Goal: Task Accomplishment & Management: Manage account settings

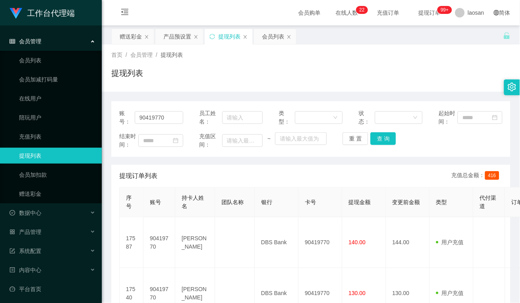
click at [186, 84] on div "提现列表" at bounding box center [310, 76] width 399 height 18
click at [133, 36] on div "赠送彩金" at bounding box center [131, 36] width 22 height 15
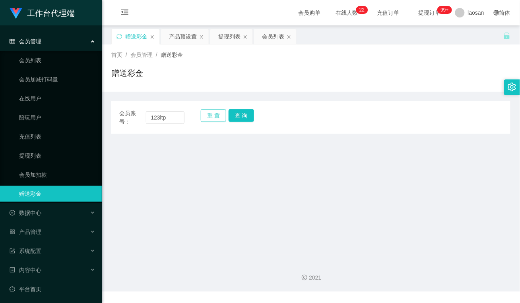
click at [217, 115] on button "重 置" at bounding box center [213, 115] width 25 height 13
drag, startPoint x: 164, startPoint y: 116, endPoint x: 181, endPoint y: 116, distance: 17.1
click at [164, 115] on input "text" at bounding box center [165, 117] width 39 height 13
paste input "Aricyap1982"
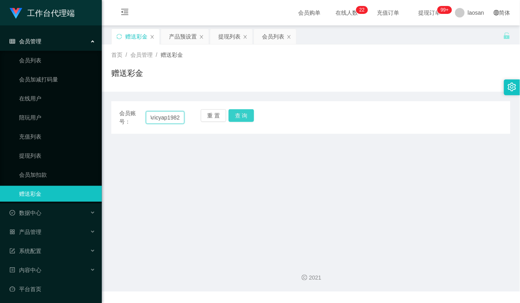
type input "Aricyap1982"
drag, startPoint x: 241, startPoint y: 111, endPoint x: 243, endPoint y: 126, distance: 14.8
click at [242, 111] on button "查 询" at bounding box center [241, 115] width 25 height 13
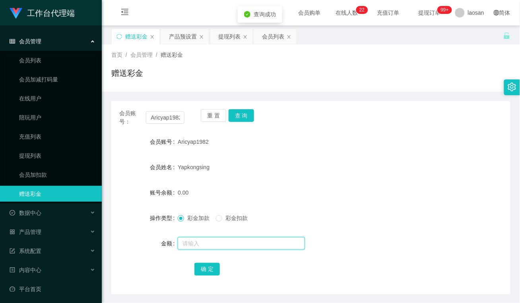
click at [203, 239] on input "text" at bounding box center [241, 243] width 127 height 13
type input "500"
click at [203, 271] on button "确 定" at bounding box center [206, 269] width 25 height 13
drag, startPoint x: 249, startPoint y: 82, endPoint x: 267, endPoint y: 70, distance: 21.5
click at [249, 82] on div "赠送彩金" at bounding box center [310, 76] width 399 height 18
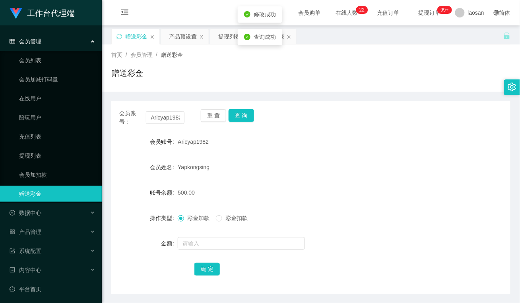
click at [267, 68] on div "赠送彩金" at bounding box center [310, 76] width 399 height 18
click at [273, 38] on div "会员列表" at bounding box center [273, 36] width 22 height 15
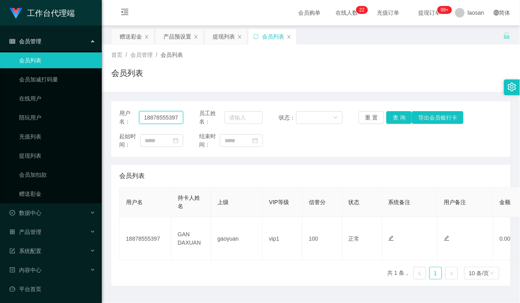
drag, startPoint x: 178, startPoint y: 117, endPoint x: 99, endPoint y: 115, distance: 79.5
click at [99, 115] on section "工作台代理端 会员管理 会员列表 会员加减打码量 在线用户 陪玩用户 充值列表 提现列表 会员加扣款 赠送彩金 数据中心 员工统计 团队统计 产品管理 注单管…" at bounding box center [260, 161] width 520 height 323
paste input "Aricyap1982"
type input "Aricyap1982"
drag, startPoint x: 397, startPoint y: 118, endPoint x: 393, endPoint y: 128, distance: 10.1
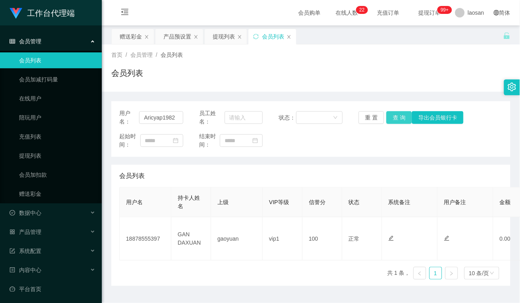
click at [397, 118] on button "查 询" at bounding box center [398, 117] width 25 height 13
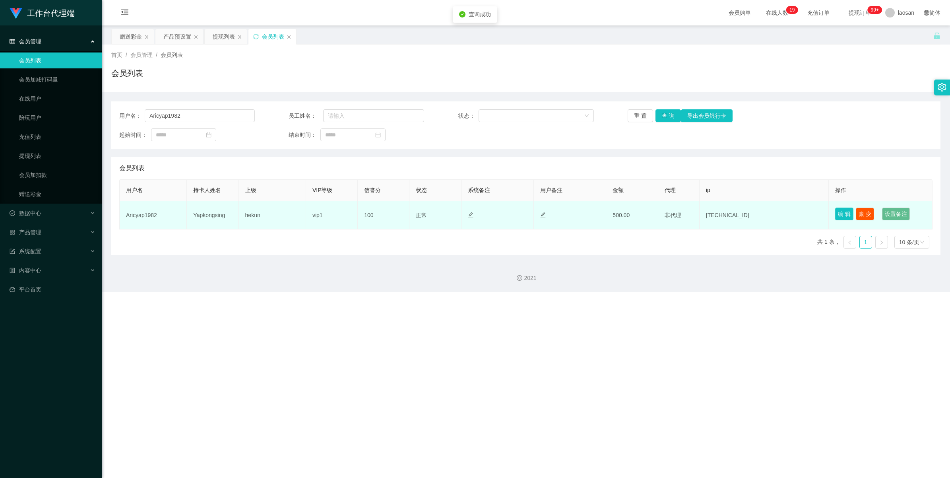
click at [519, 211] on button "编 辑" at bounding box center [844, 213] width 18 height 13
type input "Aricyap1982"
type input "Yapkongsing"
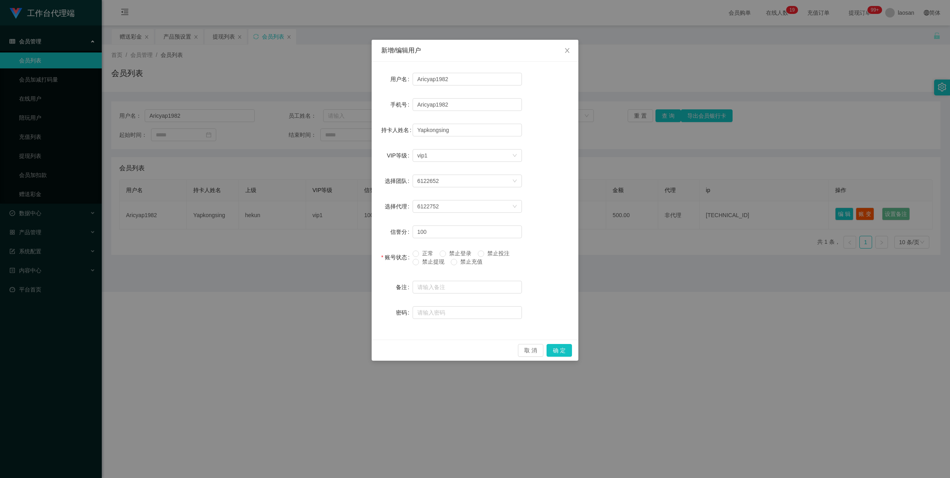
click at [424, 262] on span "禁止提现" at bounding box center [433, 261] width 29 height 6
click at [519, 303] on button "确 定" at bounding box center [558, 350] width 25 height 13
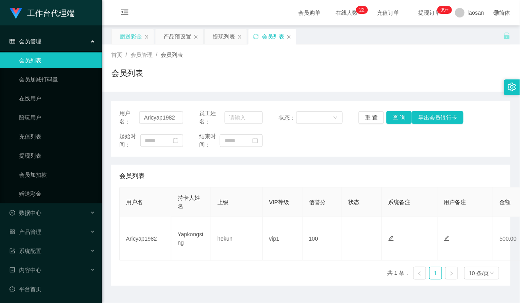
click at [136, 35] on div "赠送彩金" at bounding box center [131, 36] width 22 height 15
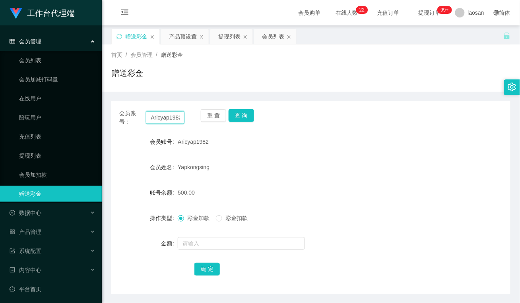
drag, startPoint x: 180, startPoint y: 118, endPoint x: 112, endPoint y: 116, distance: 68.0
click at [112, 116] on div "会员账号： Aricyap1982 重 置 查 询" at bounding box center [310, 117] width 399 height 17
paste input "Y811"
type input "Y8112"
click at [242, 114] on button "查 询" at bounding box center [241, 115] width 25 height 13
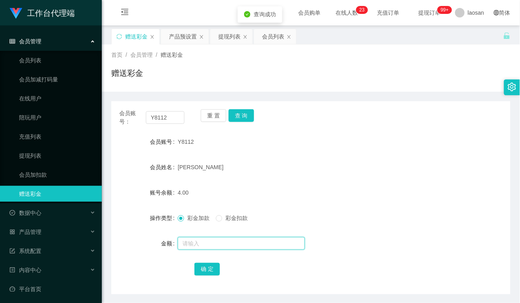
click at [203, 242] on input "text" at bounding box center [241, 243] width 127 height 13
type input "500"
click at [207, 269] on button "确 定" at bounding box center [206, 269] width 25 height 13
click at [219, 72] on div "赠送彩金" at bounding box center [310, 76] width 399 height 18
click at [230, 70] on div "赠送彩金" at bounding box center [310, 76] width 399 height 18
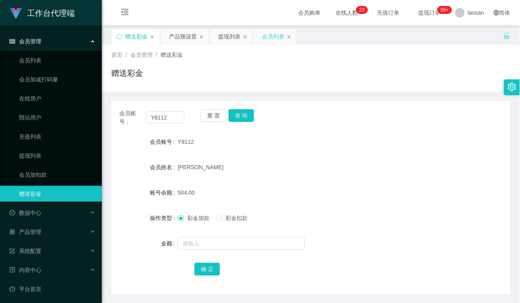
click at [275, 36] on div "会员列表" at bounding box center [273, 36] width 22 height 15
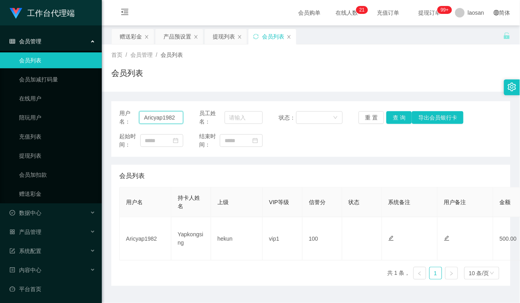
drag, startPoint x: 179, startPoint y: 118, endPoint x: 99, endPoint y: 120, distance: 79.5
click at [99, 120] on section "工作台代理端 会员管理 会员列表 会员加减打码量 在线用户 陪玩用户 充值列表 提现列表 会员加扣款 赠送彩金 数据中心 员工统计 团队统计 产品管理 注单管…" at bounding box center [260, 161] width 520 height 323
type input "y8112"
click at [396, 120] on button "查 询" at bounding box center [398, 117] width 25 height 13
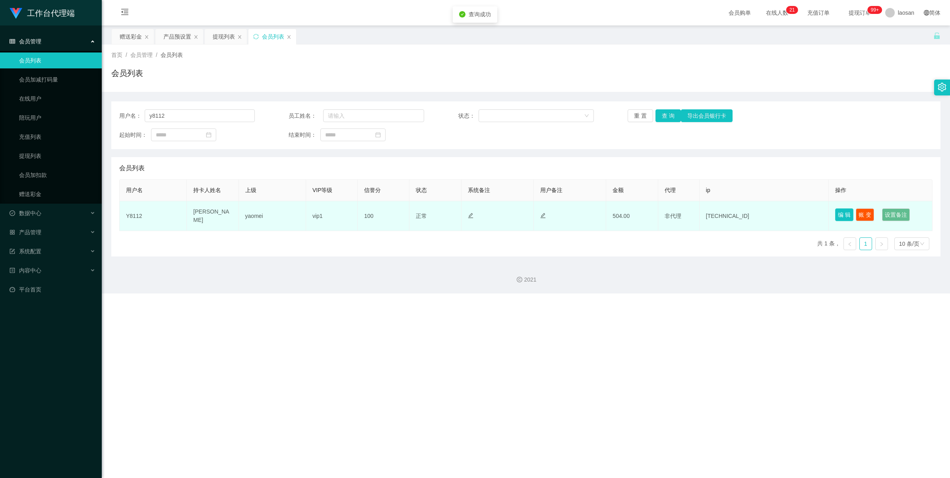
click at [519, 213] on button "编 辑" at bounding box center [844, 214] width 18 height 13
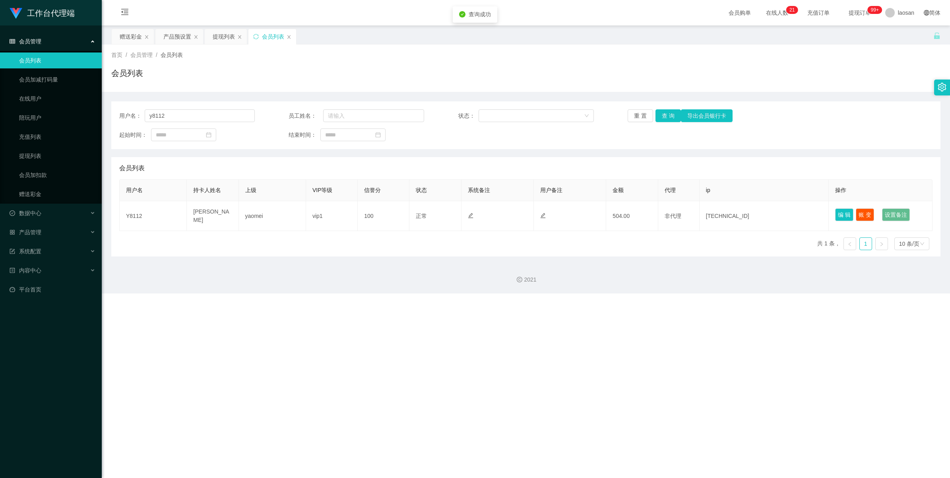
type input "Y8112"
type input "[PERSON_NAME]"
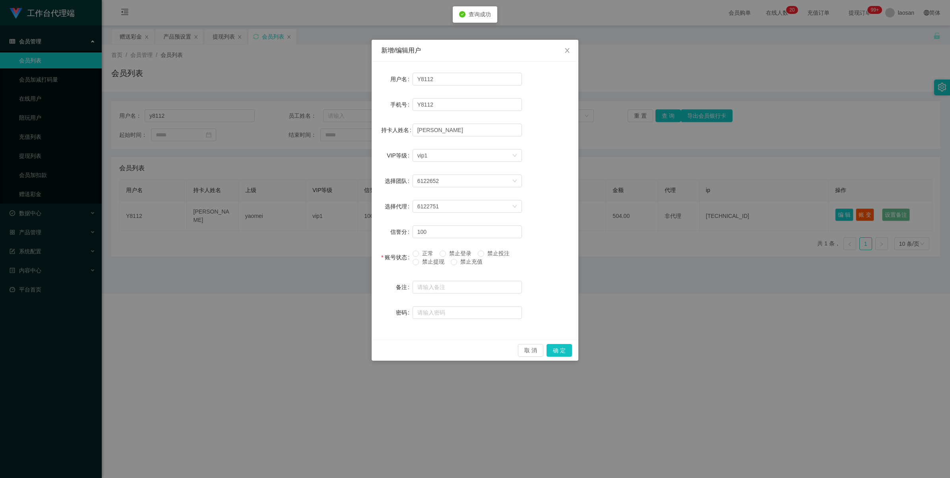
click at [418, 261] on span at bounding box center [415, 262] width 6 height 6
click at [519, 303] on button "确 定" at bounding box center [558, 350] width 25 height 13
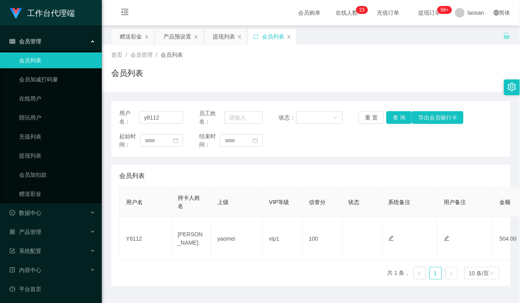
click at [181, 83] on div "会员列表" at bounding box center [310, 76] width 399 height 18
click at [133, 42] on div "赠送彩金" at bounding box center [131, 36] width 22 height 15
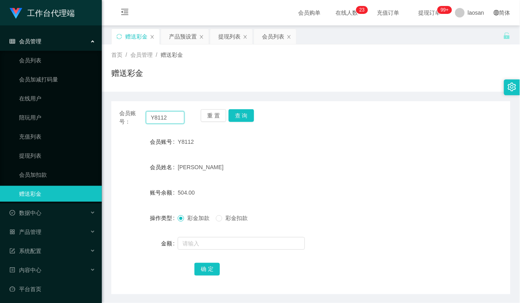
drag, startPoint x: 170, startPoint y: 118, endPoint x: 114, endPoint y: 117, distance: 56.0
click at [114, 117] on div "会员账号： Y8112 重 置 查 询" at bounding box center [310, 117] width 399 height 17
paste input "18878555397"
type input "18878555397"
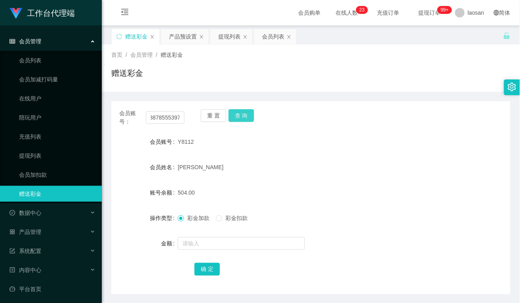
drag, startPoint x: 246, startPoint y: 118, endPoint x: 243, endPoint y: 128, distance: 10.8
click at [246, 118] on button "查 询" at bounding box center [241, 115] width 25 height 13
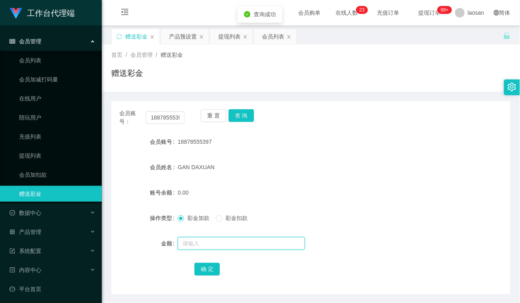
click at [225, 246] on input "text" at bounding box center [241, 243] width 127 height 13
type input "1000"
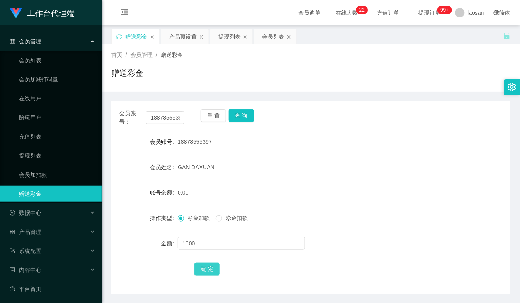
click at [207, 269] on button "确 定" at bounding box center [206, 269] width 25 height 13
click at [249, 166] on div "GAN DAXUAN" at bounding box center [294, 167] width 233 height 16
click at [173, 117] on input "18878555397" at bounding box center [165, 117] width 39 height 13
click at [271, 38] on div "会员列表" at bounding box center [273, 36] width 22 height 15
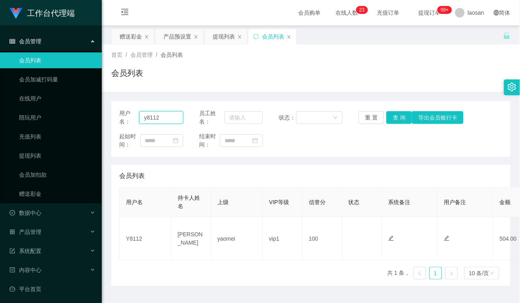
drag, startPoint x: 168, startPoint y: 117, endPoint x: 164, endPoint y: 119, distance: 4.8
click at [64, 118] on section "工作台代理端 会员管理 会员列表 会员加减打码量 在线用户 陪玩用户 充值列表 提现列表 会员加扣款 赠送彩金 数据中心 员工统计 团队统计 产品管理 注单管…" at bounding box center [260, 161] width 520 height 323
paste input "18878555397"
type input "18878555397"
click at [394, 117] on button "查 询" at bounding box center [398, 117] width 25 height 13
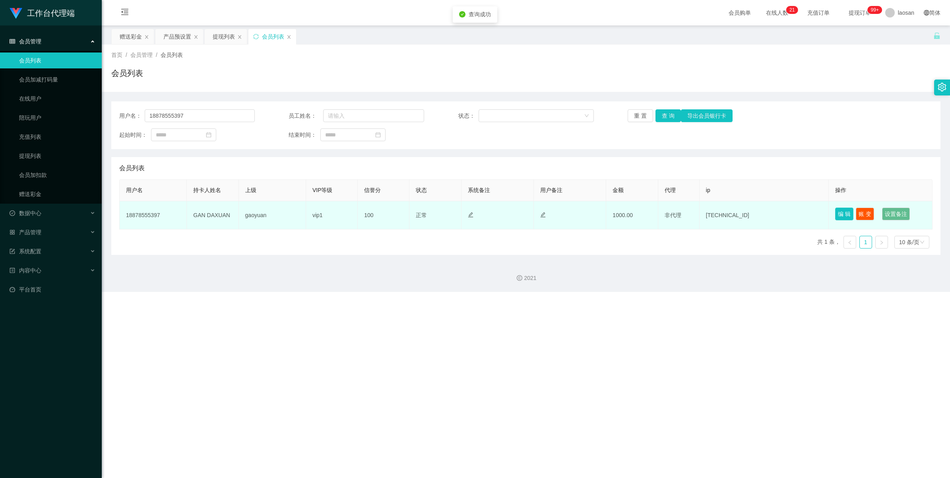
click at [519, 214] on button "编 辑" at bounding box center [844, 213] width 18 height 13
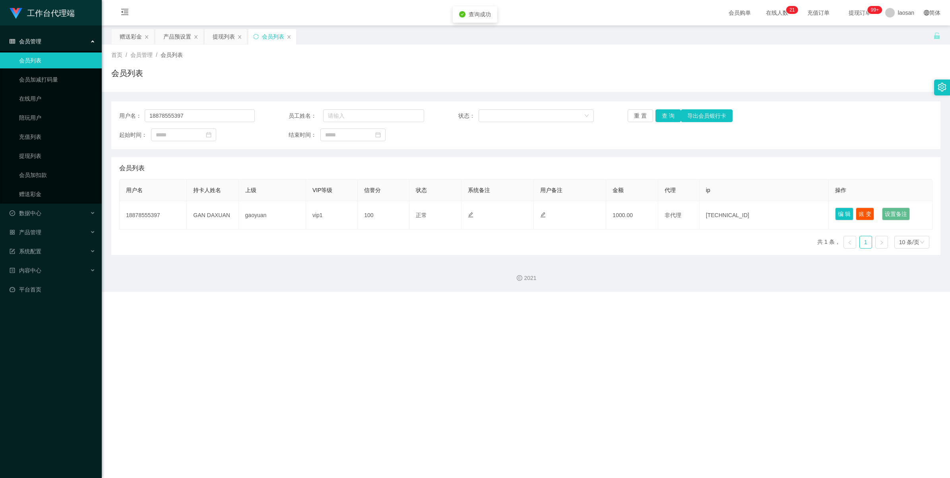
type input "18878555397"
type input "81089663"
type input "GAN DAXUAN"
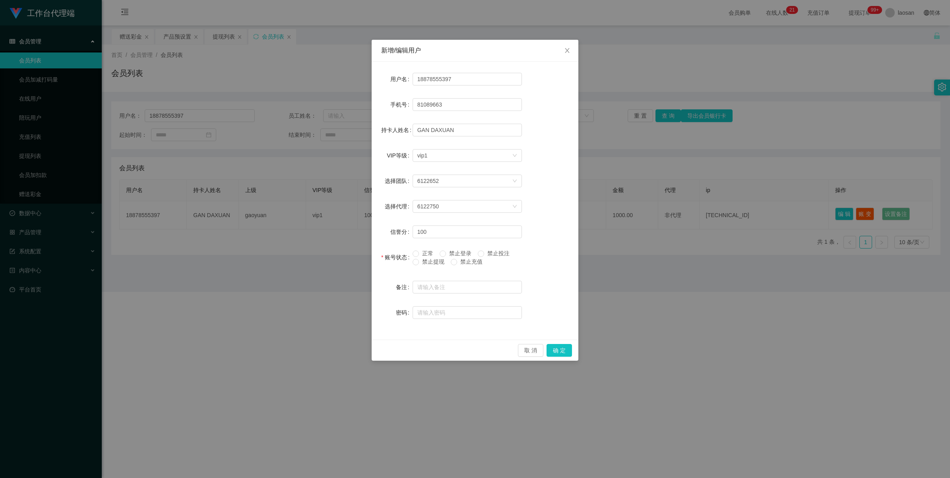
click at [436, 263] on span "禁止提现" at bounding box center [433, 261] width 29 height 6
click at [519, 303] on button "确 定" at bounding box center [558, 350] width 25 height 13
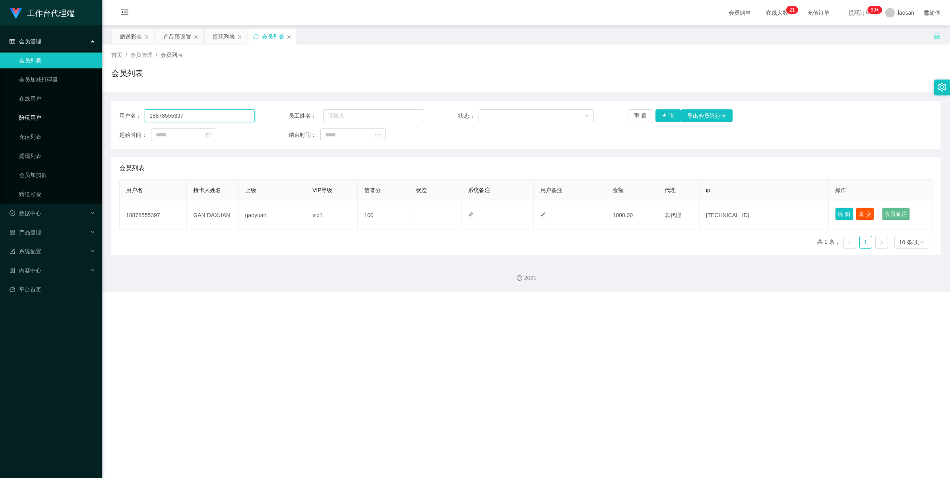
drag, startPoint x: 203, startPoint y: 118, endPoint x: 62, endPoint y: 116, distance: 140.7
click at [62, 116] on section "工作台代理端 会员管理 会员列表 会员加减打码量 在线用户 陪玩用户 充值列表 提现列表 会员加扣款 赠送彩金 数据中心 员工统计 团队统计 产品管理 注单管…" at bounding box center [475, 146] width 950 height 292
type input "Y8112"
click at [519, 112] on button "查 询" at bounding box center [667, 115] width 25 height 13
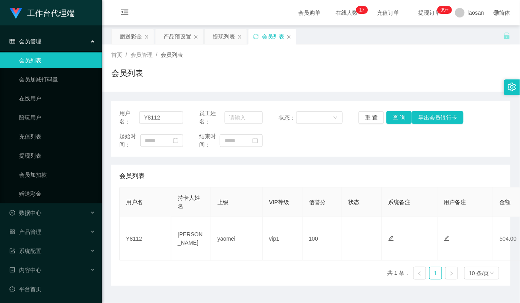
click at [213, 94] on div "用户名： Y8112 员工姓名： 状态： 重 置 查 询 导出会员银行卡 起始时间： 结束时间： 会员列表 用户名 持卡人姓名 上级 VIP等级 信誉分 状态…" at bounding box center [310, 189] width 399 height 194
click at [130, 37] on div "赠送彩金" at bounding box center [131, 36] width 22 height 15
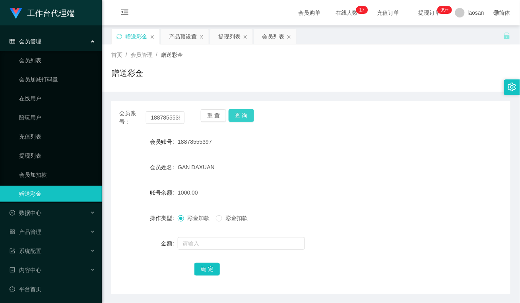
click at [243, 116] on button "查 询" at bounding box center [241, 115] width 25 height 13
click at [257, 161] on div "GAN DAXUAN" at bounding box center [294, 167] width 233 height 16
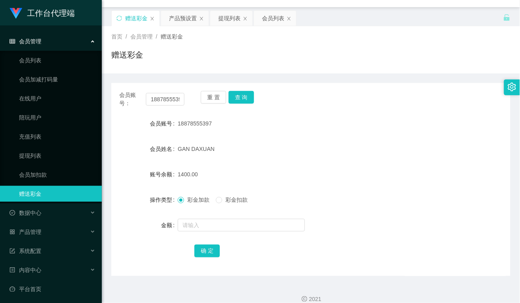
scroll to position [28, 0]
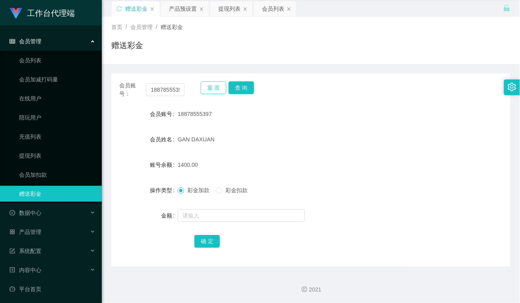
click at [213, 86] on button "重 置" at bounding box center [213, 87] width 25 height 13
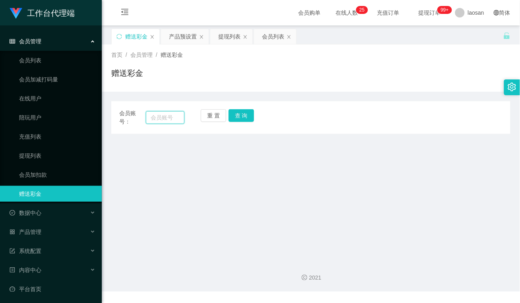
click at [165, 117] on input "text" at bounding box center [165, 117] width 39 height 13
type input "112288"
drag, startPoint x: 246, startPoint y: 110, endPoint x: 245, endPoint y: 114, distance: 4.0
click at [246, 110] on button "查 询" at bounding box center [241, 115] width 25 height 13
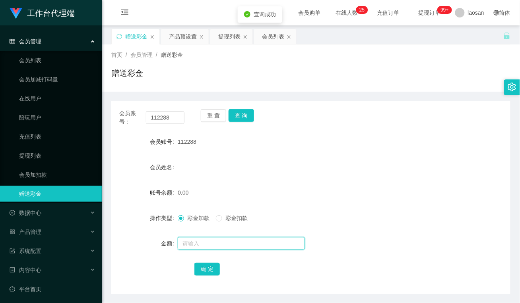
click at [223, 239] on input "text" at bounding box center [241, 243] width 127 height 13
type input "100"
click at [207, 265] on button "确 定" at bounding box center [206, 269] width 25 height 13
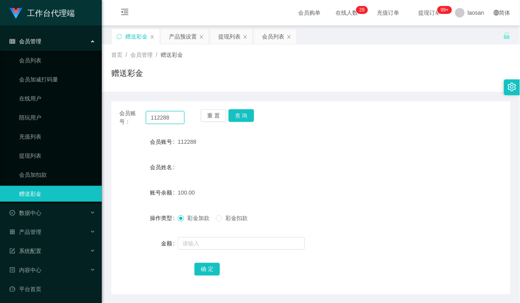
drag, startPoint x: 175, startPoint y: 116, endPoint x: 145, endPoint y: 114, distance: 29.5
click at [146, 114] on input "112288" at bounding box center [165, 117] width 39 height 13
drag, startPoint x: 187, startPoint y: 35, endPoint x: 186, endPoint y: 42, distance: 6.9
click at [186, 35] on div "产品预设置" at bounding box center [183, 36] width 28 height 15
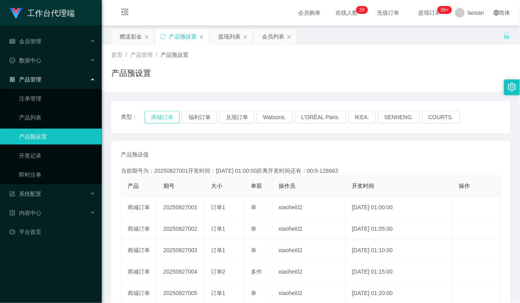
click at [159, 120] on button "商城订单" at bounding box center [162, 117] width 35 height 13
click at [199, 81] on div "产品预设置" at bounding box center [310, 76] width 399 height 18
click at [132, 34] on div "赠送彩金" at bounding box center [131, 36] width 22 height 15
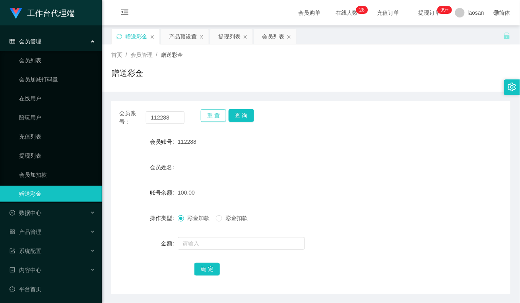
drag, startPoint x: 213, startPoint y: 119, endPoint x: 197, endPoint y: 120, distance: 15.9
click at [213, 119] on button "重 置" at bounding box center [213, 115] width 25 height 13
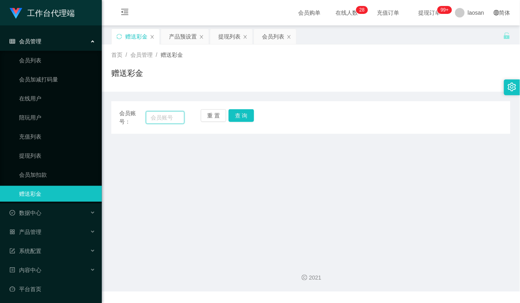
click at [174, 120] on input "text" at bounding box center [165, 117] width 39 height 13
type input "85185509"
click at [240, 116] on button "查 询" at bounding box center [241, 115] width 25 height 13
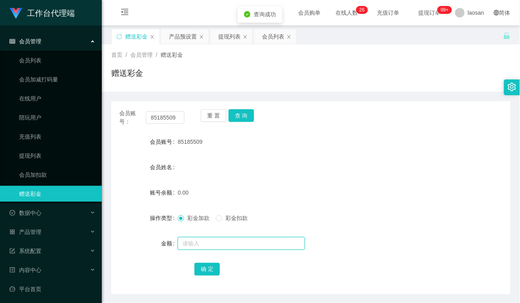
click at [220, 242] on input "text" at bounding box center [241, 243] width 127 height 13
type input "100"
click at [204, 266] on button "确 定" at bounding box center [206, 269] width 25 height 13
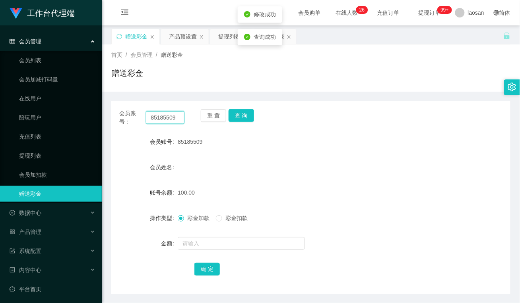
drag, startPoint x: 177, startPoint y: 118, endPoint x: 137, endPoint y: 121, distance: 39.8
click at [137, 121] on div "会员账号： 85185509" at bounding box center [151, 117] width 65 height 17
click at [215, 116] on button "重 置" at bounding box center [213, 115] width 25 height 13
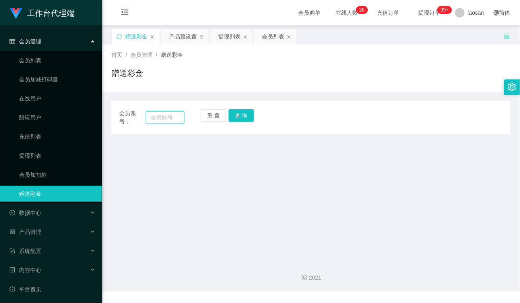
click at [168, 116] on input "text" at bounding box center [165, 117] width 39 height 13
type input "112288"
click at [246, 116] on button "查 询" at bounding box center [241, 115] width 25 height 13
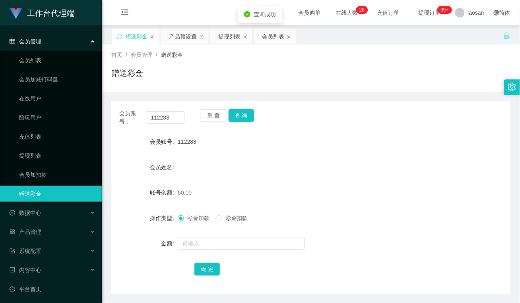
click at [283, 176] on form "会员账号 112288 会员姓名 账号余额 50.00 操作类型 彩金加款 彩金扣款 金额 确 定" at bounding box center [310, 205] width 399 height 143
click at [183, 38] on div "产品预设置" at bounding box center [183, 36] width 28 height 15
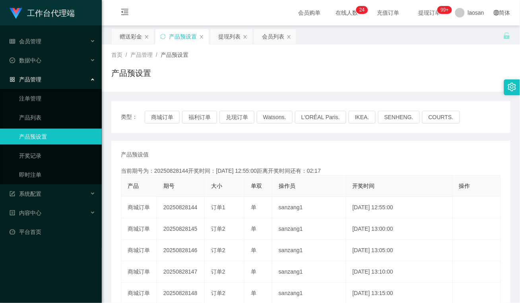
click at [199, 84] on div "产品预设置" at bounding box center [310, 76] width 399 height 18
click at [225, 35] on div "提现列表" at bounding box center [229, 36] width 22 height 15
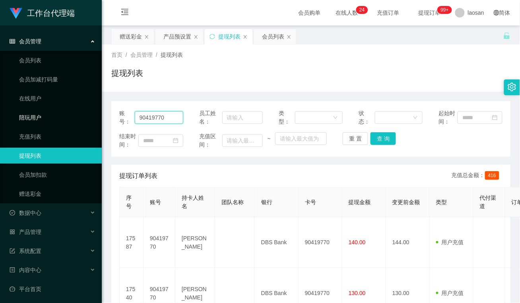
drag, startPoint x: 175, startPoint y: 116, endPoint x: 69, endPoint y: 120, distance: 106.2
click at [69, 120] on section "工作台代理端 会员管理 会员列表 会员加减打码量 在线用户 陪玩用户 充值列表 提现列表 会员加扣款 赠送彩金 数据中心 员工统计 团队统计 产品管理 注单管…" at bounding box center [260, 216] width 520 height 432
type input "112288"
click at [380, 138] on button "查 询" at bounding box center [382, 138] width 25 height 13
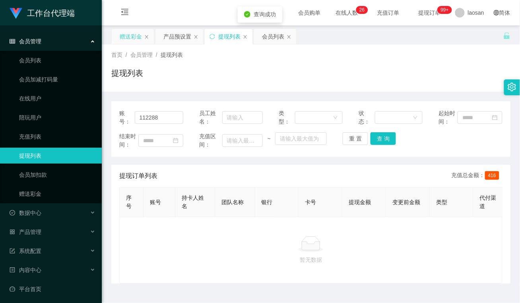
click at [126, 32] on div "赠送彩金" at bounding box center [131, 36] width 22 height 15
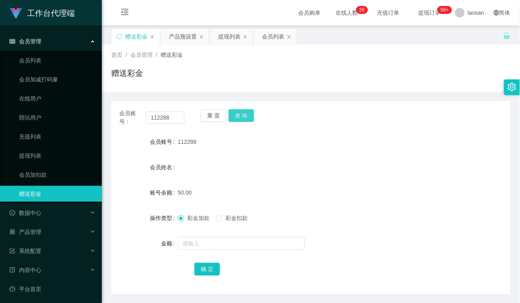
click at [250, 118] on button "查 询" at bounding box center [241, 115] width 25 height 13
click at [212, 114] on button "重 置" at bounding box center [213, 115] width 25 height 13
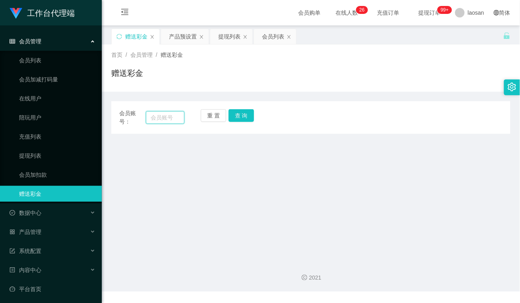
click at [170, 120] on input "text" at bounding box center [165, 117] width 39 height 13
paste input "Chen138178"
type input "Chen138178"
drag, startPoint x: 244, startPoint y: 116, endPoint x: 253, endPoint y: 153, distance: 38.4
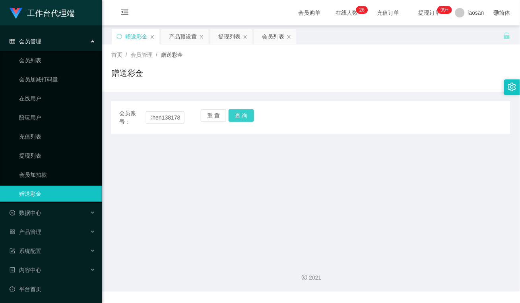
click at [245, 116] on button "查 询" at bounding box center [241, 115] width 25 height 13
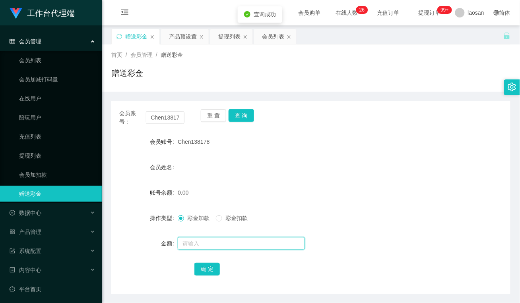
click at [201, 242] on input "text" at bounding box center [241, 243] width 127 height 13
type input "100"
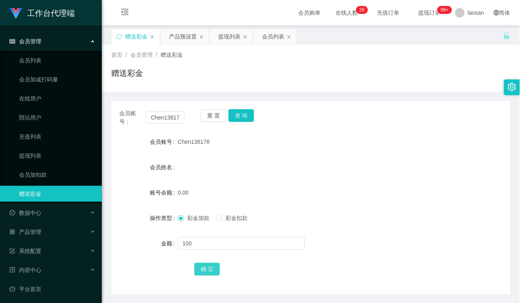
click at [211, 273] on button "确 定" at bounding box center [206, 269] width 25 height 13
click at [232, 40] on div "提现列表" at bounding box center [229, 36] width 22 height 15
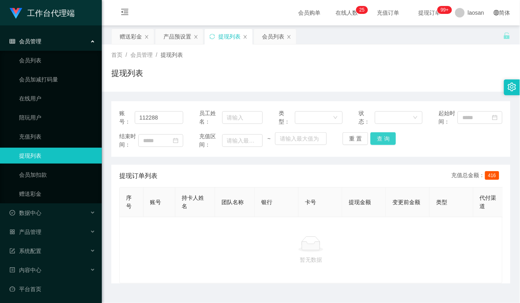
click at [384, 138] on button "查 询" at bounding box center [382, 138] width 25 height 13
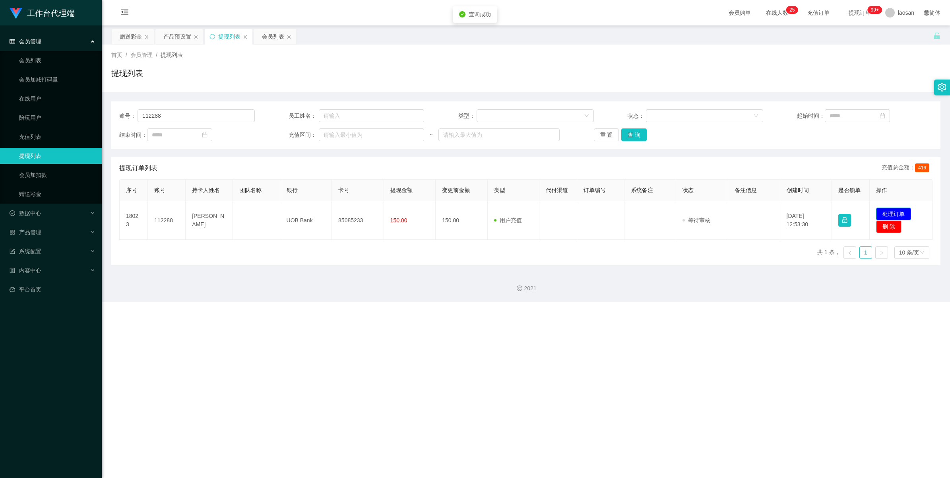
click at [519, 209] on button "处理订单" at bounding box center [893, 213] width 35 height 13
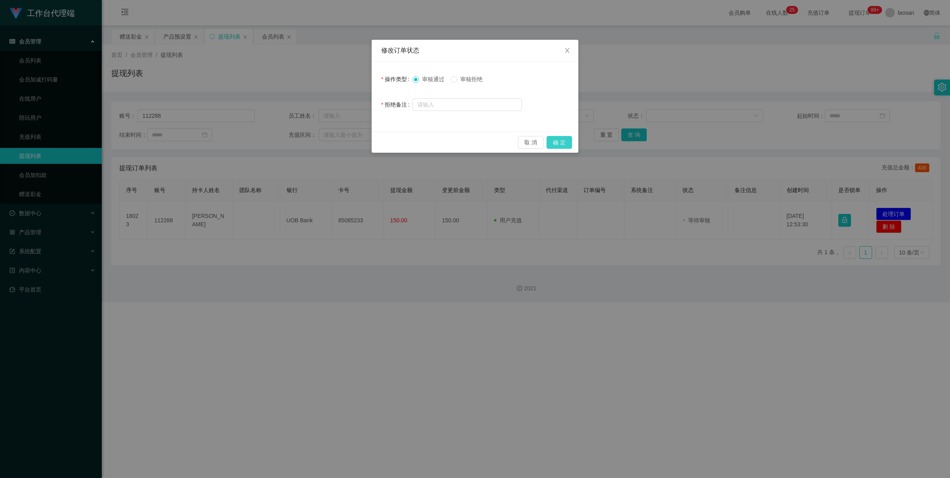
click at [519, 141] on button "确 定" at bounding box center [558, 142] width 25 height 13
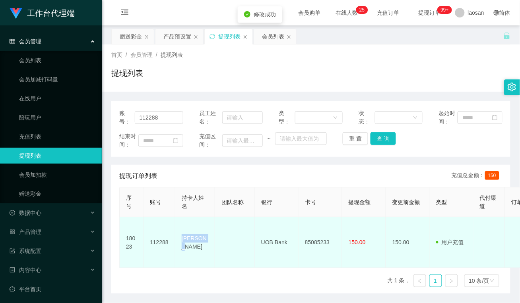
drag, startPoint x: 207, startPoint y: 240, endPoint x: 181, endPoint y: 245, distance: 26.7
click at [181, 245] on td "[PERSON_NAME]" at bounding box center [195, 242] width 40 height 51
copy td "[PERSON_NAME]"
drag, startPoint x: 258, startPoint y: 240, endPoint x: 288, endPoint y: 240, distance: 29.8
click at [288, 240] on td "UOB Bank" at bounding box center [277, 242] width 44 height 51
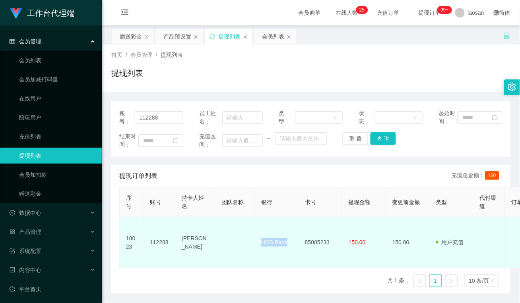
copy td "UOB Bank"
drag, startPoint x: 261, startPoint y: 260, endPoint x: 291, endPoint y: 245, distance: 33.8
click at [261, 260] on td "UOB Bank" at bounding box center [277, 242] width 44 height 51
click at [321, 237] on td "85085233" at bounding box center [320, 242] width 44 height 51
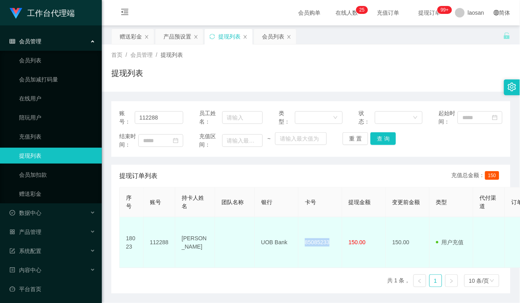
copy td "85085233"
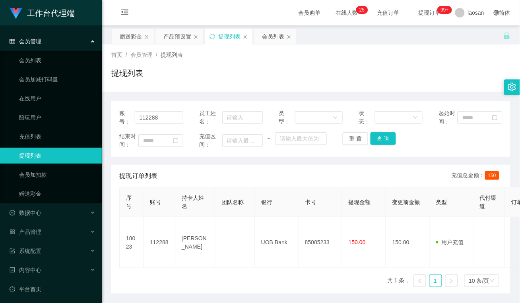
click at [244, 275] on div "序号 账号 持卡人姓名 团队名称 银行 卡号 提现金额 变更前金额 类型 代付渠道 订单编号 系统备注 状态 备注信息 创建时间 是否锁单 操作 18023 …" at bounding box center [310, 240] width 383 height 107
click at [188, 76] on div "提现列表" at bounding box center [310, 76] width 399 height 18
click at [136, 37] on div "赠送彩金" at bounding box center [131, 36] width 22 height 15
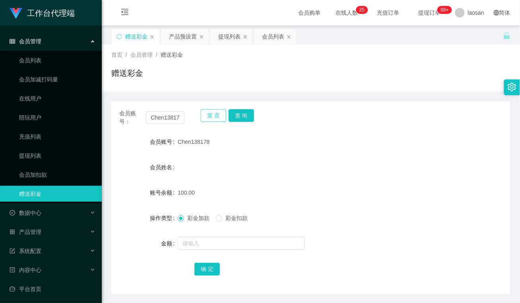
click at [206, 114] on button "重 置" at bounding box center [213, 115] width 25 height 13
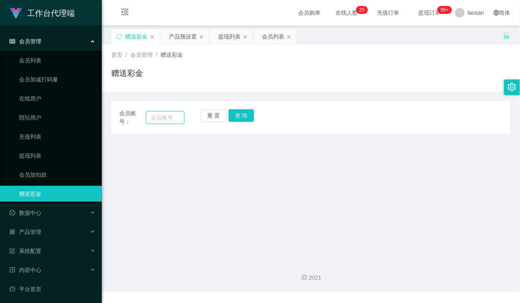
click at [168, 120] on input "text" at bounding box center [165, 117] width 39 height 13
type input "85185509"
click at [249, 118] on button "查 询" at bounding box center [241, 115] width 25 height 13
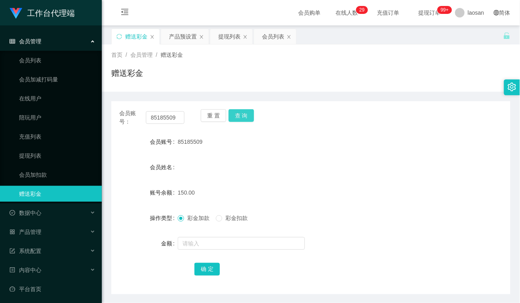
click at [244, 115] on button "查 询" at bounding box center [241, 115] width 25 height 13
click at [246, 116] on button "查 询" at bounding box center [241, 115] width 25 height 13
click at [242, 113] on button "查 询" at bounding box center [241, 115] width 25 height 13
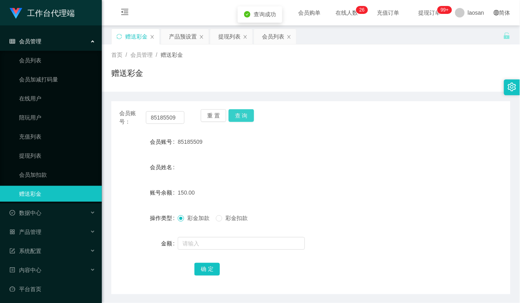
click at [242, 113] on button "查 询" at bounding box center [241, 115] width 25 height 13
click at [177, 40] on div "产品预设置" at bounding box center [183, 36] width 28 height 15
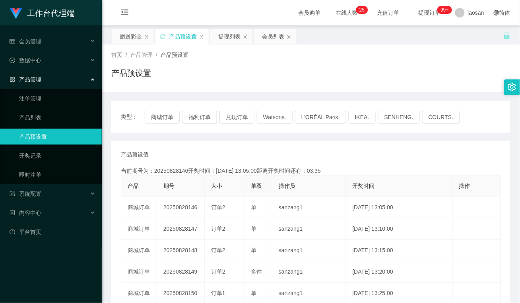
click at [186, 81] on div "产品预设置" at bounding box center [310, 76] width 399 height 18
click at [134, 36] on div "赠送彩金" at bounding box center [131, 36] width 22 height 15
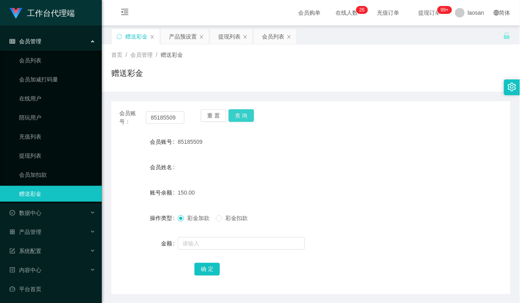
click at [243, 114] on button "查 询" at bounding box center [241, 115] width 25 height 13
drag, startPoint x: 260, startPoint y: 151, endPoint x: 229, endPoint y: 153, distance: 31.1
click at [260, 151] on form "会员账号 85185509 会员姓名 账号余额 150.00 操作类型 彩金加款 彩金扣款 金额 确 定" at bounding box center [310, 205] width 399 height 143
drag, startPoint x: 176, startPoint y: 117, endPoint x: 74, endPoint y: 117, distance: 101.7
click at [74, 117] on section "工作台代理端 会员管理 会员列表 会员加减打码量 在线用户 陪玩用户 充值列表 提现列表 会员加扣款 赠送彩金 数据中心 员工统计 团队统计 产品管理 注单管…" at bounding box center [260, 165] width 520 height 331
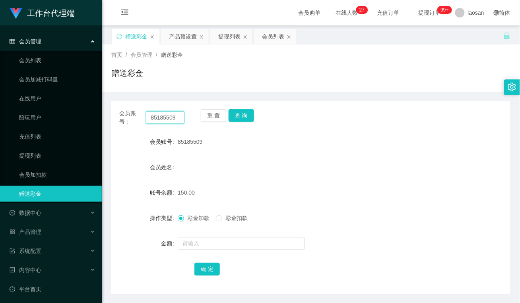
paste input "Chen138178"
type input "Chen138178"
click at [240, 116] on button "查 询" at bounding box center [241, 115] width 25 height 13
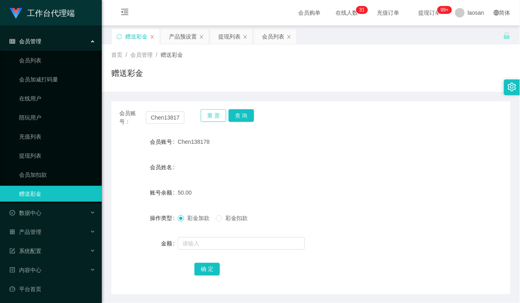
drag, startPoint x: 211, startPoint y: 114, endPoint x: 201, endPoint y: 118, distance: 10.3
click at [211, 114] on button "重 置" at bounding box center [213, 115] width 25 height 13
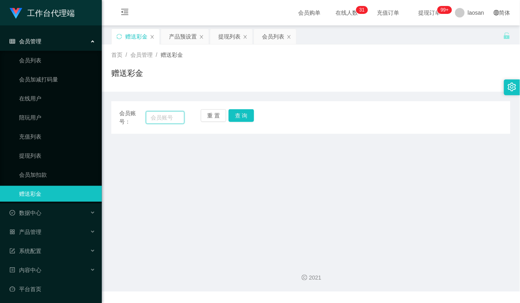
click at [154, 121] on input "text" at bounding box center [165, 117] width 39 height 13
paste input "112288"
type input "112288"
click at [248, 114] on button "查 询" at bounding box center [241, 115] width 25 height 13
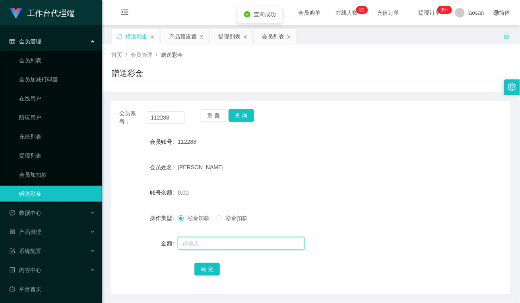
click at [217, 238] on input "text" at bounding box center [241, 243] width 127 height 13
type input "35"
click at [203, 267] on button "确 定" at bounding box center [206, 269] width 25 height 13
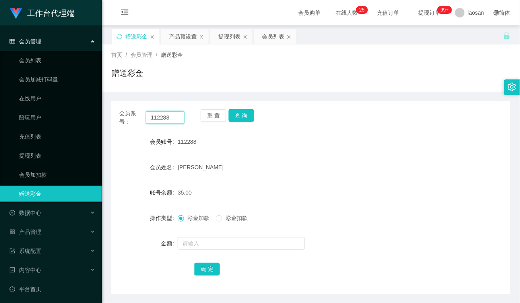
drag, startPoint x: 148, startPoint y: 118, endPoint x: 132, endPoint y: 118, distance: 16.7
click at [132, 118] on div "会员账号： 112288" at bounding box center [151, 117] width 65 height 17
paste input "zhxeng95"
type input "zhxeng95"
click at [234, 112] on button "查 询" at bounding box center [241, 115] width 25 height 13
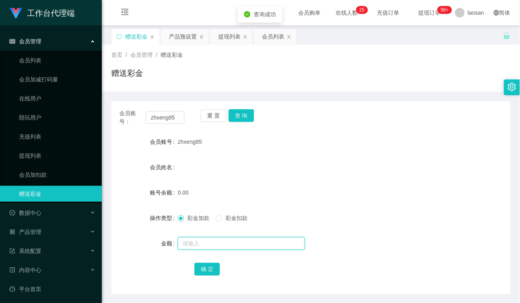
click at [232, 239] on input "text" at bounding box center [241, 243] width 127 height 13
type input "100"
click at [207, 267] on button "确 定" at bounding box center [206, 269] width 25 height 13
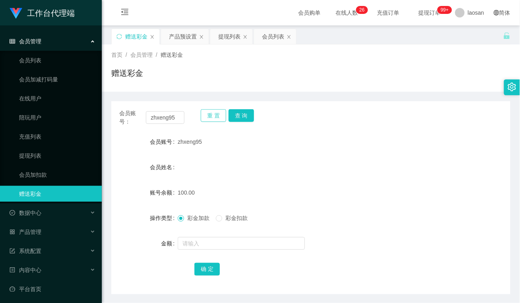
click at [215, 116] on button "重 置" at bounding box center [213, 115] width 25 height 13
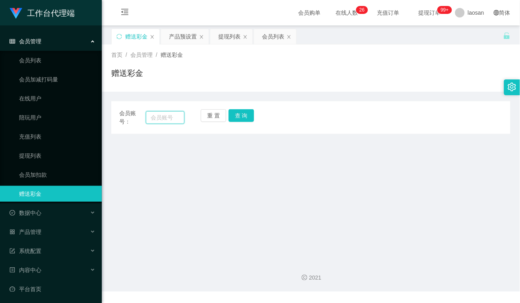
click at [175, 116] on input "text" at bounding box center [165, 117] width 39 height 13
paste input "Chen138178"
type input "Chen138178"
click at [242, 118] on button "查 询" at bounding box center [241, 115] width 25 height 13
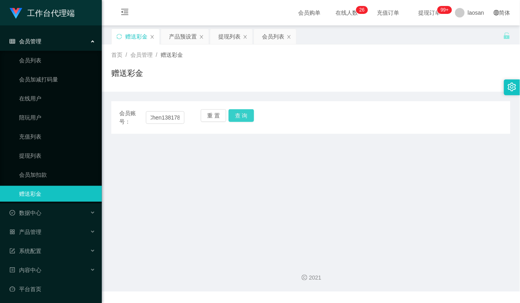
scroll to position [0, 0]
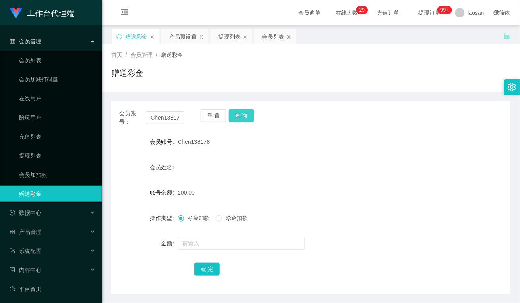
click at [248, 115] on button "查 询" at bounding box center [241, 115] width 25 height 13
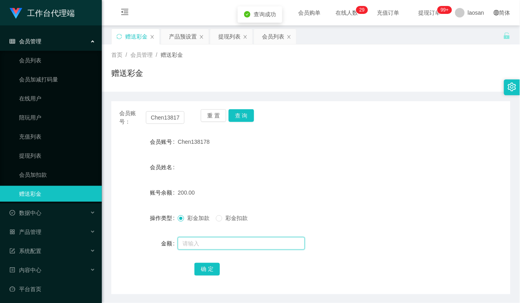
drag, startPoint x: 227, startPoint y: 245, endPoint x: 226, endPoint y: 240, distance: 5.2
click at [227, 245] on input "text" at bounding box center [241, 243] width 127 height 13
type input "50"
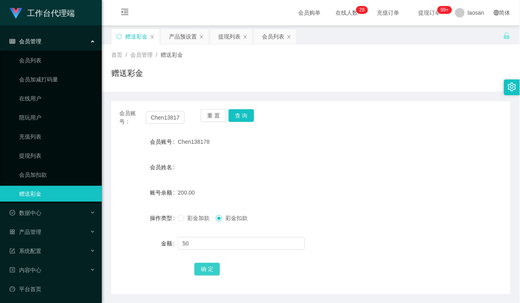
click at [211, 271] on button "确 定" at bounding box center [206, 269] width 25 height 13
click at [177, 40] on div "产品预设置" at bounding box center [183, 36] width 28 height 15
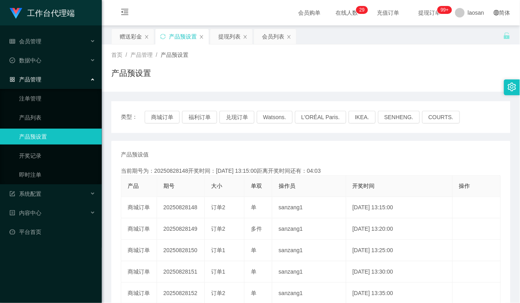
click at [194, 160] on div "产品预设值 添加期号 当前期号为：20250828148开奖时间：[DATE] 13:15:00距离开奖时间还有：04:03 产品 期号 大小 单双 操作员 …" at bounding box center [311, 294] width 380 height 287
click at [238, 37] on div "提现列表" at bounding box center [229, 36] width 22 height 15
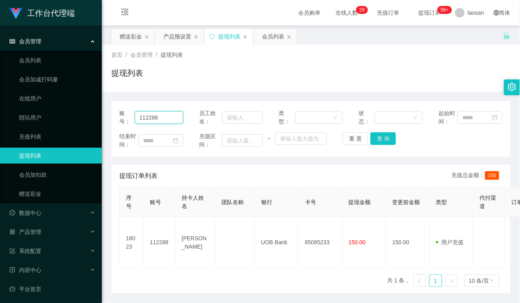
drag, startPoint x: 173, startPoint y: 116, endPoint x: 103, endPoint y: 116, distance: 69.5
click at [103, 116] on main "关闭左侧 关闭右侧 关闭其它 刷新页面 赠送彩金 产品预设置 提现列表 会员列表 首页 / 会员管理 / 提现列表 / 提现列表 账号： 112288 员工姓…" at bounding box center [311, 159] width 418 height 268
paste input "85185509"
type input "85185509"
click at [382, 134] on button "查 询" at bounding box center [382, 138] width 25 height 13
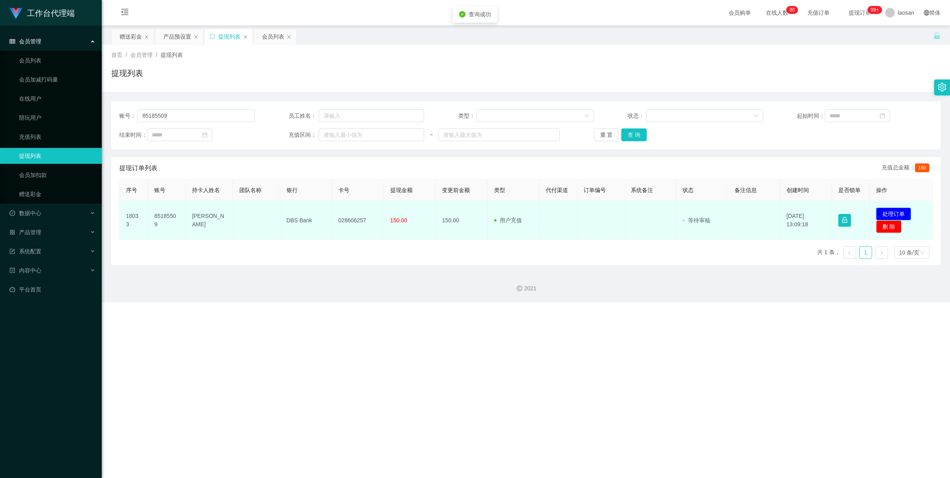
click at [519, 210] on button "处理订单" at bounding box center [893, 213] width 35 height 13
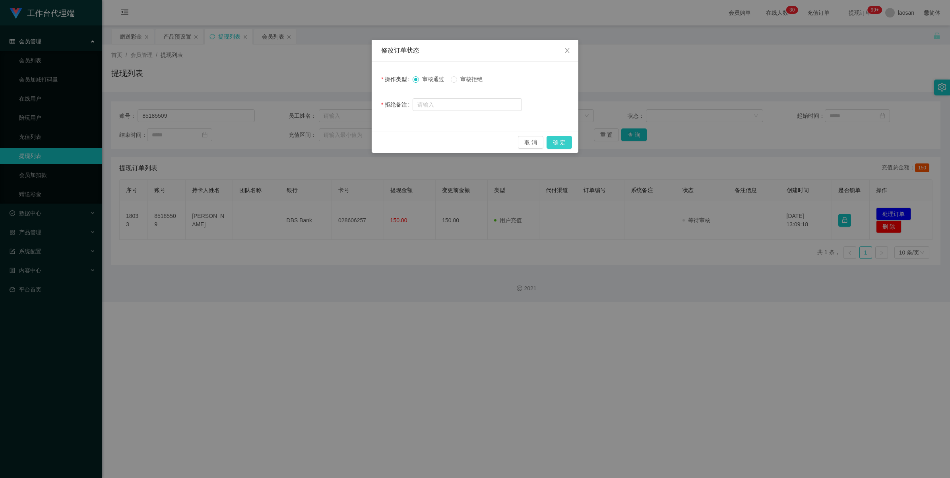
click at [519, 140] on button "确 定" at bounding box center [558, 142] width 25 height 13
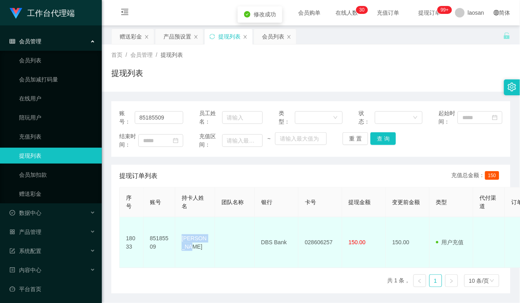
drag, startPoint x: 205, startPoint y: 240, endPoint x: 183, endPoint y: 235, distance: 22.6
click at [183, 235] on td "[PERSON_NAME]" at bounding box center [195, 242] width 40 height 51
copy td "[PERSON_NAME]"
click at [251, 229] on td at bounding box center [235, 242] width 40 height 51
drag, startPoint x: 294, startPoint y: 236, endPoint x: 259, endPoint y: 237, distance: 35.4
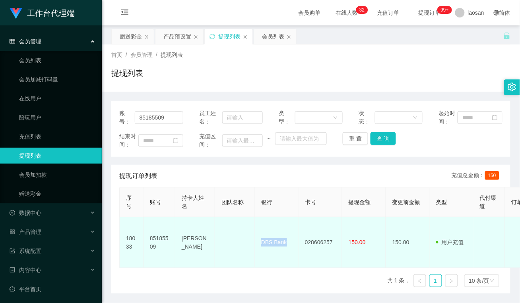
click at [261, 236] on td "DBS Bank" at bounding box center [277, 242] width 44 height 51
copy td "DBS Bank"
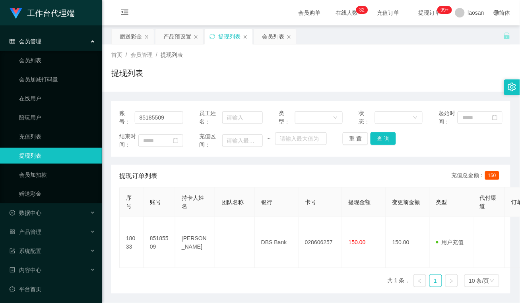
click at [258, 261] on div "序号 账号 持卡人姓名 团队名称 银行 卡号 提现金额 变更前金额 类型 代付渠道 订单编号 系统备注 状态 备注信息 创建时间 是否锁单 操作 18033 …" at bounding box center [310, 240] width 383 height 107
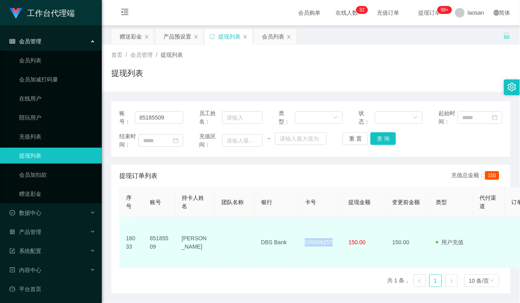
drag, startPoint x: 337, startPoint y: 238, endPoint x: 302, endPoint y: 238, distance: 35.0
click at [302, 238] on td "028606257" at bounding box center [320, 242] width 44 height 51
copy td "028606257"
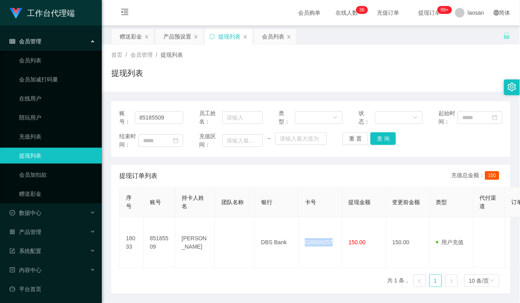
click at [171, 15] on div "会员购单 在线人数 0 1 2 3 4 5 6 7 8 9 0 1 2 3 4 5 6 7 8 9 0 1 2 3 4 5 6 7 8 9 0 1 2 3 4…" at bounding box center [311, 13] width 418 height 26
click at [182, 34] on div "产品预设置" at bounding box center [177, 36] width 28 height 15
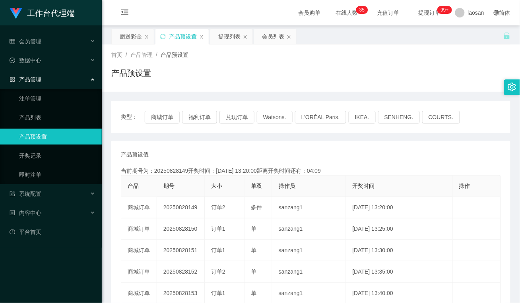
click at [181, 151] on div "产品预设值 添加期号" at bounding box center [311, 155] width 380 height 8
click at [137, 35] on div "赠送彩金" at bounding box center [131, 36] width 22 height 15
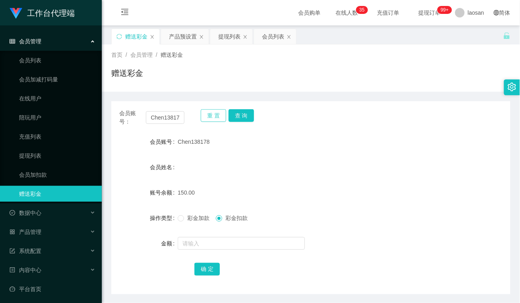
click at [202, 115] on button "重 置" at bounding box center [213, 115] width 25 height 13
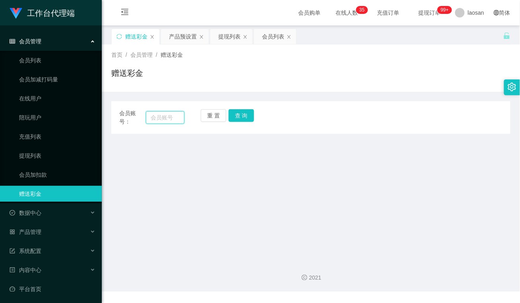
drag, startPoint x: 169, startPoint y: 118, endPoint x: 186, endPoint y: 121, distance: 17.0
click at [170, 118] on input "text" at bounding box center [165, 117] width 39 height 13
paste input "zhxeng95"
type input "zhxeng95"
click at [240, 114] on button "查 询" at bounding box center [241, 115] width 25 height 13
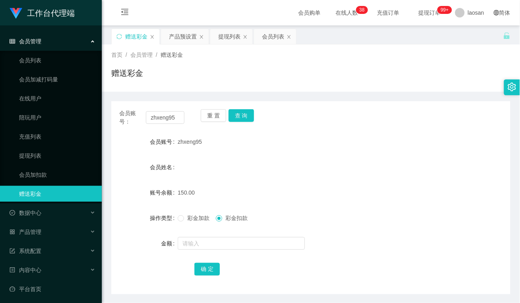
click at [260, 177] on form "会员账号 zhxeng95 会员姓名 账号余额 150.00 操作类型 彩金加款 彩金扣款 金额 确 定" at bounding box center [310, 205] width 399 height 143
click at [236, 35] on div "提现列表" at bounding box center [229, 36] width 22 height 15
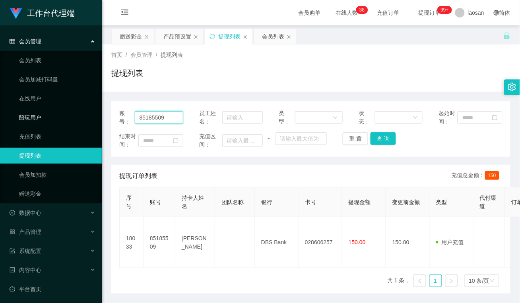
drag, startPoint x: 174, startPoint y: 116, endPoint x: 118, endPoint y: 126, distance: 57.3
click at [76, 120] on section "工作台代理端 会员管理 会员列表 会员加减打码量 在线用户 陪玩用户 充值列表 提现列表 会员加扣款 赠送彩金 数据中心 员工统计 团队统计 产品管理 注单管…" at bounding box center [260, 165] width 520 height 331
paste input "Chen138178"
drag, startPoint x: 384, startPoint y: 139, endPoint x: 382, endPoint y: 153, distance: 14.0
click at [384, 139] on button "查 询" at bounding box center [382, 138] width 25 height 13
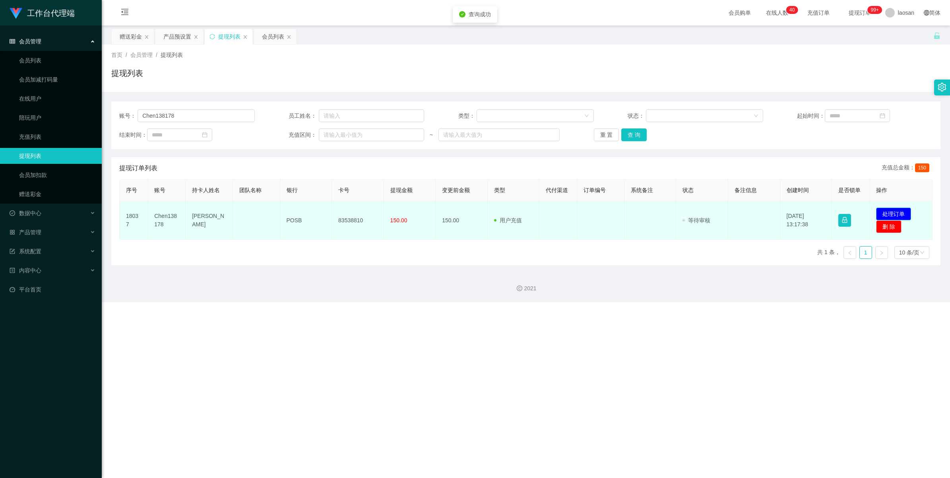
click at [519, 209] on button "处理订单" at bounding box center [893, 213] width 35 height 13
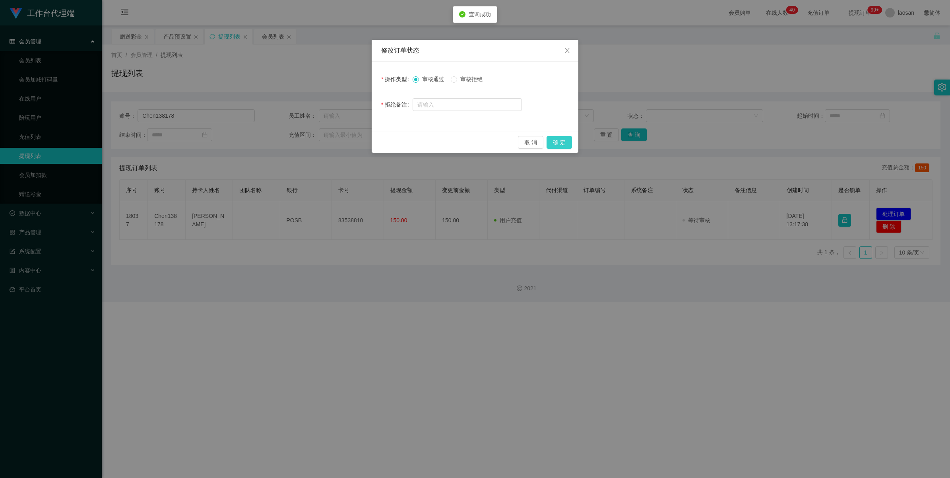
click at [519, 142] on button "确 定" at bounding box center [558, 142] width 25 height 13
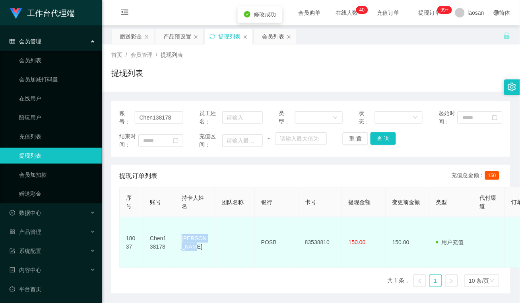
drag, startPoint x: 200, startPoint y: 250, endPoint x: 175, endPoint y: 236, distance: 27.9
click at [175, 236] on td "[PERSON_NAME]" at bounding box center [195, 242] width 40 height 51
copy td "[PERSON_NAME]"
click at [283, 235] on td "POSB" at bounding box center [277, 242] width 44 height 51
drag, startPoint x: 278, startPoint y: 238, endPoint x: 261, endPoint y: 237, distance: 16.7
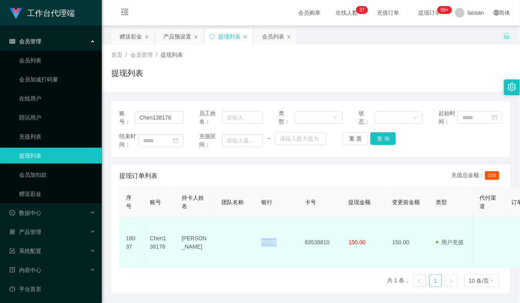
click at [261, 237] on td "POSB" at bounding box center [277, 242] width 44 height 51
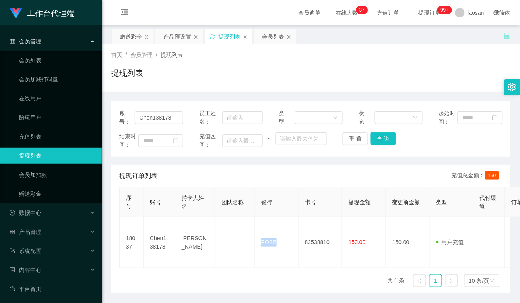
copy td "POSB"
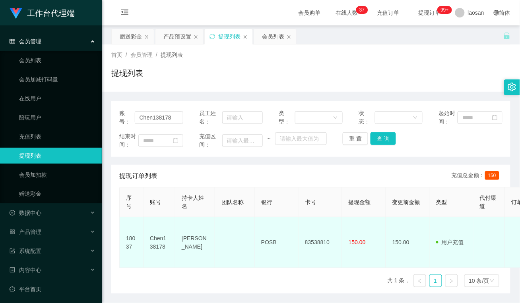
click at [237, 257] on td at bounding box center [235, 242] width 40 height 51
drag, startPoint x: 335, startPoint y: 238, endPoint x: 303, endPoint y: 238, distance: 31.8
click at [303, 238] on td "83538810" at bounding box center [320, 242] width 44 height 51
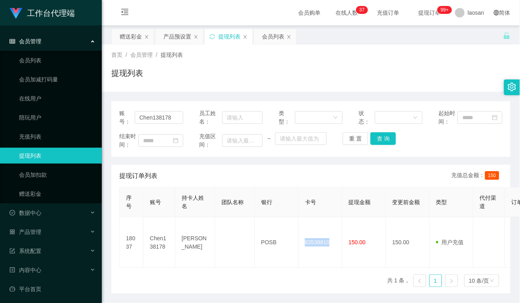
copy td "83538810"
drag, startPoint x: 245, startPoint y: 277, endPoint x: 229, endPoint y: 281, distance: 16.3
click at [245, 277] on div "序号 账号 持卡人姓名 团队名称 银行 卡号 提现金额 变更前金额 类型 代付渠道 订单编号 系统备注 状态 备注信息 创建时间 是否锁单 操作 18037 …" at bounding box center [310, 240] width 383 height 107
drag, startPoint x: 172, startPoint y: 117, endPoint x: 76, endPoint y: 116, distance: 96.2
click at [76, 116] on section "工作台代理端 会员管理 会员列表 会员加减打码量 在线用户 陪玩用户 充值列表 提现列表 会员加扣款 赠送彩金 数据中心 员工统计 团队统计 产品管理 注单管…" at bounding box center [260, 165] width 520 height 331
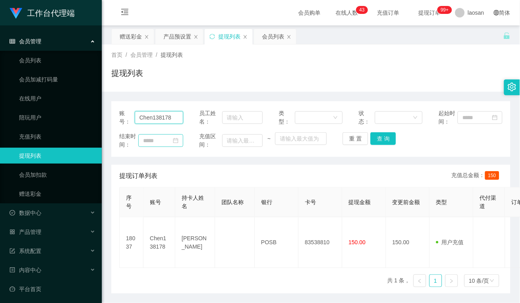
paste input "zhxeng95"
click at [380, 136] on button "查 询" at bounding box center [382, 138] width 25 height 13
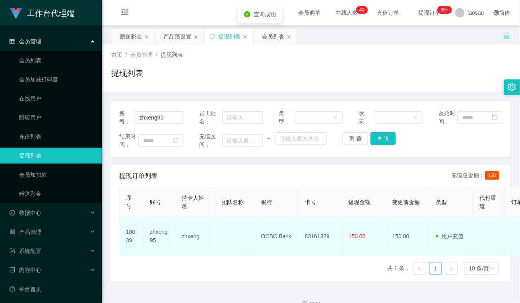
click at [217, 241] on td at bounding box center [235, 236] width 40 height 39
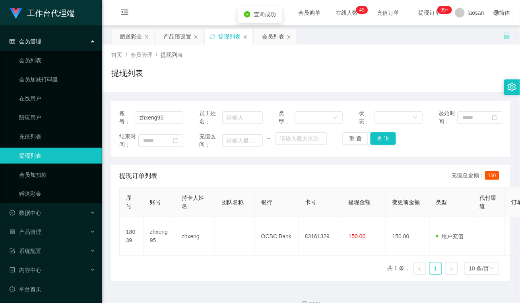
click at [265, 258] on div "序号 账号 持卡人姓名 团队名称 银行 卡号 提现金额 变更前金额 类型 代付渠道 订单编号 系统备注 状态 备注信息 创建时间 是否锁单 操作 18039 …" at bounding box center [310, 234] width 383 height 94
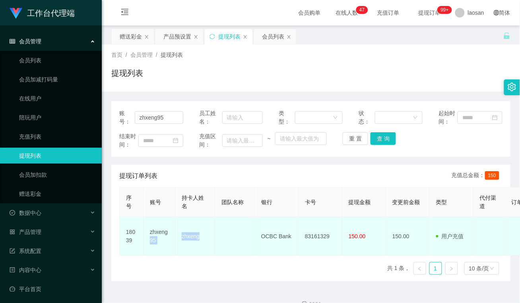
drag, startPoint x: 205, startPoint y: 237, endPoint x: 168, endPoint y: 233, distance: 37.2
click at [168, 233] on tr "18039 zhxeng95 zhxeng OCBC Bank 83161329 150.00 150.00 用户充值 人工扣款 审核驳回 审核成功 等待审核…" at bounding box center [462, 236] width 685 height 39
click at [197, 250] on td "zhxeng" at bounding box center [195, 236] width 40 height 39
drag, startPoint x: 201, startPoint y: 237, endPoint x: 182, endPoint y: 234, distance: 19.4
click at [182, 234] on td "zhxeng" at bounding box center [195, 236] width 40 height 39
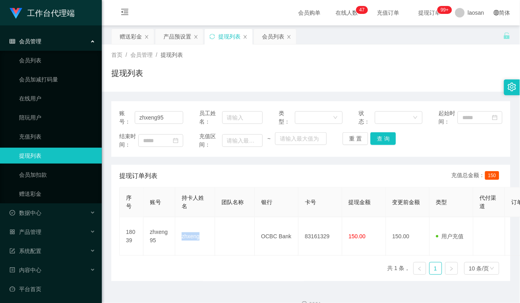
copy td "zhxeng"
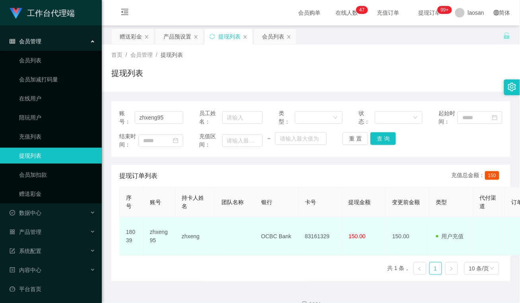
click at [265, 247] on td "OCBC Bank" at bounding box center [277, 236] width 44 height 39
drag, startPoint x: 259, startPoint y: 233, endPoint x: 290, endPoint y: 238, distance: 32.1
click at [290, 238] on td "OCBC Bank" at bounding box center [277, 236] width 44 height 39
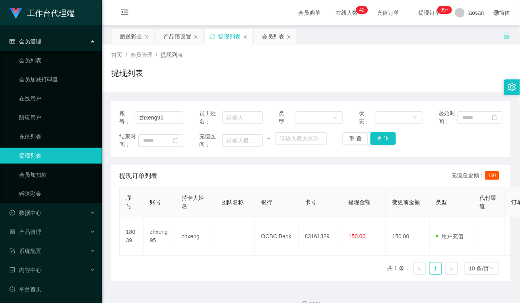
click at [271, 257] on div "序号 账号 持卡人姓名 团队名称 银行 卡号 提现金额 变更前金额 类型 代付渠道 订单编号 系统备注 状态 备注信息 创建时间 是否锁单 操作 18039 …" at bounding box center [310, 234] width 383 height 94
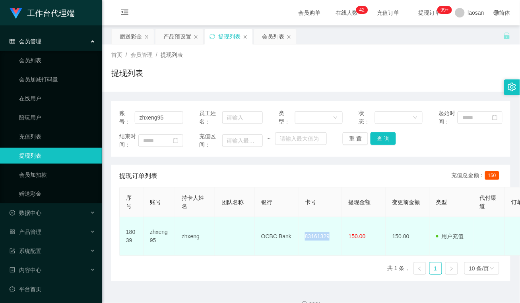
drag, startPoint x: 305, startPoint y: 233, endPoint x: 340, endPoint y: 235, distance: 35.0
click at [340, 235] on td "83161329" at bounding box center [320, 236] width 44 height 39
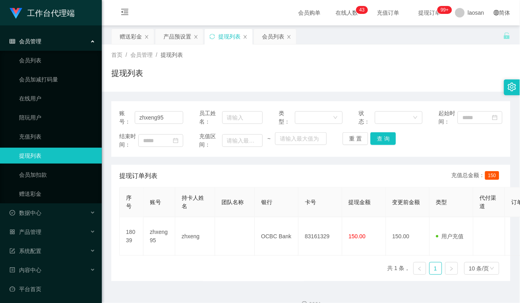
drag, startPoint x: 215, startPoint y: 271, endPoint x: 224, endPoint y: 273, distance: 9.4
click at [215, 271] on div "序号 账号 持卡人姓名 团队名称 银行 卡号 提现金额 变更前金额 类型 代付渠道 订单编号 系统备注 状态 备注信息 创建时间 是否锁单 操作 18039 …" at bounding box center [310, 234] width 383 height 94
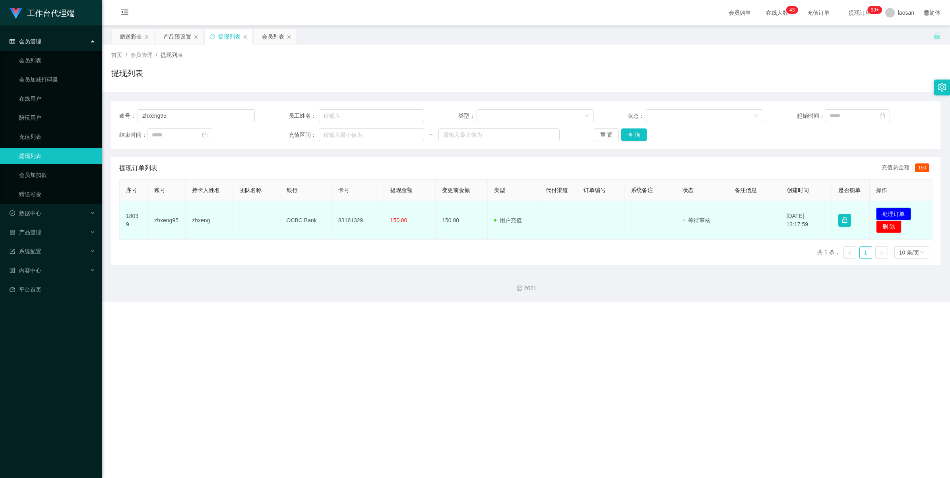
click at [519, 211] on button "处理订单" at bounding box center [893, 213] width 35 height 13
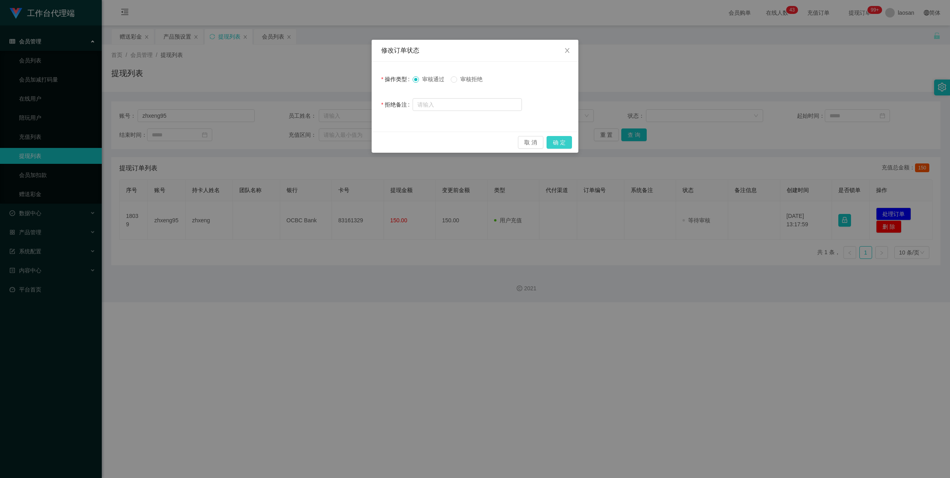
click at [519, 140] on button "确 定" at bounding box center [558, 142] width 25 height 13
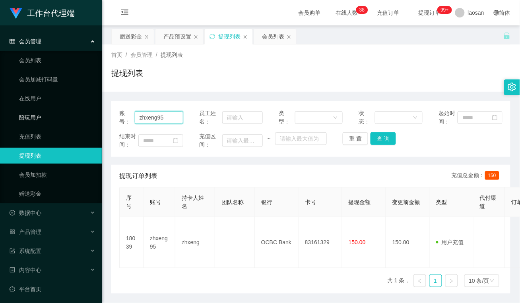
drag, startPoint x: 166, startPoint y: 116, endPoint x: 89, endPoint y: 116, distance: 77.5
click at [89, 116] on section "工作台代理端 会员管理 会员列表 会员加减打码量 在线用户 陪玩用户 充值列表 提现列表 会员加扣款 赠送彩金 数据中心 员工统计 团队统计 产品管理 注单管…" at bounding box center [260, 165] width 520 height 331
paste input "Chen138178"
drag, startPoint x: 380, startPoint y: 138, endPoint x: 387, endPoint y: 131, distance: 9.6
click at [380, 138] on button "查 询" at bounding box center [382, 138] width 25 height 13
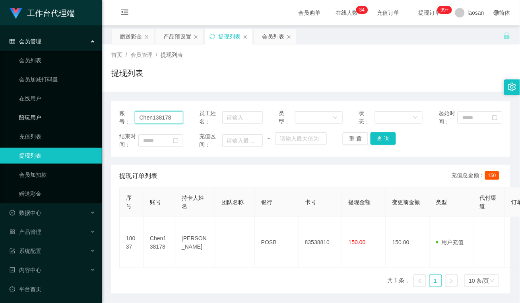
drag, startPoint x: 170, startPoint y: 118, endPoint x: 56, endPoint y: 114, distance: 114.1
click at [56, 114] on section "工作台代理端 会员管理 会员列表 会员加减打码量 在线用户 陪玩用户 充值列表 提现列表 会员加扣款 赠送彩金 数据中心 员工统计 团队统计 产品管理 注单管…" at bounding box center [260, 165] width 520 height 331
paste input "85185509"
type input "85185509"
click at [385, 141] on button "查 询" at bounding box center [382, 138] width 25 height 13
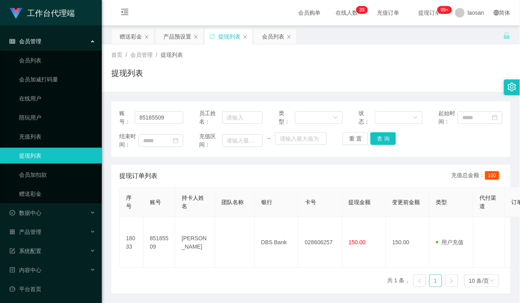
drag, startPoint x: 201, startPoint y: 166, endPoint x: 187, endPoint y: 166, distance: 14.3
click at [201, 166] on div "提现订单列表 充值总金额： 150" at bounding box center [310, 176] width 383 height 22
click at [130, 33] on div "赠送彩金" at bounding box center [131, 36] width 22 height 15
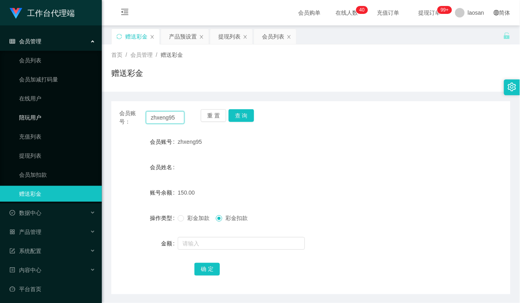
drag, startPoint x: 175, startPoint y: 120, endPoint x: 15, endPoint y: 116, distance: 160.6
click at [14, 116] on section "工作台代理端 会员管理 会员列表 会员加减打码量 在线用户 陪玩用户 充值列表 提现列表 会员加扣款 赠送彩金 数据中心 员工统计 团队统计 产品管理 注单管…" at bounding box center [260, 165] width 520 height 331
paste input "Chen138178"
type input "Chen138178"
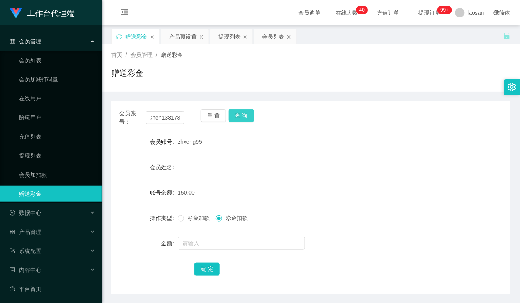
click at [244, 117] on button "查 询" at bounding box center [241, 115] width 25 height 13
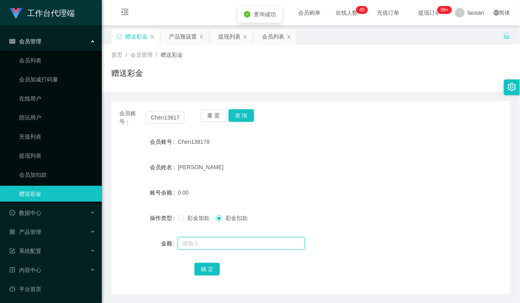
click at [223, 247] on input "text" at bounding box center [241, 243] width 127 height 13
type input "10"
drag, startPoint x: 173, startPoint y: 215, endPoint x: 176, endPoint y: 219, distance: 4.9
click at [173, 215] on label "操作类型" at bounding box center [164, 218] width 28 height 6
click at [178, 221] on span at bounding box center [181, 218] width 6 height 6
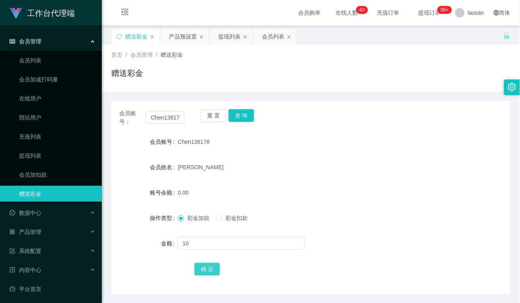
click at [202, 267] on button "确 定" at bounding box center [206, 269] width 25 height 13
drag, startPoint x: 213, startPoint y: 116, endPoint x: 203, endPoint y: 119, distance: 10.6
click at [213, 116] on button "重 置" at bounding box center [213, 115] width 25 height 13
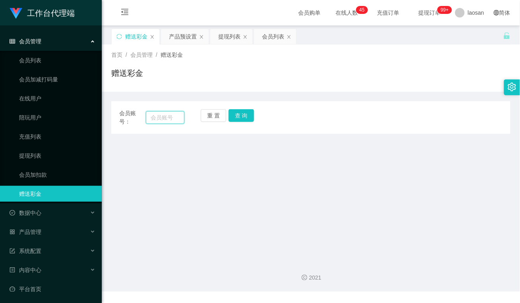
click at [164, 116] on input "text" at bounding box center [165, 117] width 39 height 13
paste input "zhxeng95"
type input "zhxeng95"
click at [244, 116] on button "查 询" at bounding box center [241, 115] width 25 height 13
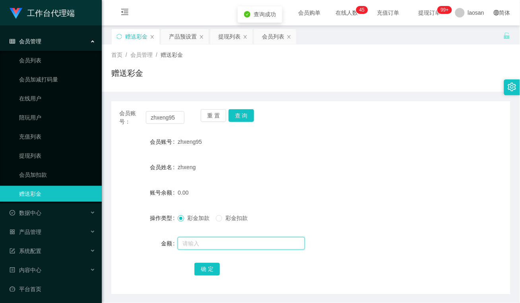
click at [204, 239] on input "text" at bounding box center [241, 243] width 127 height 13
type input "20"
click at [206, 272] on button "确 定" at bounding box center [206, 269] width 25 height 13
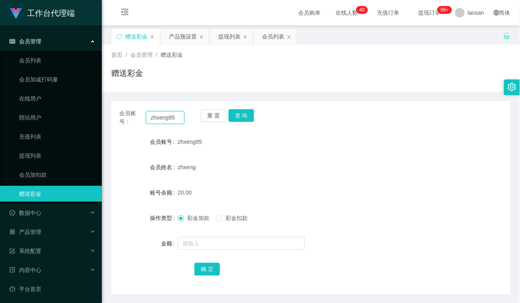
drag, startPoint x: 183, startPoint y: 116, endPoint x: 122, endPoint y: 118, distance: 60.8
click at [122, 118] on div "会员账号： zhxeng95" at bounding box center [151, 117] width 65 height 17
click at [215, 112] on button "重 置" at bounding box center [213, 115] width 25 height 13
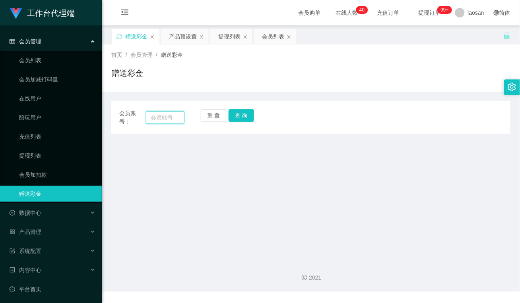
click at [173, 118] on input "text" at bounding box center [165, 117] width 39 height 13
paste input "SHEKHAR0108"
type input "SHEKHAR0108"
click at [244, 116] on button "查 询" at bounding box center [241, 115] width 25 height 13
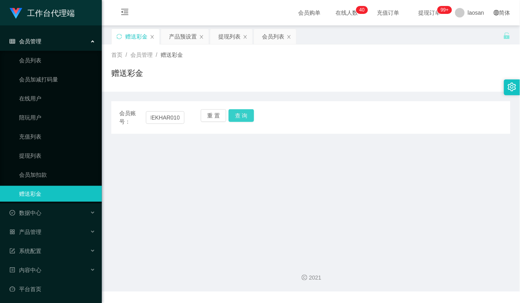
scroll to position [0, 0]
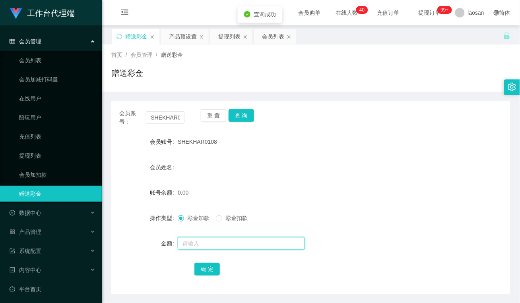
click at [217, 243] on input "text" at bounding box center [241, 243] width 127 height 13
type input "100"
click at [211, 269] on button "确 定" at bounding box center [206, 269] width 25 height 13
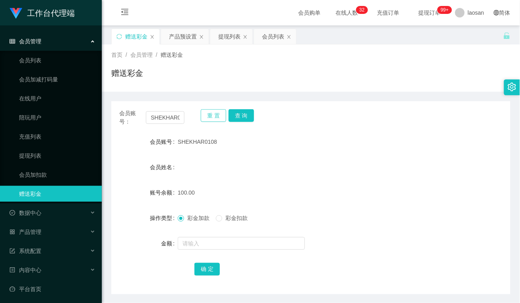
drag, startPoint x: 213, startPoint y: 118, endPoint x: 203, endPoint y: 122, distance: 10.4
click at [213, 118] on button "重 置" at bounding box center [213, 115] width 25 height 13
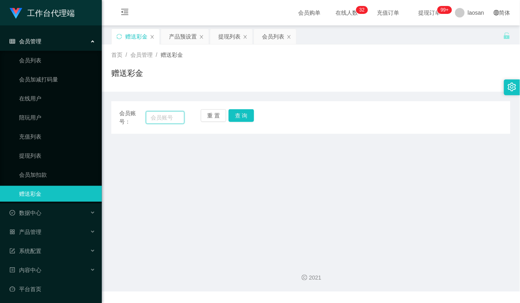
click at [175, 119] on input "text" at bounding box center [165, 117] width 39 height 13
type input "CS"
drag, startPoint x: 242, startPoint y: 114, endPoint x: 236, endPoint y: 120, distance: 8.2
click at [242, 114] on button "查 询" at bounding box center [241, 115] width 25 height 13
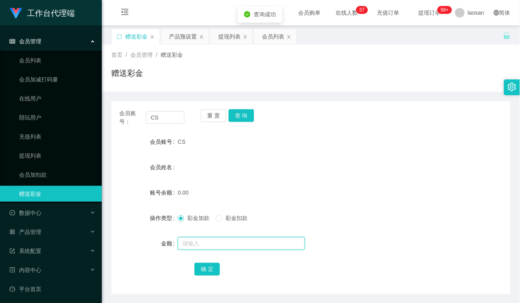
click at [215, 239] on input "text" at bounding box center [241, 243] width 127 height 13
type input "100"
click at [220, 267] on div "确 定" at bounding box center [310, 269] width 233 height 16
click at [211, 269] on button "确 定" at bounding box center [206, 269] width 25 height 13
click at [166, 277] on div "会员账号： CS 重 置 查 询 会员账号 CS 会员姓名 账号余额 100.00 操作类型 彩金加款 彩金扣款 金额 确 定" at bounding box center [310, 197] width 399 height 193
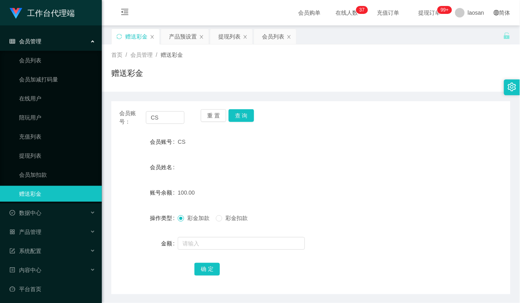
drag, startPoint x: 189, startPoint y: 37, endPoint x: 193, endPoint y: 48, distance: 12.6
click at [189, 37] on div "产品预设置" at bounding box center [183, 36] width 28 height 15
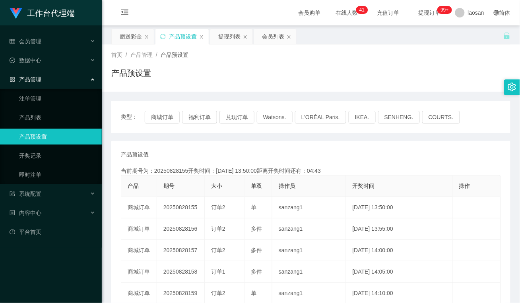
click at [219, 151] on div "产品预设值 添加期号" at bounding box center [311, 155] width 380 height 8
click at [183, 85] on div "产品预设置" at bounding box center [310, 76] width 399 height 18
click at [131, 27] on main "关闭左侧 关闭右侧 关闭其它 刷新页面 赠送彩金 产品预设置 提现列表 会员列表 首页 / 产品管理 / 产品预设置 / 产品预设置 类型： 商城订单 福利订…" at bounding box center [311, 235] width 418 height 421
click at [130, 32] on div "赠送彩金" at bounding box center [131, 36] width 22 height 15
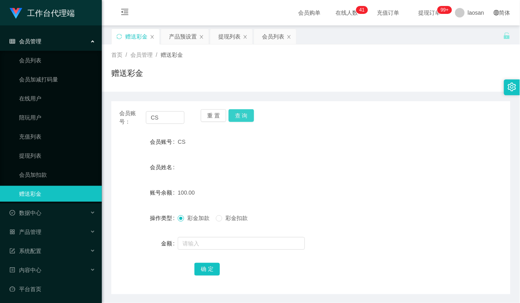
click at [243, 114] on button "查 询" at bounding box center [241, 115] width 25 height 13
click at [246, 116] on button "查 询" at bounding box center [241, 115] width 25 height 13
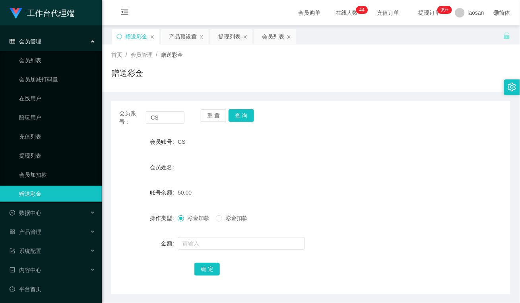
click at [225, 62] on div "首页 / 会员管理 / 赠送彩金 / 赠送彩金" at bounding box center [310, 68] width 399 height 35
click at [237, 114] on button "查 询" at bounding box center [241, 115] width 25 height 13
click at [241, 115] on button "查 询" at bounding box center [241, 115] width 25 height 13
drag, startPoint x: 256, startPoint y: 186, endPoint x: 240, endPoint y: 128, distance: 60.4
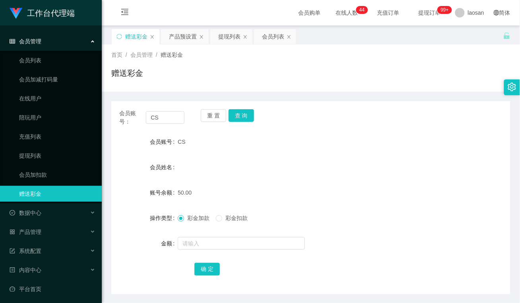
click at [256, 186] on div "50.00" at bounding box center [294, 193] width 233 height 16
click at [241, 114] on button "查 询" at bounding box center [241, 115] width 25 height 13
click at [205, 246] on input "text" at bounding box center [241, 243] width 127 height 13
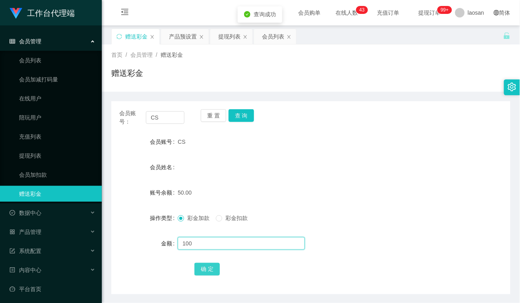
type input "100"
click at [206, 268] on button "确 定" at bounding box center [206, 269] width 25 height 13
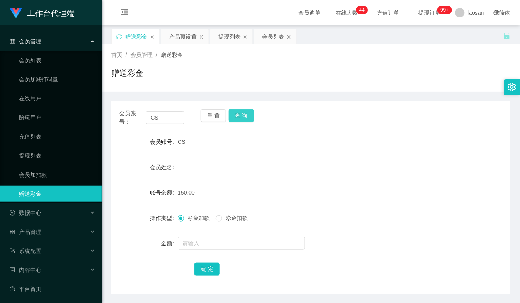
click at [245, 115] on button "查 询" at bounding box center [241, 115] width 25 height 13
click at [249, 114] on button "查 询" at bounding box center [241, 115] width 25 height 13
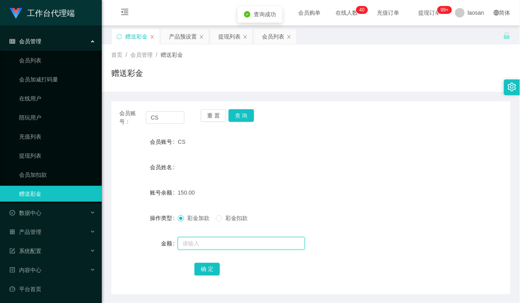
click at [215, 240] on input "text" at bounding box center [241, 243] width 127 height 13
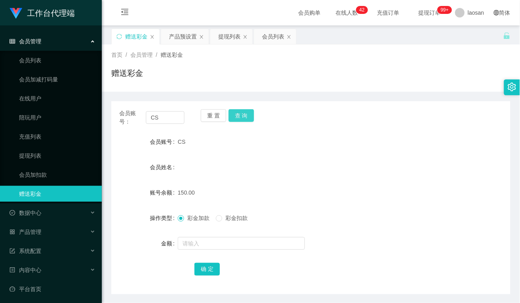
click at [246, 118] on button "查 询" at bounding box center [241, 115] width 25 height 13
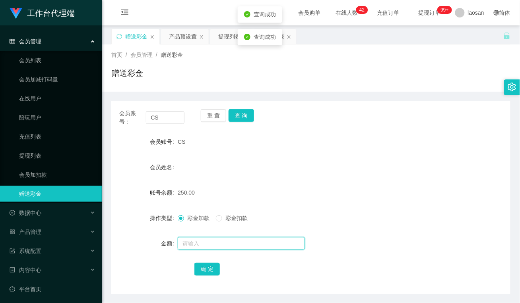
click at [219, 244] on input "text" at bounding box center [241, 243] width 127 height 13
type input "100"
drag, startPoint x: 223, startPoint y: 220, endPoint x: 219, endPoint y: 238, distance: 18.4
click at [223, 220] on span "彩金扣款" at bounding box center [236, 218] width 29 height 6
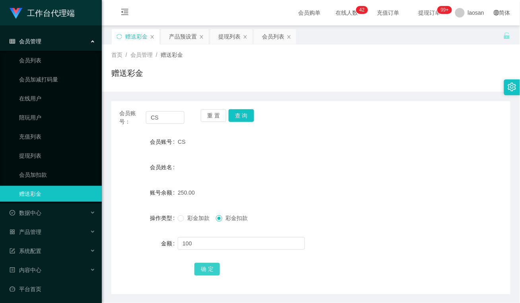
click at [215, 269] on button "确 定" at bounding box center [206, 269] width 25 height 13
click at [246, 117] on button "查 询" at bounding box center [241, 115] width 25 height 13
click at [245, 115] on button "查 询" at bounding box center [241, 115] width 25 height 13
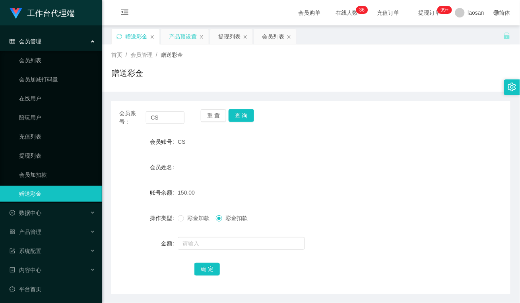
click at [187, 37] on div "产品预设置" at bounding box center [183, 36] width 28 height 15
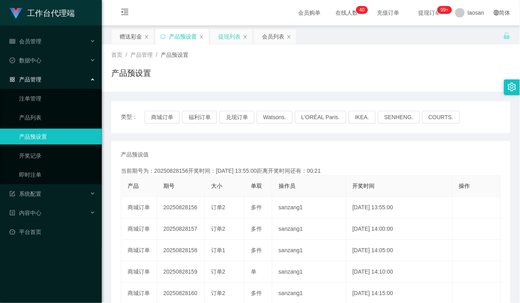
click at [231, 39] on div "提现列表" at bounding box center [229, 36] width 22 height 15
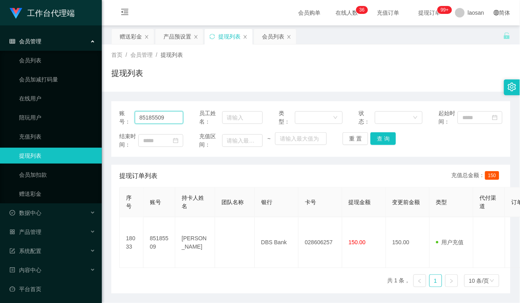
drag, startPoint x: 172, startPoint y: 114, endPoint x: 102, endPoint y: 120, distance: 70.1
click at [102, 120] on main "关闭左侧 关闭右侧 关闭其它 刷新页面 赠送彩金 产品预设置 提现列表 会员列表 首页 / 会员管理 / 提现列表 / 提现列表 账号： 85185509 员…" at bounding box center [311, 159] width 418 height 268
type input "cs"
click at [388, 139] on button "查 询" at bounding box center [382, 138] width 25 height 13
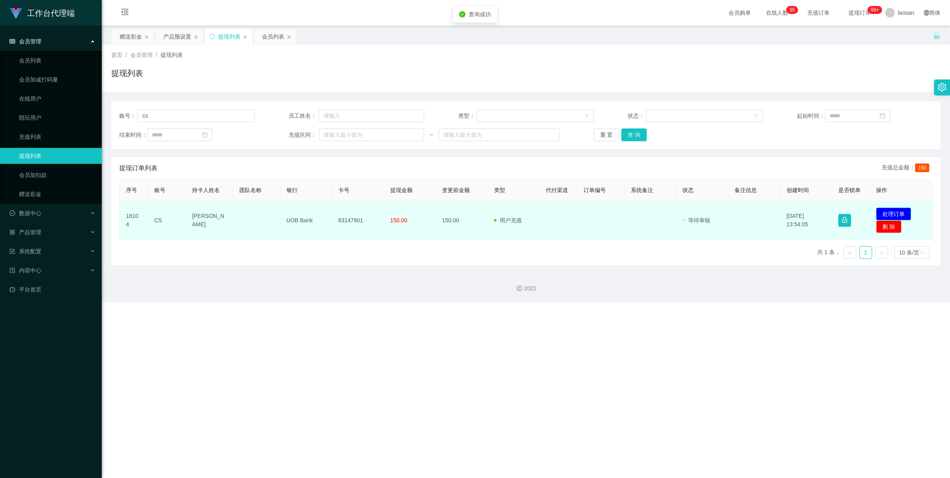
click at [519, 210] on button "处理订单" at bounding box center [893, 213] width 35 height 13
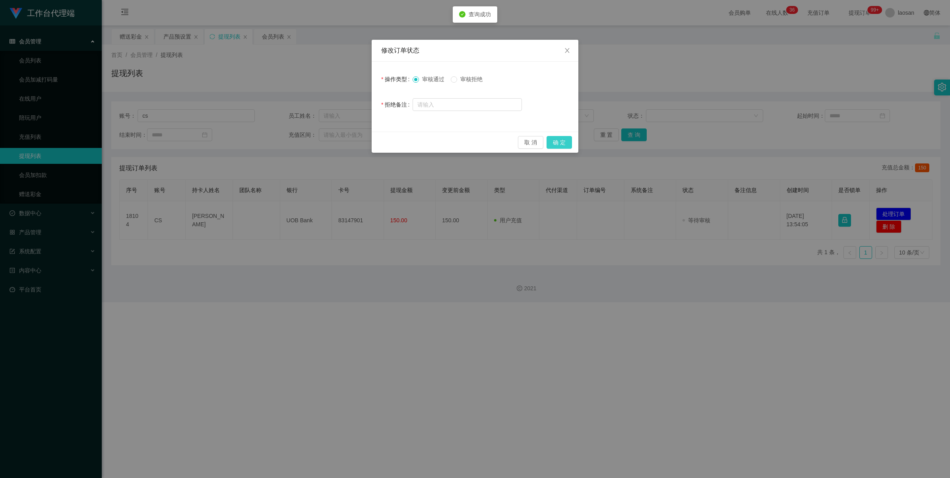
click at [519, 144] on button "确 定" at bounding box center [558, 142] width 25 height 13
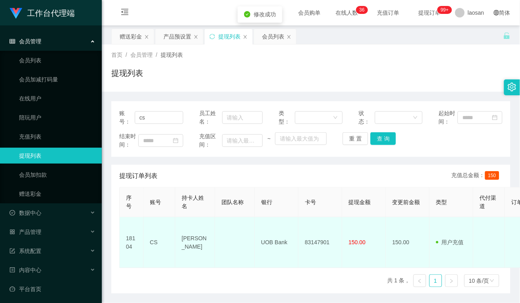
drag, startPoint x: 204, startPoint y: 250, endPoint x: 180, endPoint y: 227, distance: 34.0
click at [180, 227] on td "[PERSON_NAME]" at bounding box center [195, 242] width 40 height 51
drag, startPoint x: 263, startPoint y: 247, endPoint x: 287, endPoint y: 238, distance: 24.8
click at [265, 247] on td "UOB Bank" at bounding box center [277, 242] width 44 height 51
drag, startPoint x: 290, startPoint y: 236, endPoint x: 261, endPoint y: 238, distance: 29.5
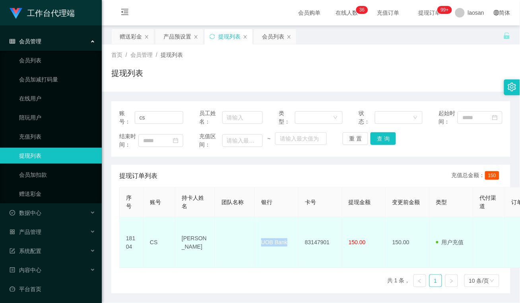
click at [261, 238] on td "UOB Bank" at bounding box center [277, 242] width 44 height 51
click at [279, 259] on div "序号 账号 持卡人姓名 团队名称 银行 卡号 提现金额 变更前金额 类型 代付渠道 订单编号 系统备注 状态 备注信息 创建时间 是否锁单 操作 18104 …" at bounding box center [310, 240] width 383 height 107
drag, startPoint x: 279, startPoint y: 259, endPoint x: 318, endPoint y: 250, distance: 40.1
click at [318, 250] on td "83147901" at bounding box center [320, 242] width 44 height 51
drag, startPoint x: 330, startPoint y: 235, endPoint x: 304, endPoint y: 234, distance: 25.8
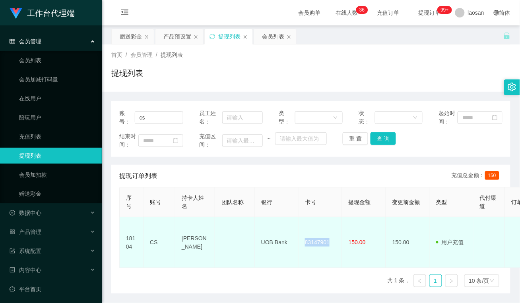
click at [304, 234] on td "83147901" at bounding box center [320, 242] width 44 height 51
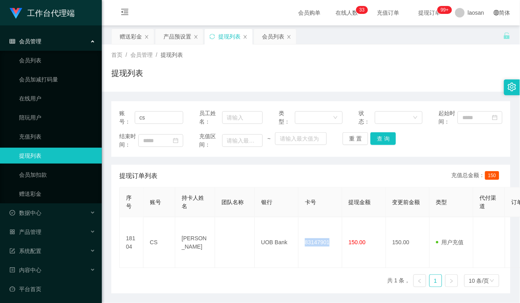
click at [178, 92] on div "账号： cs 员工姓名： 类型： 状态： 起始时间： 结束时间： 充值区间： ~ 重 置 查 询 提现订单列表 充值总金额： 150 序号 账号 持卡人姓名 …" at bounding box center [310, 193] width 399 height 202
click at [130, 32] on div "赠送彩金" at bounding box center [131, 36] width 22 height 15
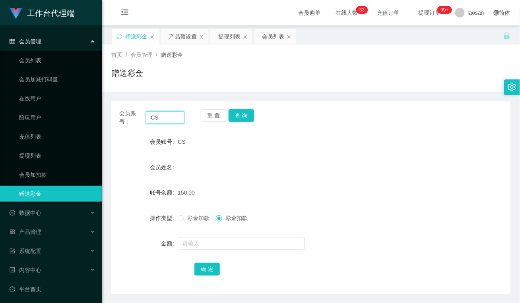
drag, startPoint x: 165, startPoint y: 118, endPoint x: 99, endPoint y: 115, distance: 66.0
click at [96, 117] on section "工作台代理端 会员管理 会员列表 会员加减打码量 在线用户 陪玩用户 充值列表 提现列表 会员加扣款 赠送彩金 数据中心 员工统计 团队统计 产品管理 注单管…" at bounding box center [260, 165] width 520 height 331
paste input "SHEKHAR0108"
type input "SHEKHAR0108"
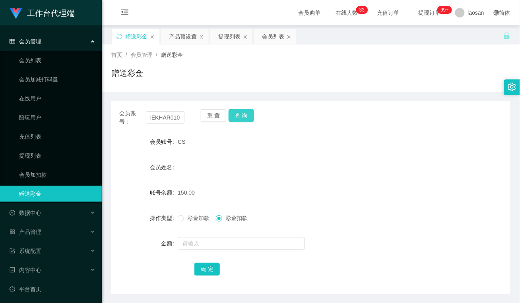
click at [245, 112] on button "查 询" at bounding box center [241, 115] width 25 height 13
click at [213, 121] on button "重 置" at bounding box center [213, 115] width 25 height 13
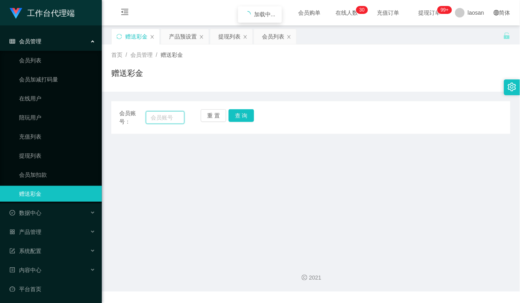
click at [164, 118] on input "text" at bounding box center [165, 117] width 39 height 13
type input "kang"
click at [247, 112] on button "查 询" at bounding box center [241, 115] width 25 height 13
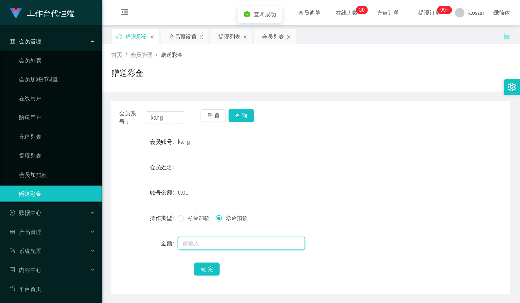
click at [219, 237] on input "text" at bounding box center [241, 243] width 127 height 13
type input "100"
click at [175, 219] on label "操作类型" at bounding box center [164, 218] width 28 height 6
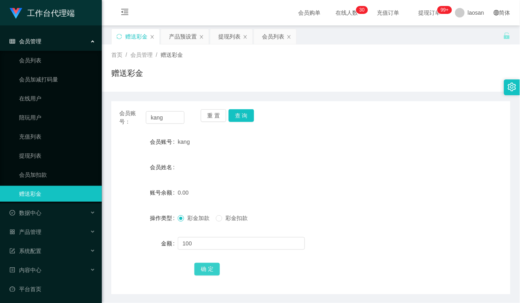
click at [207, 265] on button "确 定" at bounding box center [206, 269] width 25 height 13
drag, startPoint x: 168, startPoint y: 116, endPoint x: 70, endPoint y: 101, distance: 98.9
click at [51, 104] on section "工作台代理端 会员管理 会员列表 会员加减打码量 在线用户 陪玩用户 充值列表 提现列表 会员加扣款 赠送彩金 数据中心 员工统计 团队统计 产品管理 注单管…" at bounding box center [260, 165] width 520 height 331
paste input "SHEKHAR0108"
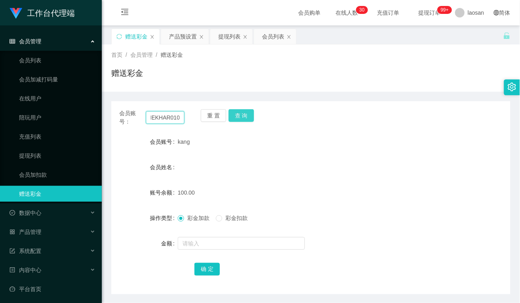
type input "SHEKHAR0108"
click at [244, 112] on button "查 询" at bounding box center [241, 115] width 25 height 13
click at [209, 114] on button "重 置" at bounding box center [213, 115] width 25 height 13
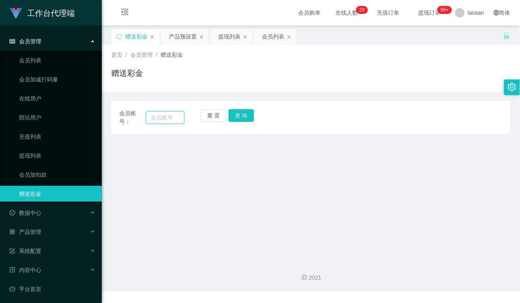
click at [163, 120] on input "text" at bounding box center [165, 117] width 39 height 13
paste input "TanjiroDS"
type input "TanjiroDS"
click at [240, 116] on button "查 询" at bounding box center [241, 115] width 25 height 13
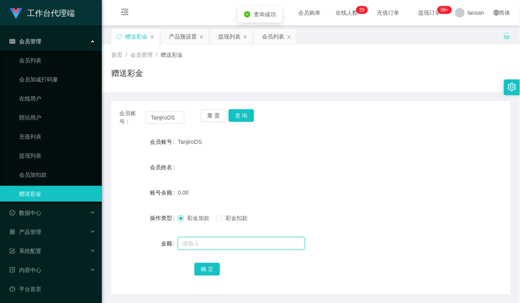
click at [211, 244] on input "text" at bounding box center [241, 243] width 127 height 13
type input "100"
click at [200, 265] on button "确 定" at bounding box center [206, 269] width 25 height 13
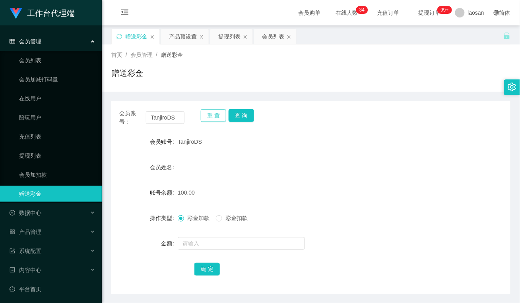
click at [215, 114] on button "重 置" at bounding box center [213, 115] width 25 height 13
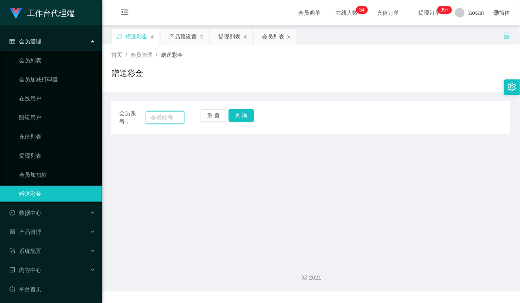
click at [171, 116] on input "text" at bounding box center [165, 117] width 39 height 13
paste input "SHEKHAR0108"
type input "SHEKHAR0108"
click at [241, 116] on button "查 询" at bounding box center [241, 115] width 25 height 13
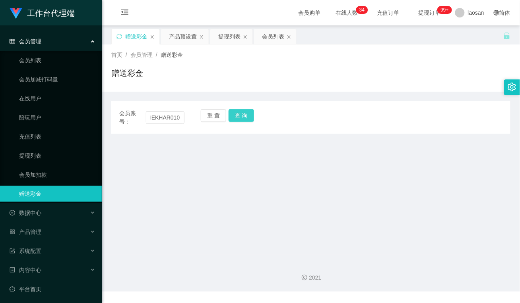
scroll to position [0, 0]
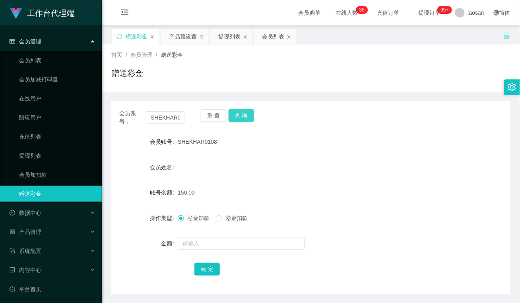
click at [242, 114] on button "查 询" at bounding box center [241, 115] width 25 height 13
click at [247, 117] on button "查 询" at bounding box center [241, 115] width 25 height 13
click at [243, 114] on button "查 询" at bounding box center [241, 115] width 25 height 13
click at [181, 34] on div "产品预设置" at bounding box center [183, 36] width 28 height 15
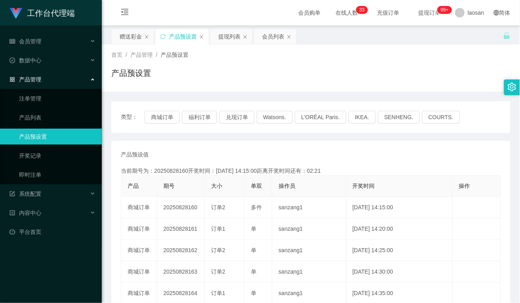
click at [207, 142] on div "产品预设值 添加期号 当前期号为：20250828160开奖时间：[DATE] 14:15:00距离开奖时间还有：02:21 产品 期号 大小 单双 操作员 …" at bounding box center [310, 294] width 399 height 306
click at [232, 35] on div "提现列表" at bounding box center [229, 36] width 22 height 15
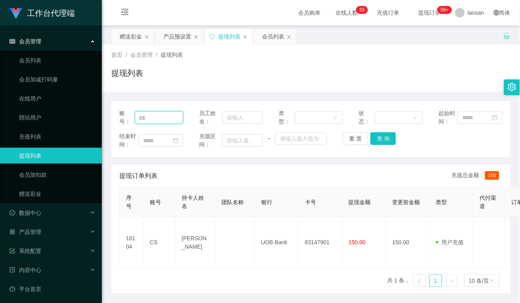
drag, startPoint x: 167, startPoint y: 116, endPoint x: 66, endPoint y: 108, distance: 101.3
click at [61, 111] on section "工作台代理端 会员管理 会员列表 会员加减打码量 在线用户 陪玩用户 充值列表 提现列表 会员加扣款 赠送彩金 数据中心 员工统计 团队统计 产品管理 注单管…" at bounding box center [260, 165] width 520 height 331
paste input "SHEKHAR0108"
type input "SHEKHAR0108"
click at [382, 138] on button "查 询" at bounding box center [382, 138] width 25 height 13
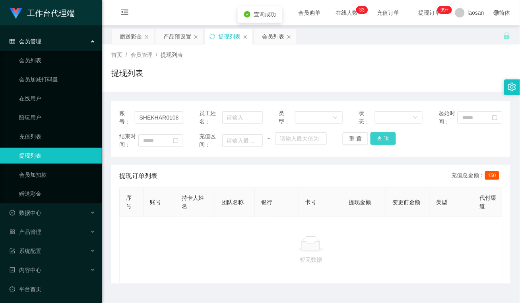
click at [382, 138] on button "查 询" at bounding box center [382, 138] width 25 height 13
click at [182, 40] on div "产品预设置" at bounding box center [177, 36] width 28 height 15
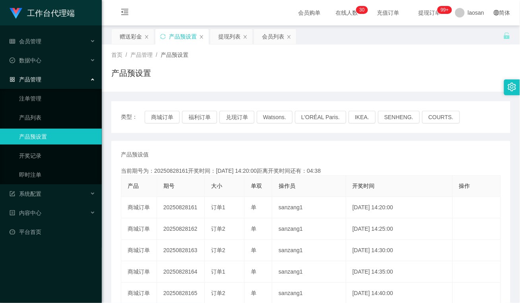
click at [247, 71] on div "产品预设置" at bounding box center [310, 76] width 399 height 18
click at [235, 42] on div "提现列表" at bounding box center [229, 36] width 22 height 15
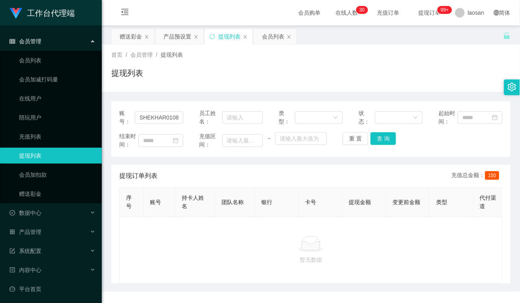
click at [230, 31] on div "提现列表" at bounding box center [229, 36] width 22 height 15
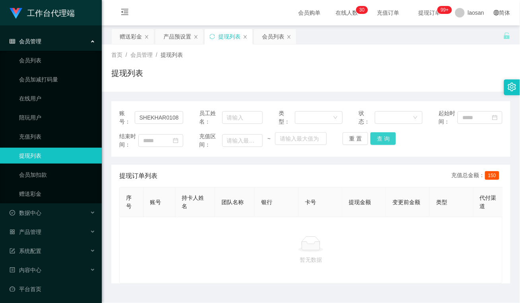
click at [385, 137] on button "查 询" at bounding box center [382, 138] width 25 height 13
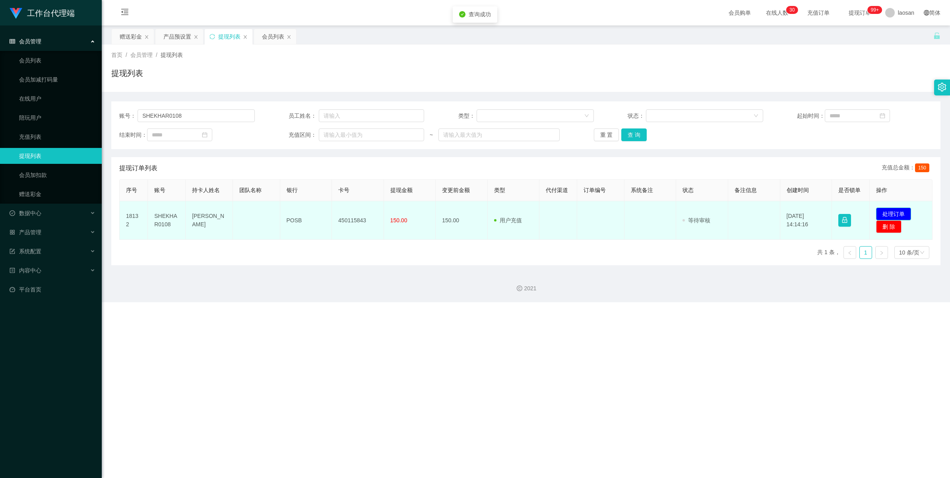
click at [519, 211] on button "处理订单" at bounding box center [893, 213] width 35 height 13
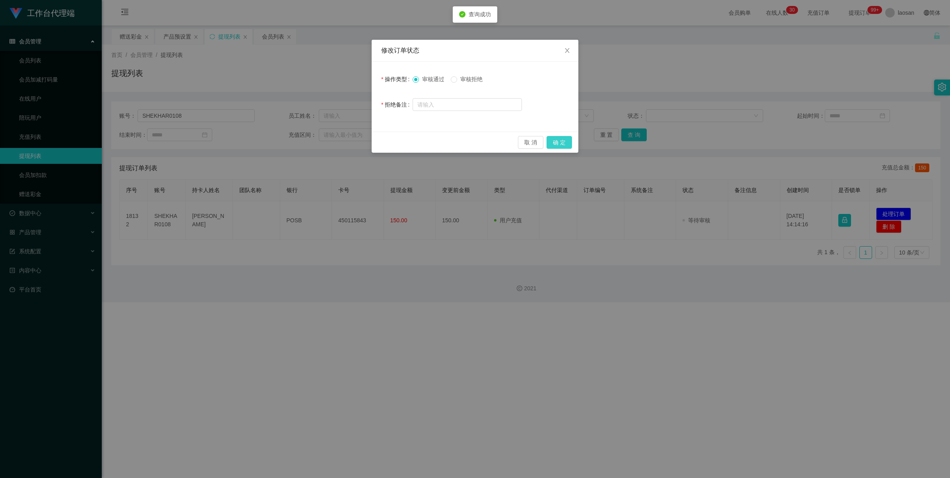
click at [519, 137] on button "确 定" at bounding box center [558, 142] width 25 height 13
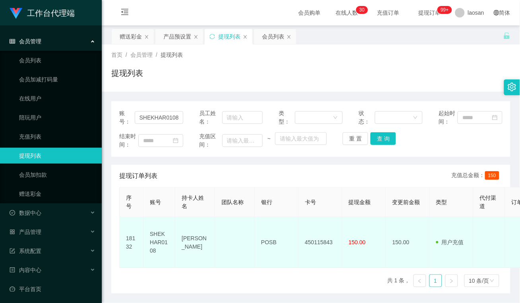
drag, startPoint x: 209, startPoint y: 250, endPoint x: 182, endPoint y: 229, distance: 35.1
click at [182, 229] on td "[PERSON_NAME]" at bounding box center [195, 242] width 40 height 51
click at [279, 246] on td "POSB" at bounding box center [277, 242] width 44 height 51
drag, startPoint x: 279, startPoint y: 240, endPoint x: 259, endPoint y: 235, distance: 20.7
click at [259, 235] on td "POSB" at bounding box center [277, 242] width 44 height 51
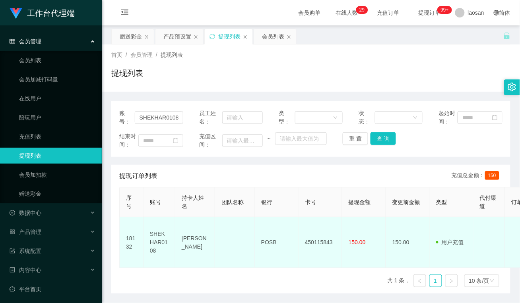
drag, startPoint x: 247, startPoint y: 261, endPoint x: 298, endPoint y: 256, distance: 51.8
click at [247, 261] on div "序号 账号 持卡人姓名 团队名称 银行 卡号 提现金额 变更前金额 类型 代付渠道 订单编号 系统备注 状态 备注信息 创建时间 是否锁单 操作 18132 …" at bounding box center [310, 240] width 383 height 107
drag, startPoint x: 321, startPoint y: 241, endPoint x: 305, endPoint y: 241, distance: 16.3
click at [305, 241] on td "450115843" at bounding box center [320, 242] width 44 height 51
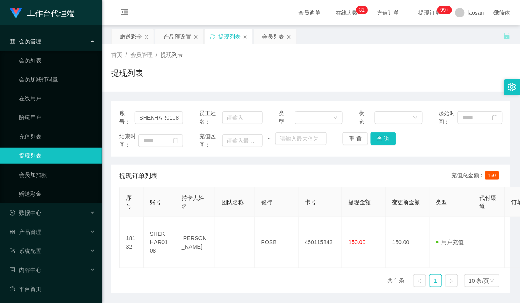
drag, startPoint x: 198, startPoint y: 167, endPoint x: 197, endPoint y: 181, distance: 14.0
click at [198, 167] on div "提现订单列表 充值总金额： 150" at bounding box center [310, 176] width 383 height 22
click at [269, 37] on div "会员列表" at bounding box center [273, 36] width 22 height 15
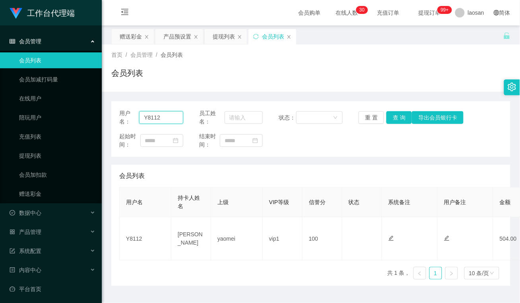
drag, startPoint x: 172, startPoint y: 119, endPoint x: 109, endPoint y: 116, distance: 62.9
click at [103, 116] on main "关闭左侧 关闭右侧 关闭其它 刷新页面 赠送彩金 产品预设置 提现列表 会员列表 首页 / 会员管理 / 会员列表 / 会员列表 用户名： Y8112 员工姓…" at bounding box center [311, 155] width 418 height 261
paste input "Aricyap198"
type input "Aricyap1982"
drag, startPoint x: 397, startPoint y: 118, endPoint x: 434, endPoint y: 80, distance: 52.3
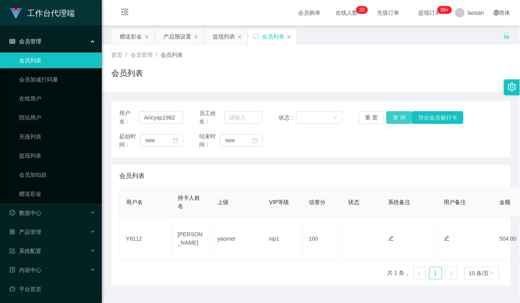
click at [397, 118] on button "查 询" at bounding box center [398, 117] width 25 height 13
click at [137, 34] on div "赠送彩金" at bounding box center [131, 36] width 22 height 15
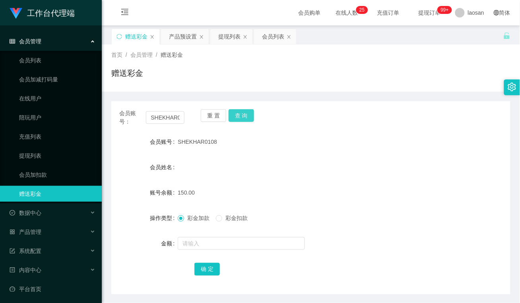
click at [245, 114] on button "查 询" at bounding box center [241, 115] width 25 height 13
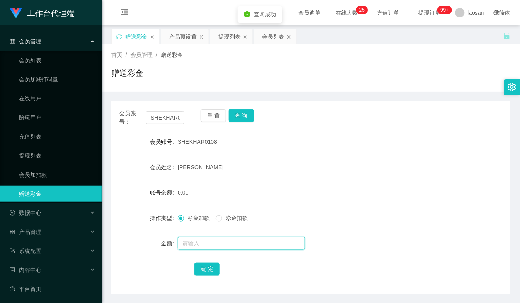
click at [229, 246] on input "text" at bounding box center [241, 243] width 127 height 13
type input "25"
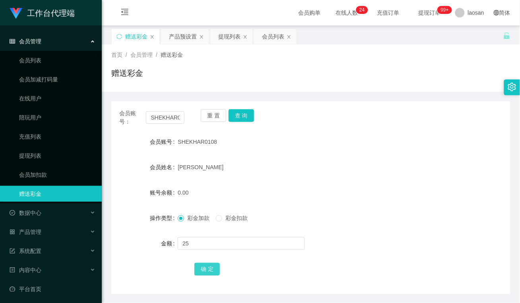
click at [209, 269] on button "确 定" at bounding box center [206, 269] width 25 height 13
drag, startPoint x: 211, startPoint y: 120, endPoint x: 188, endPoint y: 120, distance: 23.4
click at [211, 120] on button "重 置" at bounding box center [213, 115] width 25 height 13
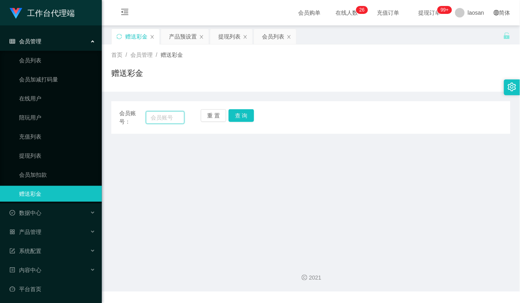
click at [174, 117] on input "text" at bounding box center [165, 117] width 39 height 13
paste input "TanjiroDS"
type input "TanjiroDS"
click at [248, 112] on button "查 询" at bounding box center [241, 115] width 25 height 13
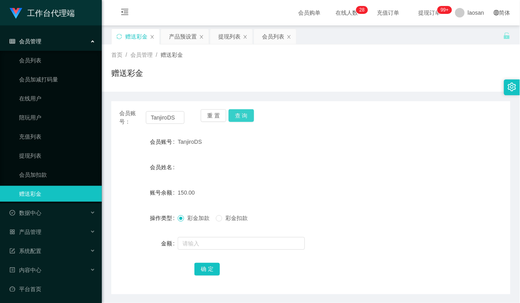
click at [250, 116] on button "查 询" at bounding box center [241, 115] width 25 height 13
click at [180, 91] on div "首页 / 会员管理 / 赠送彩金 / 赠送彩金 会员账号： TanjiroDS 重 置 查 询 会员账号 TanjiroDS 会员姓名 账号余额 150.00…" at bounding box center [310, 170] width 399 height 250
drag, startPoint x: 180, startPoint y: 91, endPoint x: 175, endPoint y: 107, distance: 16.5
click at [177, 107] on div "会员账号： TanjiroDS 重 置 查 询 会员账号 TanjiroDS 会员姓名 账号余额 150.00 操作类型 彩金加款 彩金扣款 金额 确 定" at bounding box center [310, 197] width 399 height 193
drag, startPoint x: 176, startPoint y: 120, endPoint x: 143, endPoint y: 120, distance: 33.0
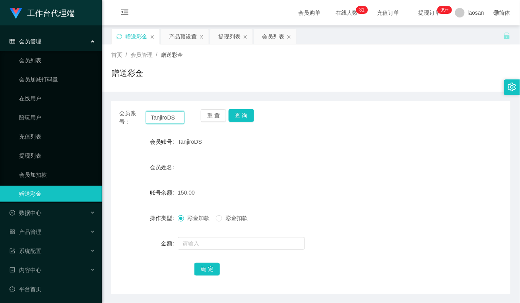
click at [143, 120] on div "会员账号： [PERSON_NAME]" at bounding box center [151, 117] width 65 height 17
click at [231, 38] on div "提现列表" at bounding box center [229, 36] width 22 height 15
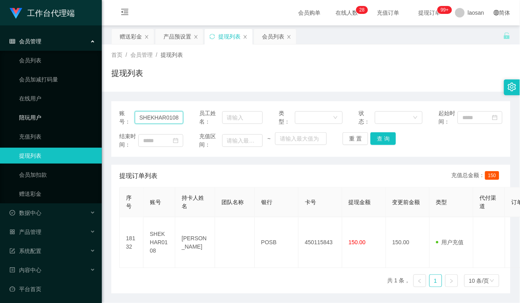
drag, startPoint x: 176, startPoint y: 120, endPoint x: 76, endPoint y: 118, distance: 99.8
click at [76, 118] on section "工作台代理端 会员管理 会员列表 会员加减打码量 在线用户 陪玩用户 充值列表 提现列表 会员加扣款 赠送彩金 数据中心 员工统计 团队统计 产品管理 注单管…" at bounding box center [260, 165] width 520 height 331
paste input "TanjiroDS"
type input "TanjiroDS"
click at [380, 141] on button "查 询" at bounding box center [382, 138] width 25 height 13
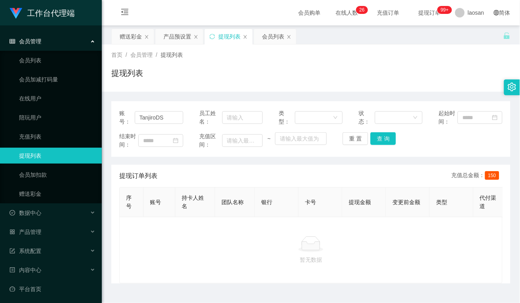
click at [199, 75] on div "提现列表" at bounding box center [310, 76] width 399 height 18
click at [128, 29] on div "赠送彩金" at bounding box center [131, 36] width 22 height 15
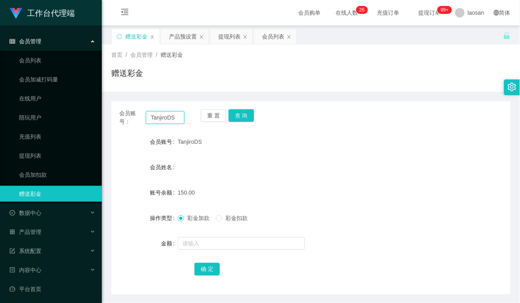
drag, startPoint x: 175, startPoint y: 116, endPoint x: 114, endPoint y: 111, distance: 60.6
click at [68, 116] on section "工作台代理端 会员管理 会员列表 会员加减打码量 在线用户 陪玩用户 充值列表 提现列表 会员加扣款 赠送彩金 数据中心 员工统计 团队统计 产品管理 注单管…" at bounding box center [260, 165] width 520 height 331
paste input "SHEKHAR0108"
type input "SHEKHAR0108"
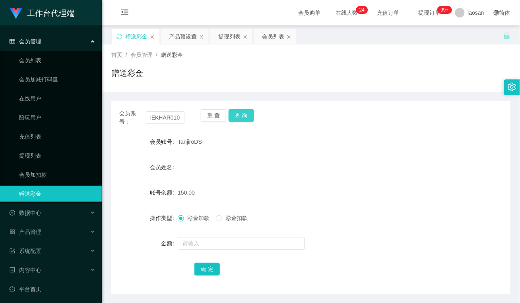
click at [241, 115] on button "查 询" at bounding box center [241, 115] width 25 height 13
click at [169, 118] on input "SHEKHAR0108" at bounding box center [165, 117] width 39 height 13
click at [209, 117] on button "重 置" at bounding box center [213, 115] width 25 height 13
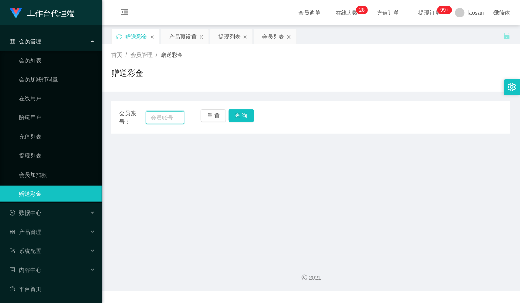
click at [166, 117] on input "text" at bounding box center [165, 117] width 39 height 13
paste input "TanjiroDS"
type input "TanjiroDS"
click at [238, 116] on button "查 询" at bounding box center [241, 115] width 25 height 13
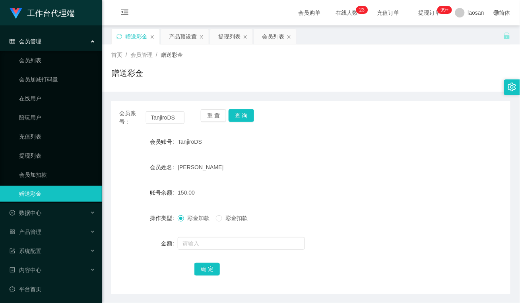
click at [194, 85] on div "赠送彩金" at bounding box center [310, 76] width 399 height 18
click at [241, 115] on button "查 询" at bounding box center [241, 115] width 25 height 13
click at [241, 114] on button "查 询" at bounding box center [241, 115] width 25 height 13
click at [173, 95] on div "会员账号： TanjiroDS 重 置 查 询 会员账号 TanjiroDS 会员姓名 [PERSON_NAME] 账号余额 150.00 操作类型 彩金加款…" at bounding box center [310, 193] width 399 height 203
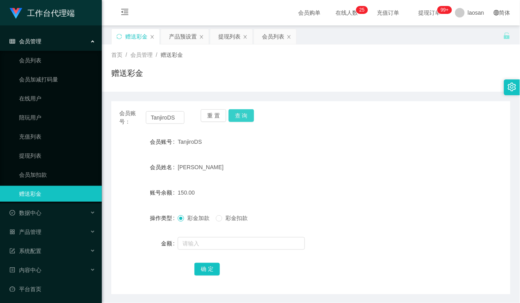
click at [246, 117] on button "查 询" at bounding box center [241, 115] width 25 height 13
click at [238, 39] on div "提现列表" at bounding box center [229, 36] width 22 height 15
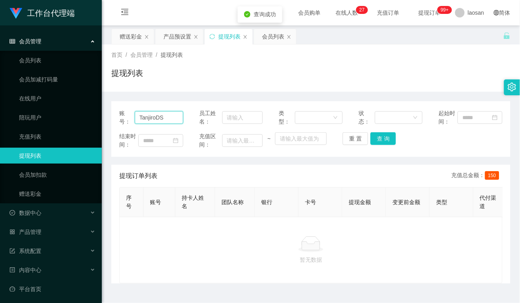
drag, startPoint x: 172, startPoint y: 116, endPoint x: 126, endPoint y: 118, distance: 45.3
click at [126, 118] on div "账号： TanjiroDS" at bounding box center [151, 117] width 64 height 17
drag, startPoint x: 378, startPoint y: 138, endPoint x: 403, endPoint y: 151, distance: 27.7
click at [378, 138] on button "查 询" at bounding box center [382, 138] width 25 height 13
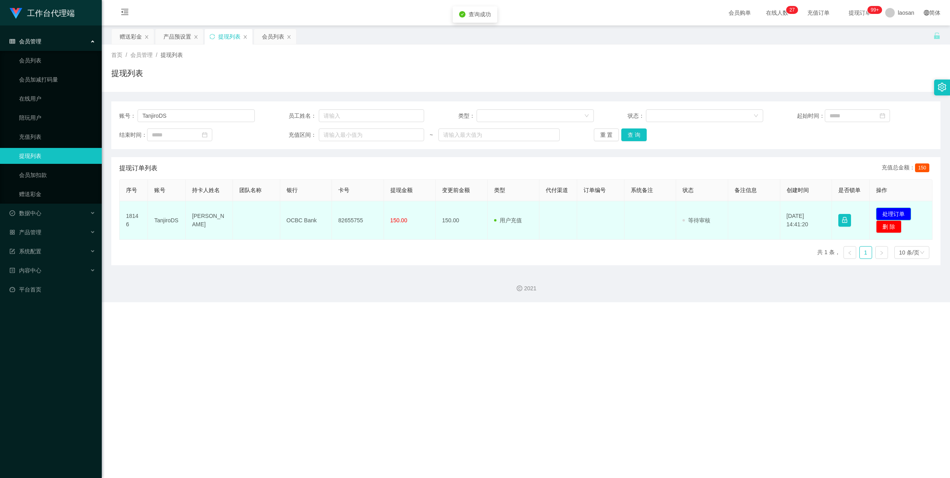
click at [519, 213] on button "处理订单" at bounding box center [893, 213] width 35 height 13
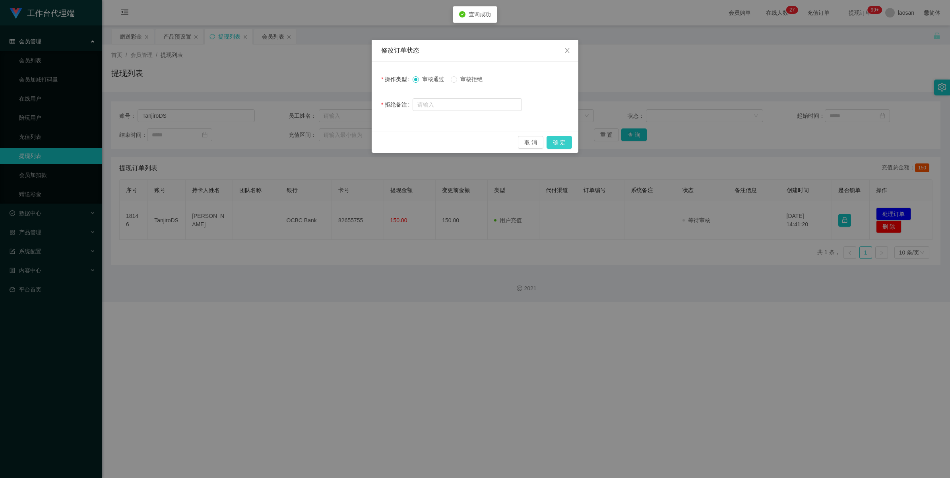
click at [519, 144] on button "确 定" at bounding box center [558, 142] width 25 height 13
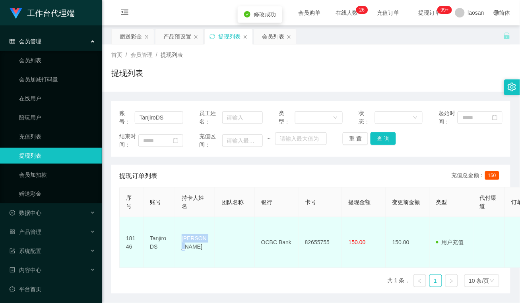
drag, startPoint x: 205, startPoint y: 244, endPoint x: 183, endPoint y: 244, distance: 22.7
click at [183, 244] on td "[PERSON_NAME]" at bounding box center [195, 242] width 40 height 51
drag, startPoint x: 223, startPoint y: 256, endPoint x: 232, endPoint y: 256, distance: 8.3
click at [223, 256] on td at bounding box center [235, 242] width 40 height 51
drag, startPoint x: 290, startPoint y: 238, endPoint x: 257, endPoint y: 238, distance: 33.4
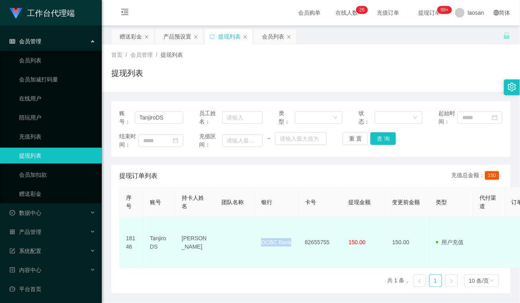
click at [257, 238] on td "OCBC Bank" at bounding box center [277, 242] width 44 height 51
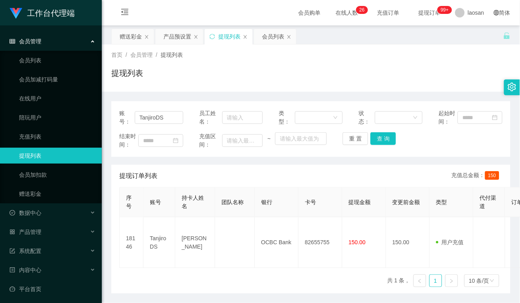
drag, startPoint x: 256, startPoint y: 269, endPoint x: 263, endPoint y: 260, distance: 11.7
click at [256, 269] on div "序号 账号 持卡人姓名 团队名称 银行 卡号 提现金额 变更前金额 类型 代付渠道 订单编号 系统备注 状态 备注信息 创建时间 是否锁单 操作 18146 …" at bounding box center [310, 240] width 383 height 107
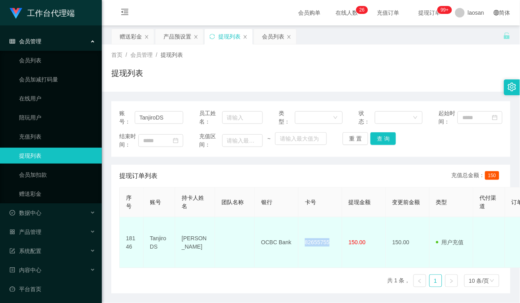
drag, startPoint x: 336, startPoint y: 237, endPoint x: 300, endPoint y: 238, distance: 35.8
click at [300, 238] on td "82655755" at bounding box center [320, 242] width 44 height 51
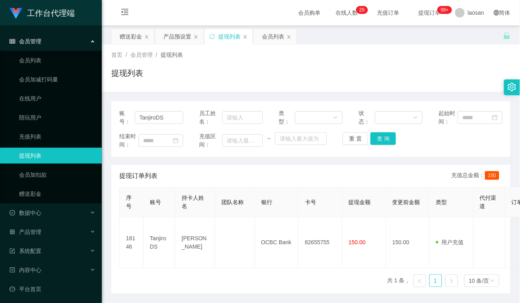
click at [193, 277] on div "序号 账号 持卡人姓名 团队名称 银行 卡号 提现金额 变更前金额 类型 代付渠道 订单编号 系统备注 状态 备注信息 创建时间 是否锁单 操作 18146 …" at bounding box center [310, 240] width 383 height 107
click at [207, 89] on div "首页 / 会员管理 / 提现列表 / 提现列表" at bounding box center [311, 68] width 418 height 47
click at [120, 36] on div "赠送彩金" at bounding box center [131, 36] width 22 height 15
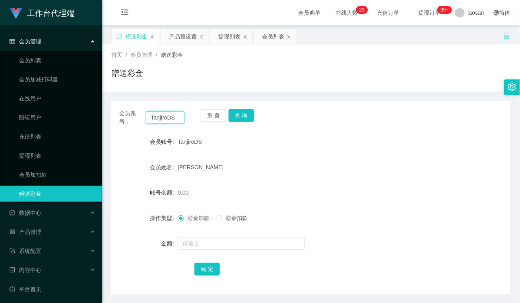
drag, startPoint x: 179, startPoint y: 118, endPoint x: 112, endPoint y: 118, distance: 66.8
click at [77, 119] on section "工作台代理端 会员管理 会员列表 会员加减打码量 在线用户 陪玩用户 充值列表 提现列表 会员加扣款 赠送彩金 数据中心 员工统计 团队统计 产品管理 注单管…" at bounding box center [260, 165] width 520 height 331
paste input "zhxeng95"
type input "zhxeng95"
click at [213, 114] on button "重 置" at bounding box center [213, 115] width 25 height 13
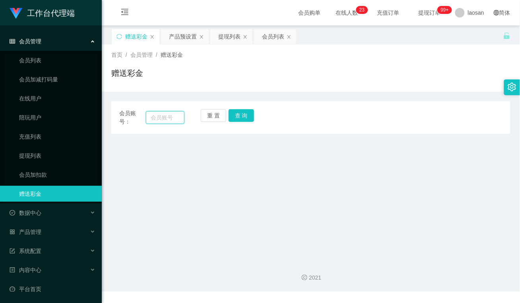
click at [162, 116] on input "text" at bounding box center [165, 117] width 39 height 13
paste input "zhxeng95"
type input "zhxeng95"
click at [241, 114] on button "查 询" at bounding box center [241, 115] width 25 height 13
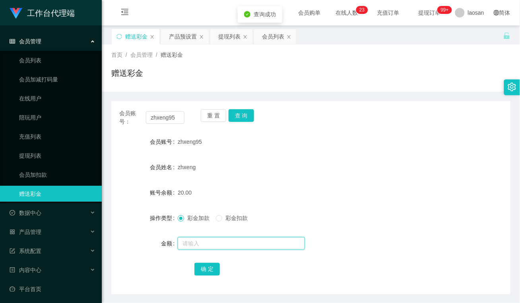
click at [208, 242] on input "text" at bounding box center [241, 243] width 127 height 13
type input "40"
click at [209, 265] on button "确 定" at bounding box center [206, 269] width 25 height 13
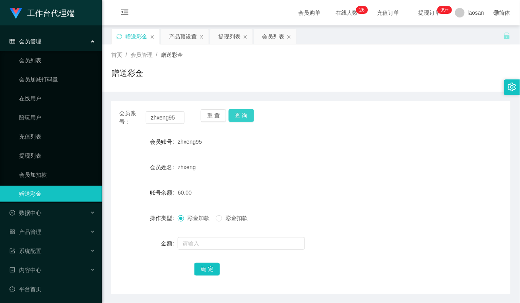
click at [242, 115] on button "查 询" at bounding box center [241, 115] width 25 height 13
click at [244, 114] on button "查 询" at bounding box center [241, 115] width 25 height 13
click at [178, 114] on input "zhxeng95" at bounding box center [165, 117] width 39 height 13
click at [231, 32] on div "提现列表" at bounding box center [229, 36] width 22 height 15
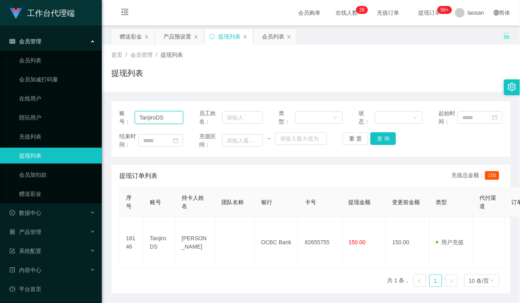
drag, startPoint x: 171, startPoint y: 119, endPoint x: 243, endPoint y: 126, distance: 71.8
click at [74, 114] on section "工作台代理端 会员管理 会员列表 会员加减打码量 在线用户 陪玩用户 充值列表 提现列表 会员加扣款 赠送彩金 数据中心 员工统计 团队统计 产品管理 注单管…" at bounding box center [260, 165] width 520 height 331
paste input "zhxeng95"
type input "zhxeng95"
click at [380, 140] on button "查 询" at bounding box center [382, 138] width 25 height 13
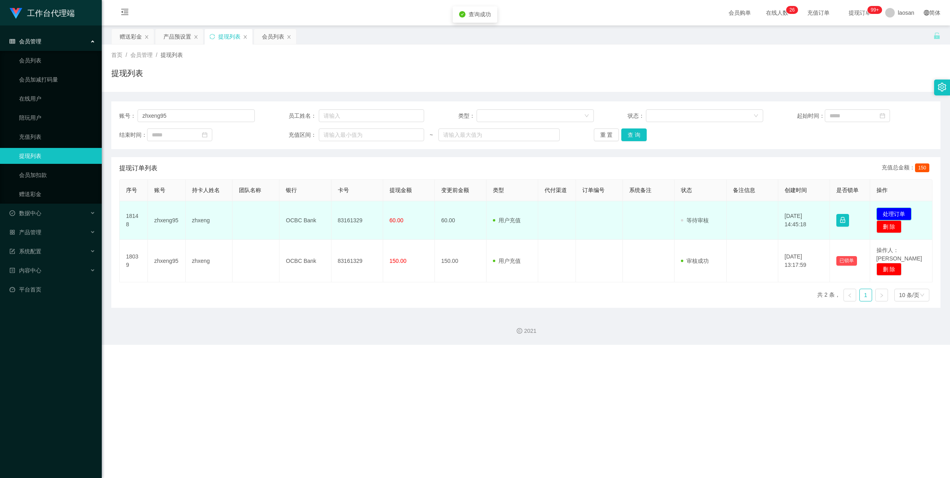
click at [519, 213] on button "处理订单" at bounding box center [893, 213] width 35 height 13
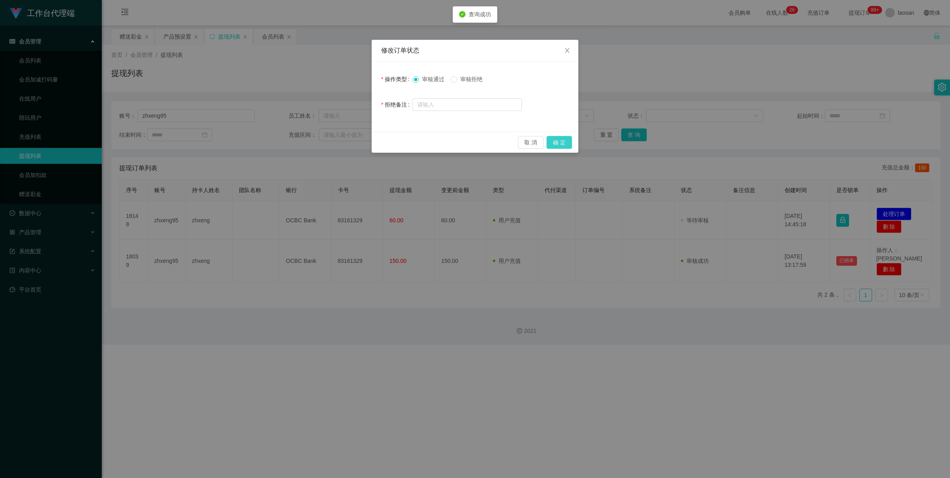
click at [519, 140] on button "确 定" at bounding box center [558, 142] width 25 height 13
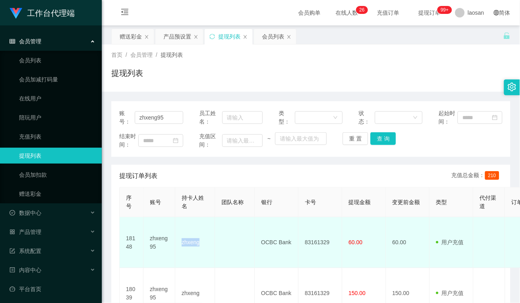
drag, startPoint x: 203, startPoint y: 238, endPoint x: 180, endPoint y: 239, distance: 23.8
click at [180, 239] on td "zhxeng" at bounding box center [195, 242] width 40 height 51
drag, startPoint x: 230, startPoint y: 254, endPoint x: 239, endPoint y: 253, distance: 8.5
click at [231, 254] on td at bounding box center [235, 242] width 40 height 51
drag, startPoint x: 290, startPoint y: 238, endPoint x: 262, endPoint y: 239, distance: 28.2
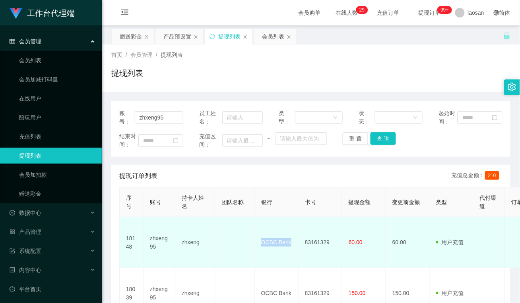
click at [262, 239] on td "OCBC Bank" at bounding box center [277, 242] width 44 height 51
drag, startPoint x: 215, startPoint y: 249, endPoint x: 261, endPoint y: 259, distance: 47.9
click at [215, 249] on td at bounding box center [235, 242] width 40 height 51
drag, startPoint x: 331, startPoint y: 241, endPoint x: 304, endPoint y: 241, distance: 27.0
click at [304, 241] on td "83161329" at bounding box center [320, 242] width 44 height 51
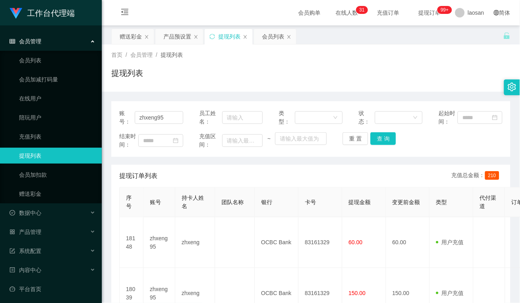
click at [221, 175] on div "提现订单列表 充值总金额： 210" at bounding box center [310, 176] width 383 height 22
click at [180, 35] on div "产品预设置" at bounding box center [177, 36] width 28 height 15
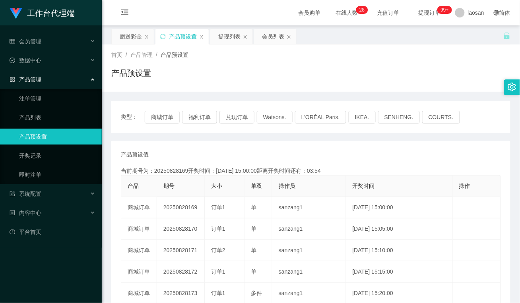
drag, startPoint x: 204, startPoint y: 150, endPoint x: 198, endPoint y: 137, distance: 13.9
click at [204, 150] on div "产品预设值 添加期号 当前期号为：20250828169开奖时间：[DATE] 15:00:00距离开奖时间还有：03:54 产品 期号 大小 单双 操作员 …" at bounding box center [310, 294] width 399 height 306
click at [126, 35] on div "赠送彩金" at bounding box center [131, 36] width 22 height 15
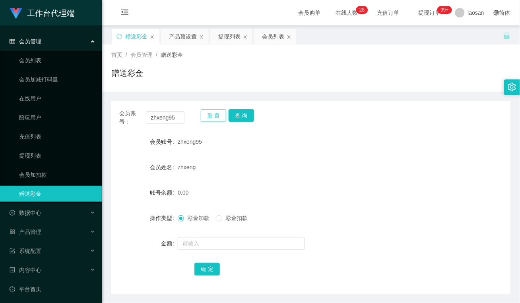
drag, startPoint x: 215, startPoint y: 120, endPoint x: 192, endPoint y: 118, distance: 22.7
click at [215, 119] on button "重 置" at bounding box center [213, 115] width 25 height 13
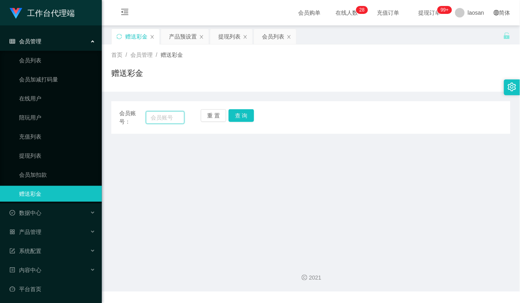
click at [168, 118] on input "text" at bounding box center [165, 117] width 39 height 13
paste input "85185509"
type input "85185509"
click at [247, 120] on button "查 询" at bounding box center [241, 115] width 25 height 13
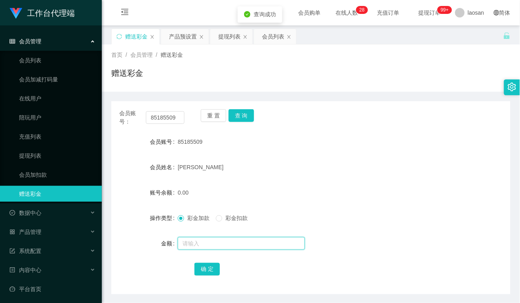
click at [202, 244] on input "text" at bounding box center [241, 243] width 127 height 13
type input "56"
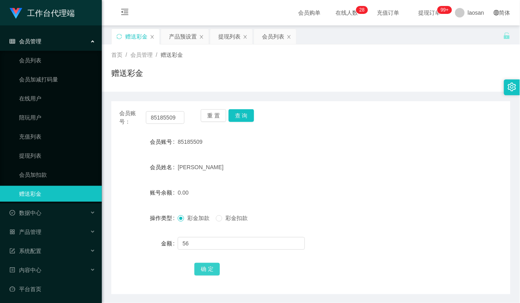
click at [201, 266] on button "确 定" at bounding box center [206, 269] width 25 height 13
drag, startPoint x: 177, startPoint y: 119, endPoint x: 102, endPoint y: 114, distance: 75.7
click at [102, 114] on main "关闭左侧 关闭右侧 关闭其它 刷新页面 赠送彩金 产品预设置 提现列表 会员列表 首页 / 会员管理 / 赠送彩金 / 赠送彩金 会员账号： 85185509…" at bounding box center [311, 159] width 418 height 269
paste input "kang"
click at [240, 117] on button "查 询" at bounding box center [241, 115] width 25 height 13
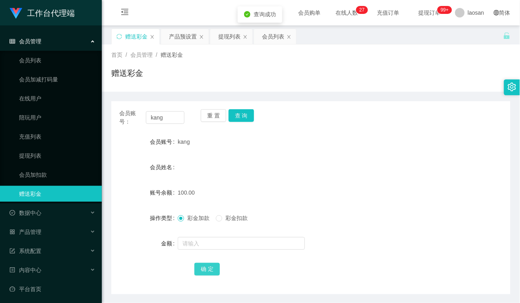
click at [213, 267] on button "确 定" at bounding box center [206, 269] width 25 height 13
click at [213, 267] on span "确 定" at bounding box center [206, 269] width 25 height 6
click at [213, 267] on button "确 定" at bounding box center [206, 269] width 25 height 13
drag, startPoint x: 168, startPoint y: 116, endPoint x: 93, endPoint y: 116, distance: 74.3
click at [93, 116] on section "工作台代理端 会员管理 会员列表 会员加减打码量 在线用户 陪玩用户 充值列表 提现列表 会员加扣款 赠送彩金 数据中心 员工统计 团队统计 产品管理 注单管…" at bounding box center [260, 165] width 520 height 331
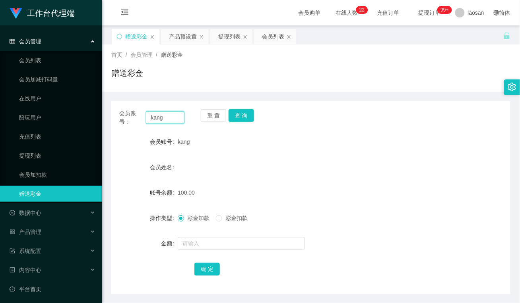
paste input "Chen138178"
type input "Chen138178"
click at [245, 116] on button "查 询" at bounding box center [241, 115] width 25 height 13
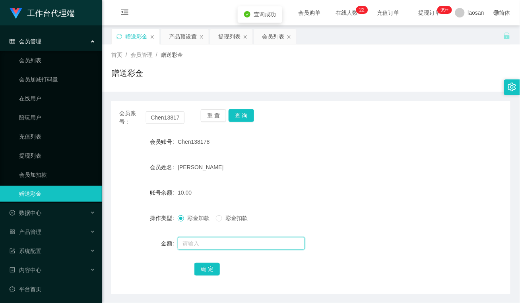
click at [225, 243] on input "text" at bounding box center [241, 243] width 127 height 13
type input "100"
click at [208, 269] on button "确 定" at bounding box center [206, 269] width 25 height 13
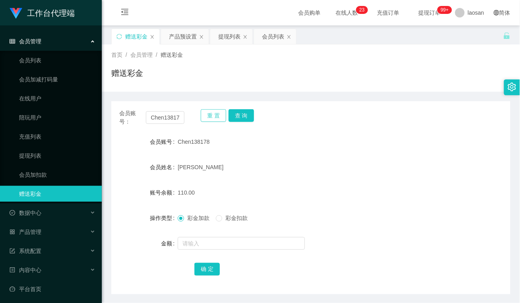
click at [213, 112] on button "重 置" at bounding box center [213, 115] width 25 height 13
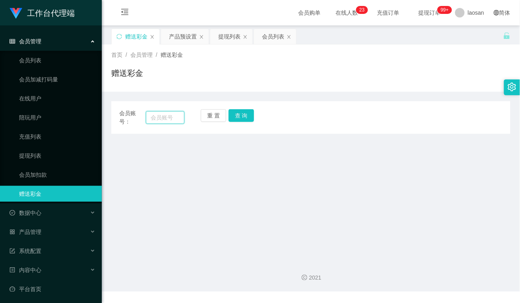
click at [168, 121] on input "text" at bounding box center [165, 117] width 39 height 13
paste input "kang"
type input "kang"
click at [244, 114] on button "查 询" at bounding box center [241, 115] width 25 height 13
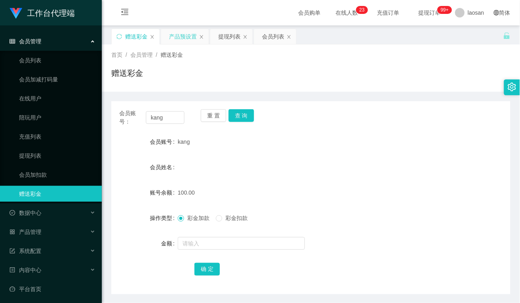
click at [191, 35] on div "产品预设置" at bounding box center [183, 36] width 28 height 15
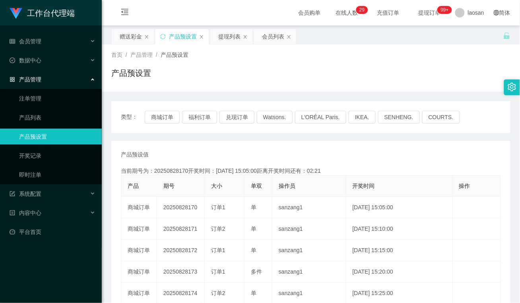
click at [201, 81] on div "产品预设置" at bounding box center [310, 76] width 399 height 18
click at [235, 42] on div "提现列表" at bounding box center [229, 36] width 22 height 15
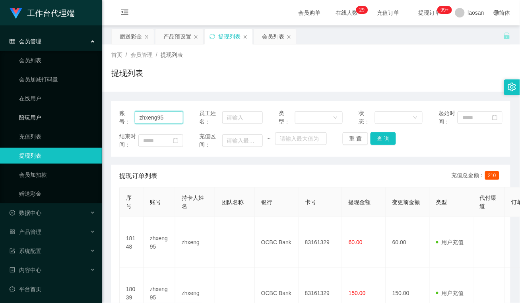
drag, startPoint x: 174, startPoint y: 116, endPoint x: 55, endPoint y: 108, distance: 119.1
click at [29, 118] on section "工作台代理端 会员管理 会员列表 会员加减打码量 在线用户 陪玩用户 充值列表 提现列表 会员加扣款 赠送彩金 数据中心 员工统计 团队统计 产品管理 注单管…" at bounding box center [260, 191] width 520 height 382
paste input "85185509"
type input "85185509"
click at [374, 136] on button "查 询" at bounding box center [382, 138] width 25 height 13
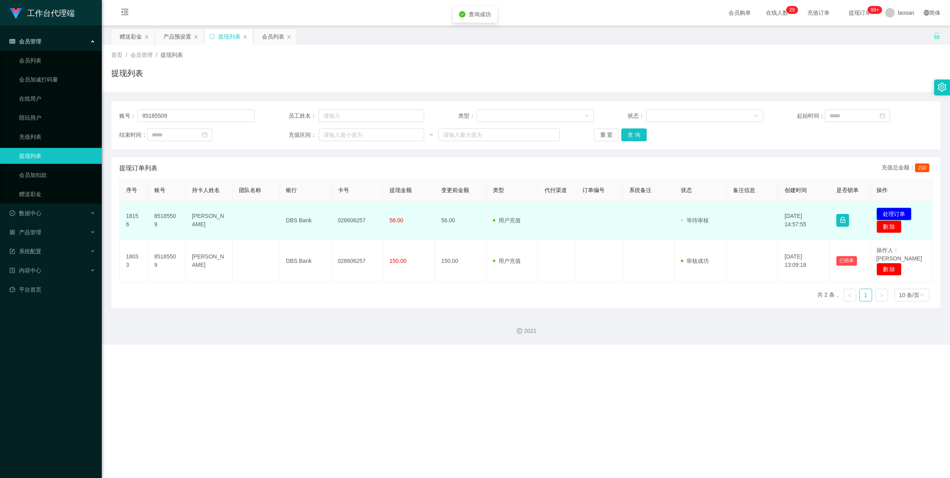
click at [519, 213] on button "处理订单" at bounding box center [893, 213] width 35 height 13
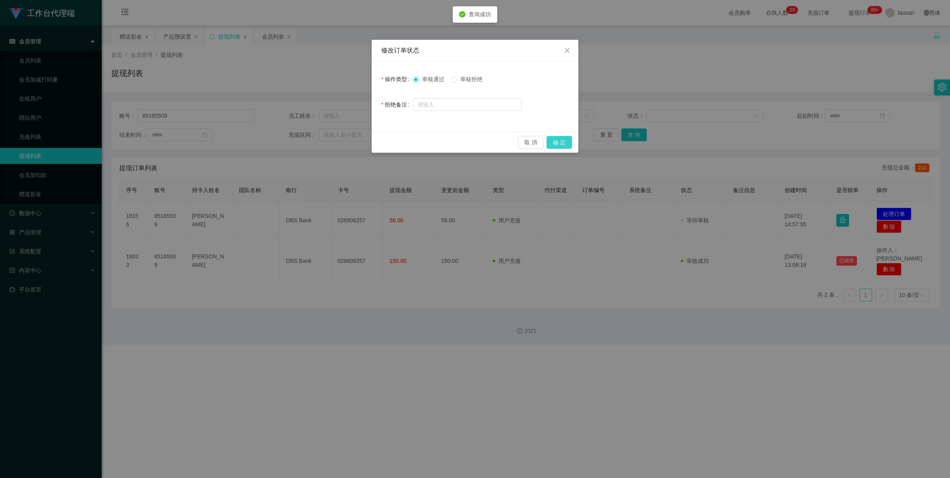
click at [519, 141] on button "确 定" at bounding box center [558, 142] width 25 height 13
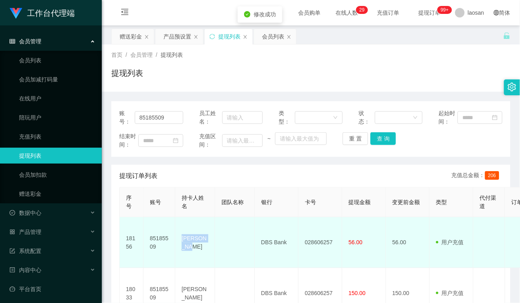
drag, startPoint x: 198, startPoint y: 245, endPoint x: 178, endPoint y: 235, distance: 22.4
click at [178, 235] on td "[PERSON_NAME]" at bounding box center [195, 242] width 40 height 51
drag, startPoint x: 225, startPoint y: 247, endPoint x: 261, endPoint y: 243, distance: 36.0
click at [225, 247] on td at bounding box center [235, 242] width 40 height 51
drag, startPoint x: 286, startPoint y: 236, endPoint x: 259, endPoint y: 240, distance: 27.4
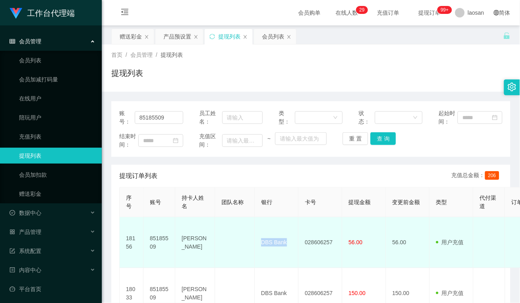
click at [259, 240] on td "DBS Bank" at bounding box center [277, 242] width 44 height 51
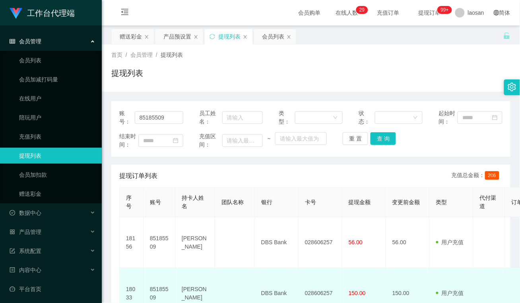
click at [248, 268] on td at bounding box center [235, 293] width 40 height 51
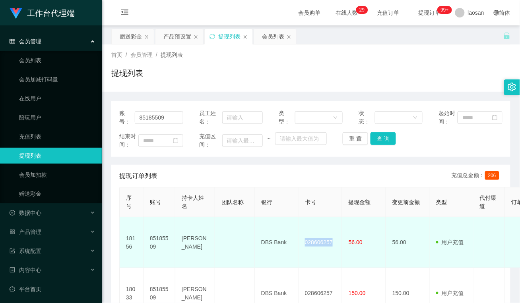
drag, startPoint x: 335, startPoint y: 240, endPoint x: 300, endPoint y: 237, distance: 34.3
click at [300, 237] on td "028606257" at bounding box center [320, 242] width 44 height 51
click at [248, 257] on td at bounding box center [235, 242] width 40 height 51
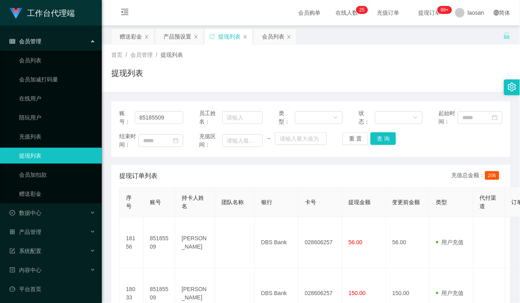
drag, startPoint x: 169, startPoint y: 79, endPoint x: 161, endPoint y: 70, distance: 12.4
click at [169, 79] on div "提现列表" at bounding box center [310, 76] width 399 height 18
click at [131, 34] on div "赠送彩金" at bounding box center [131, 36] width 22 height 15
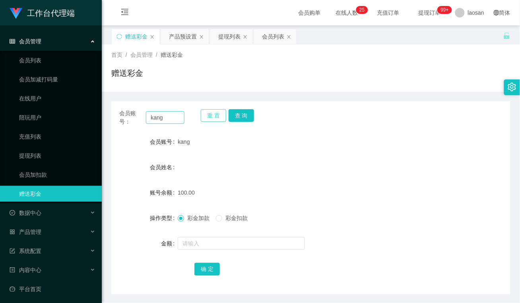
drag, startPoint x: 211, startPoint y: 116, endPoint x: 177, endPoint y: 118, distance: 33.8
click at [209, 116] on button "重 置" at bounding box center [213, 115] width 25 height 13
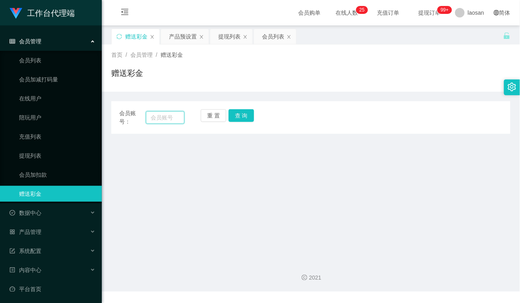
click at [173, 116] on input "text" at bounding box center [165, 117] width 39 height 13
paste input "112288"
type input "112288"
drag, startPoint x: 245, startPoint y: 118, endPoint x: 248, endPoint y: 134, distance: 16.3
click at [245, 118] on button "查 询" at bounding box center [241, 115] width 25 height 13
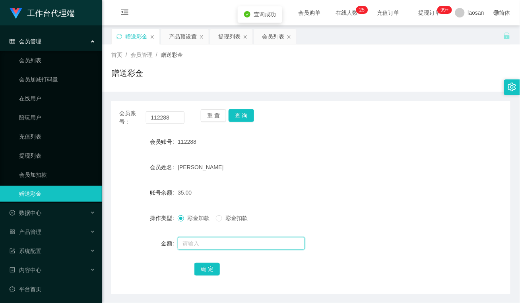
click at [209, 241] on input "text" at bounding box center [241, 243] width 127 height 13
type input "100"
click at [205, 267] on button "确 定" at bounding box center [206, 269] width 25 height 13
click at [213, 122] on div "重 置 查 询" at bounding box center [233, 117] width 65 height 17
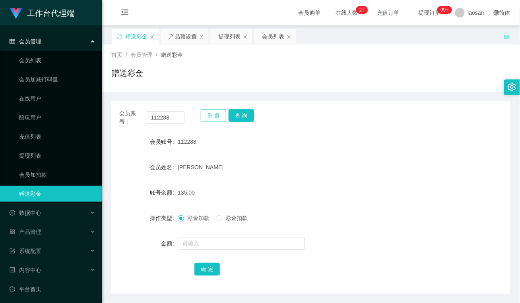
click at [209, 114] on button "重 置" at bounding box center [213, 115] width 25 height 13
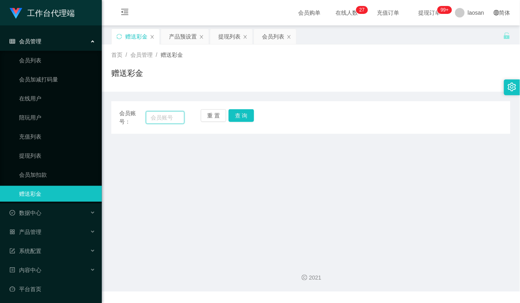
click at [176, 119] on input "text" at bounding box center [165, 117] width 39 height 13
paste input "zhxeng95"
type input "zhxeng95"
click at [244, 114] on button "查 询" at bounding box center [241, 115] width 25 height 13
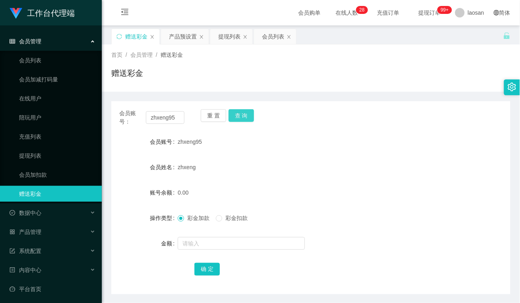
click at [242, 114] on button "查 询" at bounding box center [241, 115] width 25 height 13
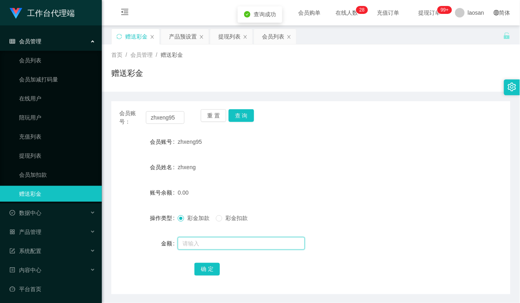
click at [229, 245] on input "text" at bounding box center [241, 243] width 127 height 13
type input "300"
drag, startPoint x: 209, startPoint y: 273, endPoint x: 202, endPoint y: 277, distance: 8.0
click at [209, 273] on button "确 定" at bounding box center [206, 269] width 25 height 13
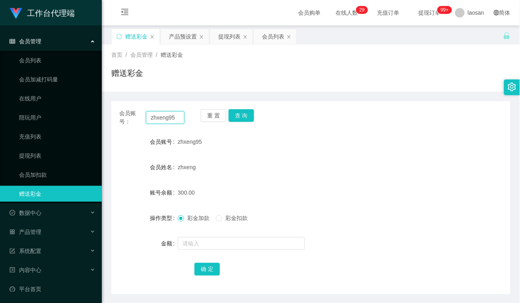
drag, startPoint x: 176, startPoint y: 118, endPoint x: 132, endPoint y: 132, distance: 46.1
click at [93, 121] on section "工作台代理端 会员管理 会员列表 会员加减打码量 在线用户 陪玩用户 充值列表 提现列表 会员加扣款 赠送彩金 数据中心 员工统计 团队统计 产品管理 注单管…" at bounding box center [260, 165] width 520 height 331
paste input "CS"
type input "CS"
click at [241, 117] on button "查 询" at bounding box center [241, 115] width 25 height 13
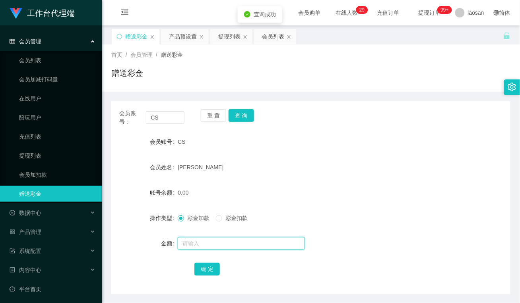
click at [217, 241] on input "text" at bounding box center [241, 243] width 127 height 13
type input "300"
click at [209, 270] on button "确 定" at bounding box center [206, 269] width 25 height 13
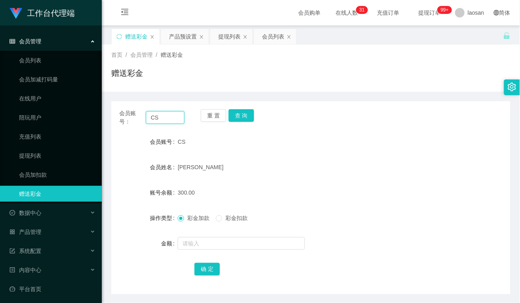
drag, startPoint x: 173, startPoint y: 120, endPoint x: 130, endPoint y: 118, distance: 42.9
click at [129, 118] on div "会员账号： CS" at bounding box center [151, 117] width 65 height 17
paste input "kang"
type input "kang"
click at [243, 117] on button "查 询" at bounding box center [241, 115] width 25 height 13
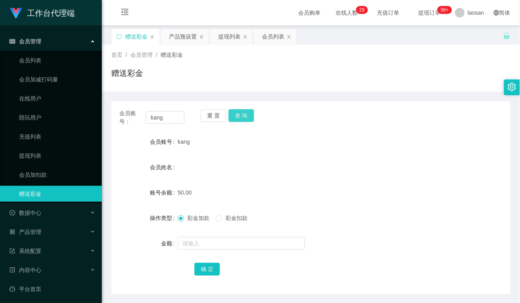
click at [244, 120] on button "查 询" at bounding box center [241, 115] width 25 height 13
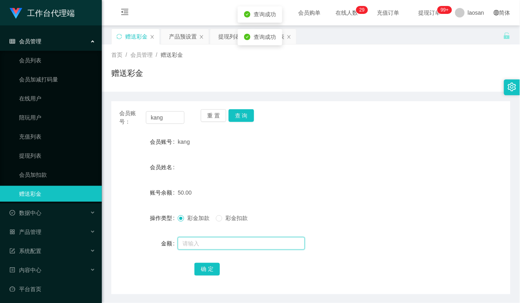
click at [203, 243] on input "text" at bounding box center [241, 243] width 127 height 13
type input "100"
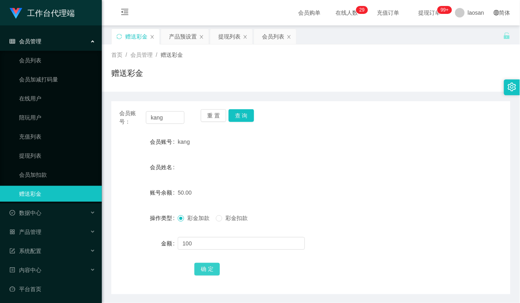
drag, startPoint x: 208, startPoint y: 267, endPoint x: 180, endPoint y: 290, distance: 36.4
click at [208, 267] on button "确 定" at bounding box center [206, 269] width 25 height 13
click at [244, 116] on button "查 询" at bounding box center [241, 115] width 25 height 13
click at [243, 114] on button "查 询" at bounding box center [241, 115] width 25 height 13
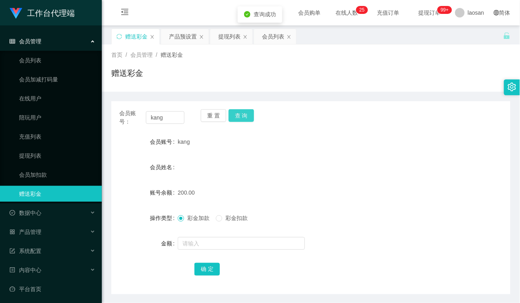
click at [243, 114] on button "查 询" at bounding box center [241, 115] width 25 height 13
click at [232, 246] on input "text" at bounding box center [241, 243] width 127 height 13
type input "50"
click at [223, 217] on span "彩金扣款" at bounding box center [236, 218] width 29 height 6
click at [204, 274] on button "确 定" at bounding box center [206, 269] width 25 height 13
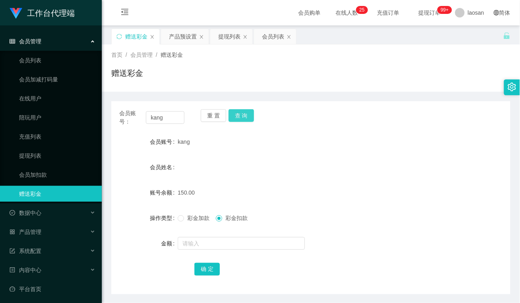
click at [244, 112] on button "查 询" at bounding box center [241, 115] width 25 height 13
click at [246, 116] on button "查 询" at bounding box center [241, 115] width 25 height 13
click at [244, 114] on button "查 询" at bounding box center [241, 115] width 25 height 13
click at [244, 114] on button "查 询" at bounding box center [246, 115] width 34 height 13
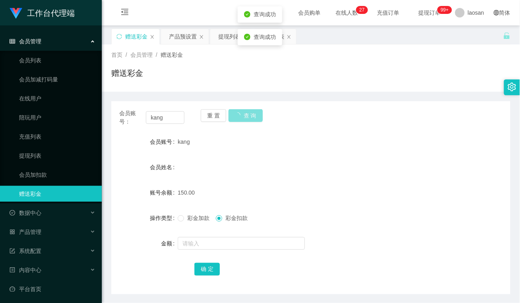
click at [244, 114] on button "查 询" at bounding box center [246, 115] width 34 height 13
click at [244, 116] on button "查 询" at bounding box center [241, 115] width 25 height 13
click at [239, 115] on button "查 询" at bounding box center [241, 115] width 25 height 13
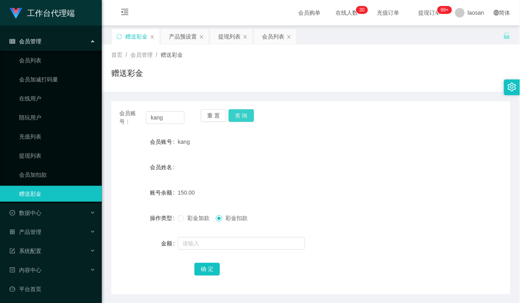
click at [242, 113] on button "查 询" at bounding box center [241, 115] width 25 height 13
click at [242, 113] on button "查 询" at bounding box center [246, 115] width 34 height 13
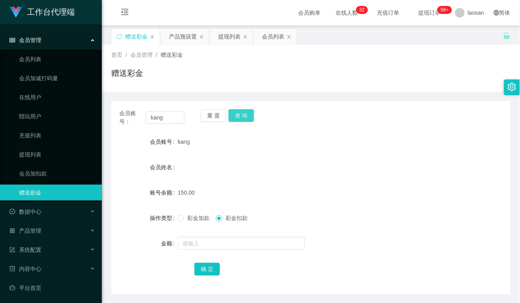
click at [249, 114] on button "查 询" at bounding box center [241, 115] width 25 height 13
click at [249, 114] on button "查 询" at bounding box center [246, 115] width 34 height 13
click at [249, 114] on button "查 询" at bounding box center [241, 115] width 25 height 13
click at [249, 114] on div "重 置 查 询" at bounding box center [233, 117] width 65 height 17
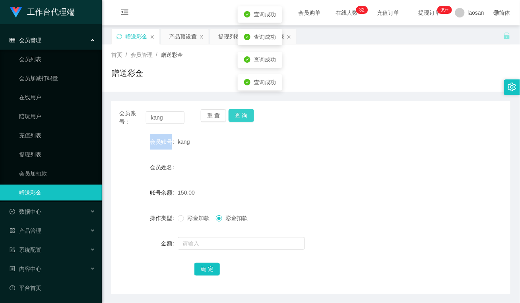
click at [249, 114] on button "查 询" at bounding box center [241, 115] width 25 height 13
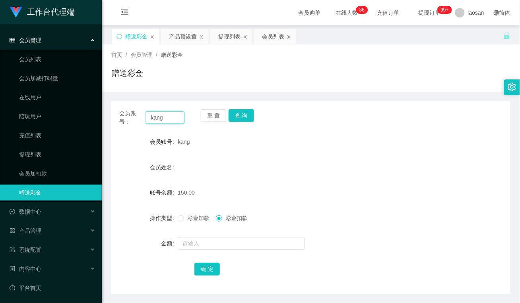
drag, startPoint x: 177, startPoint y: 117, endPoint x: 181, endPoint y: 123, distance: 7.2
click at [99, 117] on section "工作台代理端 会员管理 会员列表 会员加减打码量 在线用户 陪玩用户 充值列表 提现列表 会员加扣款 赠送彩金 数据中心 员工统计 团队统计 产品管理 注单管…" at bounding box center [260, 165] width 520 height 331
paste input "SHEKHAR0108"
type input "SHEKHAR0108"
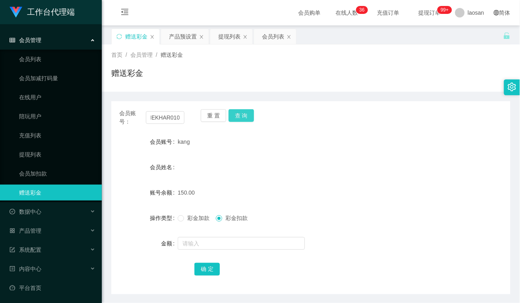
click at [243, 114] on button "查 询" at bounding box center [241, 115] width 25 height 13
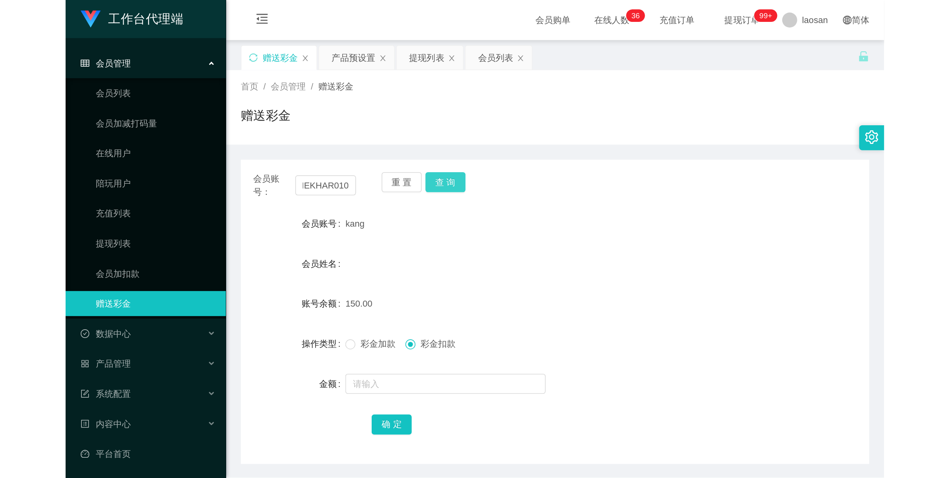
scroll to position [0, 0]
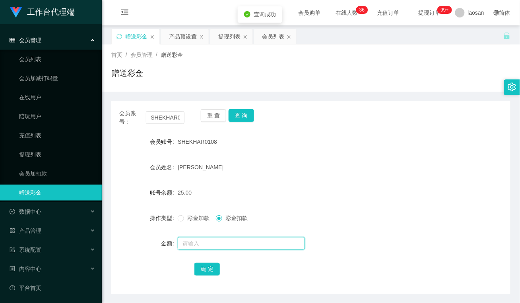
click at [209, 246] on input "text" at bounding box center [241, 243] width 127 height 13
type input "40"
click at [212, 267] on button "确 定" at bounding box center [206, 269] width 25 height 13
click at [368, 181] on form "会员账号 SHEKHAR0108 会员姓名 [PERSON_NAME] 账号余额 25.00 操作类型 彩金加款 彩金扣款 金额 确 定" at bounding box center [310, 205] width 399 height 143
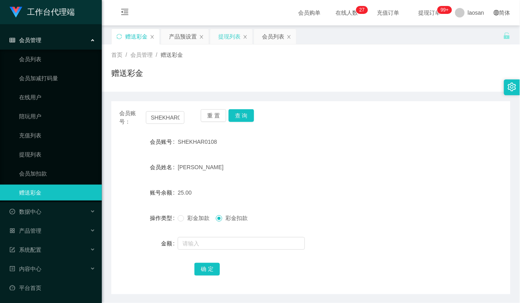
click at [232, 37] on div "提现列表" at bounding box center [229, 36] width 22 height 15
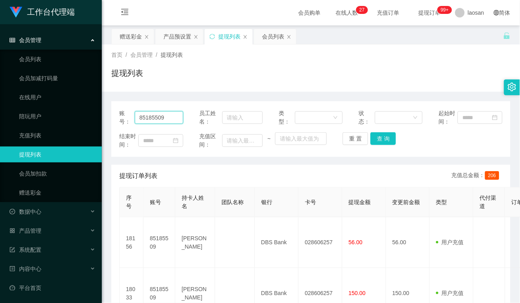
drag, startPoint x: 172, startPoint y: 118, endPoint x: 298, endPoint y: 164, distance: 134.2
click at [84, 122] on section "工作台代理端 会员管理 会员列表 会员加减打码量 在线用户 陪玩用户 充值列表 提现列表 会员加扣款 赠送彩金 数据中心 员工统计 团队统计 产品管理 注单管…" at bounding box center [260, 191] width 520 height 382
paste input "zhxeng95"
click at [380, 136] on button "查 询" at bounding box center [382, 138] width 25 height 13
click at [383, 136] on button "查 询" at bounding box center [382, 138] width 25 height 13
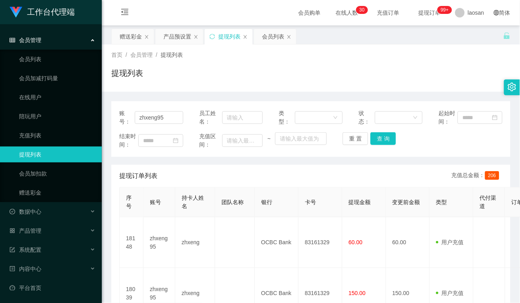
click at [182, 158] on div "账号： zhxeng95 员工姓名： 类型： 状态： 起始时间： 结束时间： 充值区间： ~ 重 置 查 询 提现订单列表 充值总金额： 206 序号 账号 …" at bounding box center [310, 222] width 399 height 243
drag, startPoint x: 170, startPoint y: 118, endPoint x: 151, endPoint y: 132, distance: 22.5
click at [92, 122] on section "工作台代理端 会员管理 会员列表 会员加减打码量 在线用户 陪玩用户 充值列表 提现列表 会员加扣款 赠送彩金 数据中心 员工统计 团队统计 产品管理 注单管…" at bounding box center [260, 191] width 520 height 382
paste input "CS"
type input "CS"
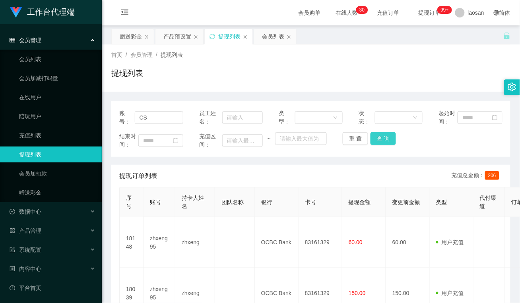
click at [386, 139] on button "查 询" at bounding box center [382, 138] width 25 height 13
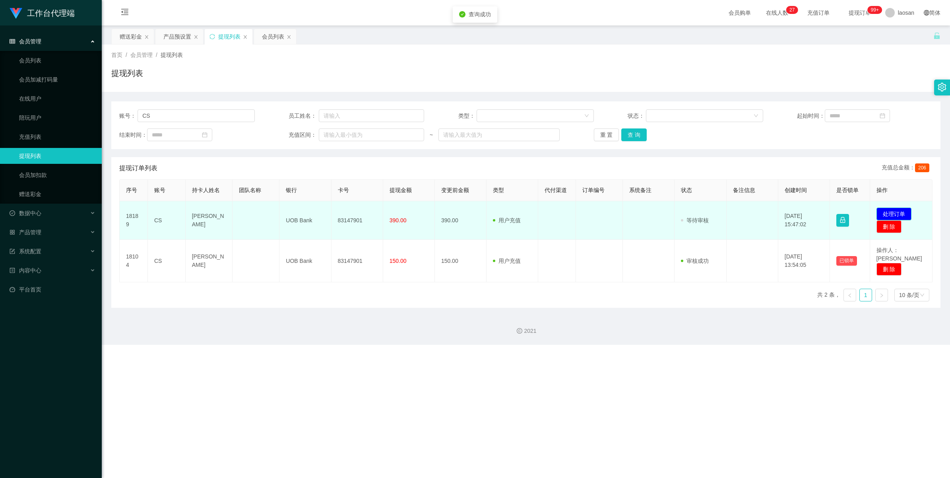
click at [519, 209] on button "处理订单" at bounding box center [893, 213] width 35 height 13
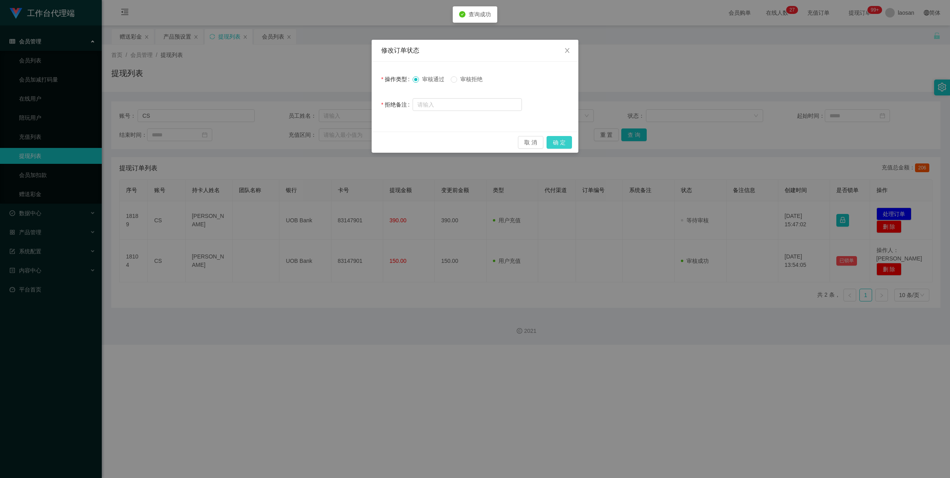
click at [519, 146] on button "确 定" at bounding box center [558, 142] width 25 height 13
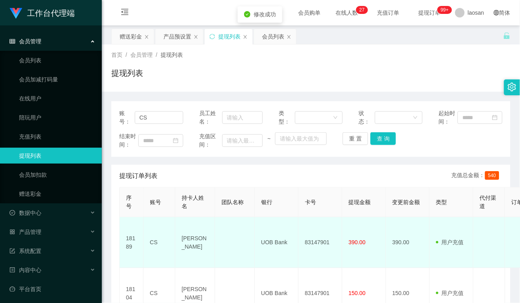
drag, startPoint x: 201, startPoint y: 251, endPoint x: 175, endPoint y: 232, distance: 32.1
click at [175, 232] on td "[PERSON_NAME]" at bounding box center [195, 242] width 40 height 51
drag, startPoint x: 267, startPoint y: 227, endPoint x: 285, endPoint y: 242, distance: 23.7
click at [267, 227] on td "UOB Bank" at bounding box center [277, 242] width 44 height 51
drag, startPoint x: 289, startPoint y: 240, endPoint x: 256, endPoint y: 241, distance: 33.4
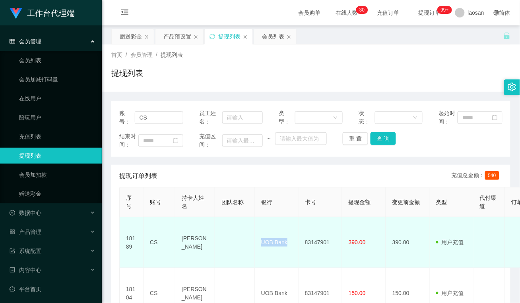
click at [256, 241] on td "UOB Bank" at bounding box center [277, 242] width 44 height 51
click at [261, 254] on td "UOB Bank" at bounding box center [277, 242] width 44 height 51
drag, startPoint x: 330, startPoint y: 238, endPoint x: 290, endPoint y: 239, distance: 39.8
click at [290, 239] on tr "18189 CS [PERSON_NAME] SOON UOB Bank 83147901 390.00 390.00 用户充值 人工扣款 审核驳回 审核成功…" at bounding box center [461, 242] width 682 height 51
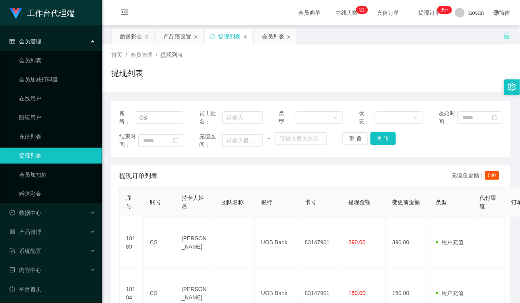
click at [215, 163] on div "账号： CS 员工姓名： 类型： 状态： 起始时间： 结束时间： 充值区间： ~ 重 置 查 询 提现订单列表 充值总金额： 540 序号 账号 持卡人姓名 …" at bounding box center [310, 222] width 399 height 243
click at [185, 168] on div "提现订单列表 充值总金额： 540" at bounding box center [310, 176] width 383 height 22
click at [132, 35] on div "赠送彩金" at bounding box center [131, 36] width 22 height 15
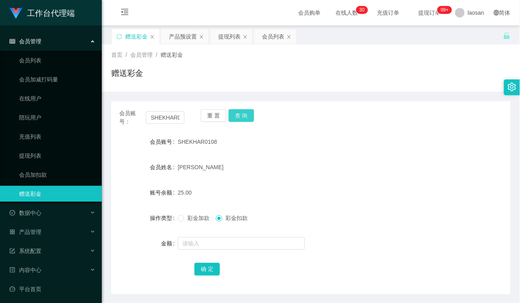
drag, startPoint x: 241, startPoint y: 116, endPoint x: 261, endPoint y: 190, distance: 76.5
click at [242, 116] on button "查 询" at bounding box center [241, 115] width 25 height 13
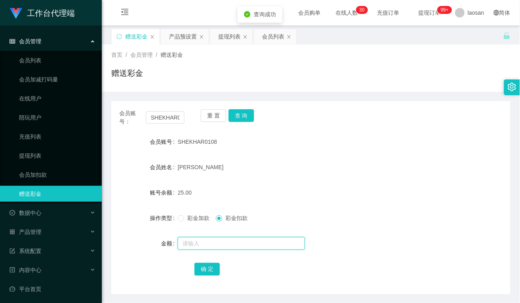
click at [234, 239] on input "text" at bounding box center [241, 243] width 127 height 13
click at [213, 239] on input "text" at bounding box center [241, 243] width 127 height 13
type input "40"
click at [183, 219] on span at bounding box center [181, 218] width 6 height 6
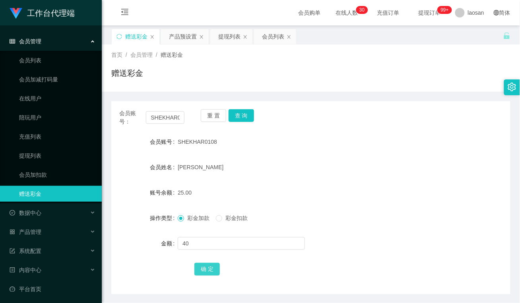
click at [207, 271] on button "确 定" at bounding box center [206, 269] width 25 height 13
drag, startPoint x: 215, startPoint y: 114, endPoint x: 206, endPoint y: 117, distance: 10.2
click at [215, 114] on button "重 置" at bounding box center [213, 115] width 25 height 13
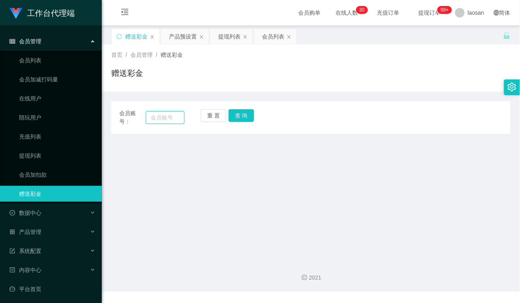
click at [171, 118] on input "text" at bounding box center [165, 117] width 39 height 13
paste input "112288"
type input "112288"
click at [239, 116] on button "查 询" at bounding box center [241, 115] width 25 height 13
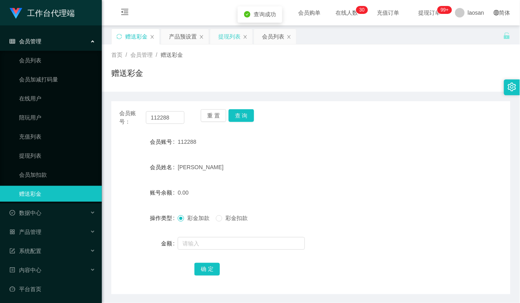
click at [234, 40] on div "提现列表" at bounding box center [229, 36] width 22 height 15
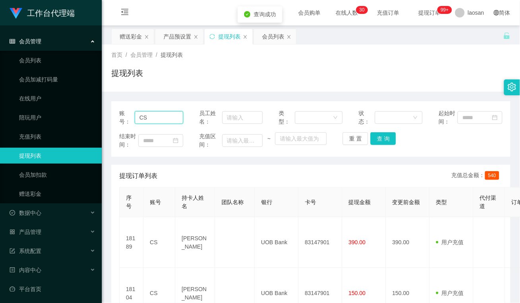
drag, startPoint x: 167, startPoint y: 118, endPoint x: 100, endPoint y: 118, distance: 66.8
click at [100, 118] on section "工作台代理端 会员管理 会员列表 会员加减打码量 在线用户 陪玩用户 充值列表 提现列表 会员加扣款 赠送彩金 数据中心 员工统计 团队统计 产品管理 注单管…" at bounding box center [260, 191] width 520 height 382
paste input "112288"
drag, startPoint x: 384, startPoint y: 136, endPoint x: 385, endPoint y: 141, distance: 5.3
click at [384, 136] on button "查 询" at bounding box center [382, 138] width 25 height 13
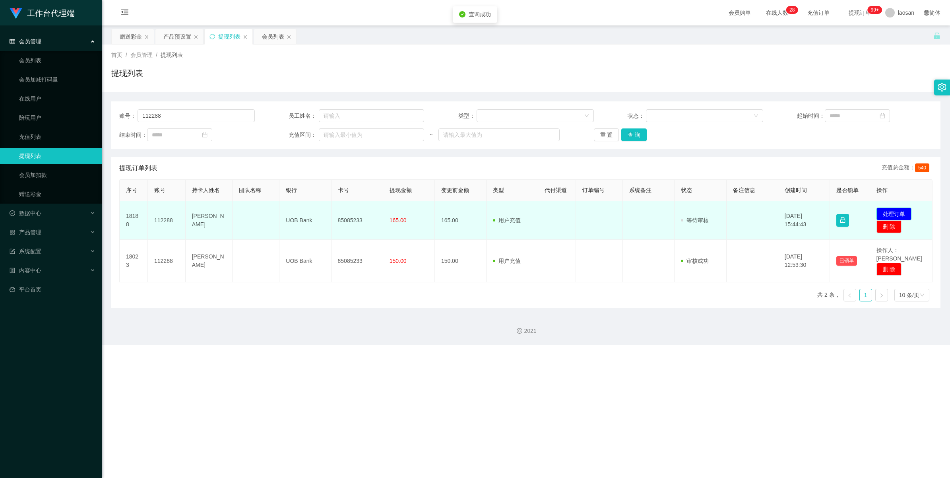
click at [519, 213] on button "处理订单" at bounding box center [893, 213] width 35 height 13
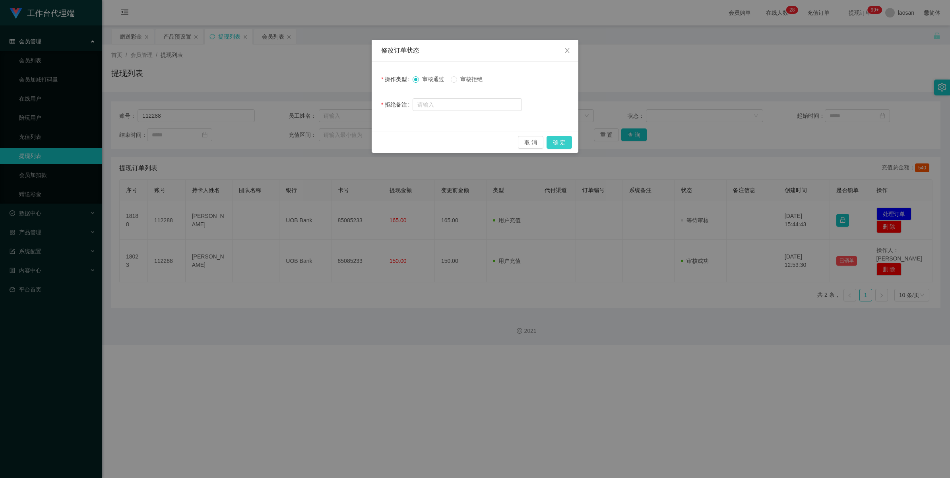
click at [519, 143] on button "确 定" at bounding box center [558, 142] width 25 height 13
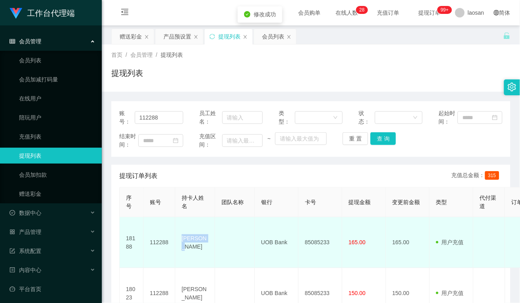
drag, startPoint x: 203, startPoint y: 240, endPoint x: 172, endPoint y: 239, distance: 31.4
click at [172, 239] on tr "18188 112288 ming wei UOB Bank 85085233 165.00 165.00 用户充值 人工扣款 审核驳回 审核成功 等待审核 …" at bounding box center [461, 242] width 682 height 51
drag, startPoint x: 233, startPoint y: 237, endPoint x: 260, endPoint y: 251, distance: 30.7
click at [233, 237] on td at bounding box center [235, 242] width 40 height 51
drag, startPoint x: 293, startPoint y: 236, endPoint x: 256, endPoint y: 236, distance: 36.6
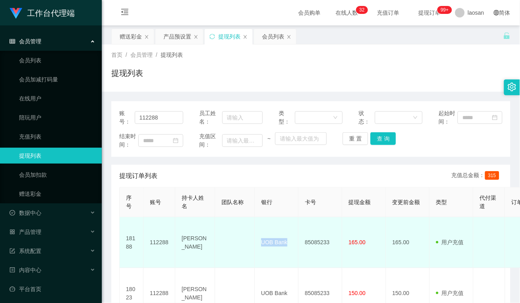
click at [256, 236] on td "UOB Bank" at bounding box center [277, 242] width 44 height 51
drag, startPoint x: 258, startPoint y: 217, endPoint x: 296, endPoint y: 225, distance: 38.6
click at [258, 217] on th "银行" at bounding box center [277, 203] width 44 height 30
drag, startPoint x: 333, startPoint y: 241, endPoint x: 297, endPoint y: 242, distance: 35.8
click at [297, 242] on tr "18188 112288 ming wei UOB Bank 85085233 165.00 165.00 用户充值 人工扣款 审核驳回 审核成功 等待审核 …" at bounding box center [461, 242] width 682 height 51
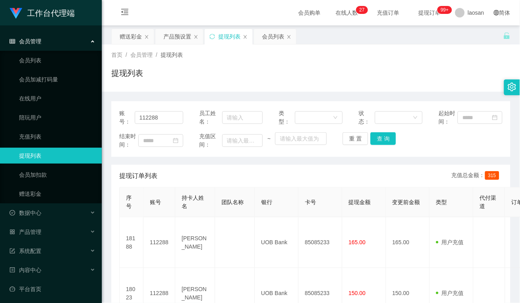
click at [252, 180] on div "提现订单列表 充值总金额： 315" at bounding box center [310, 176] width 383 height 22
drag, startPoint x: 165, startPoint y: 118, endPoint x: 101, endPoint y: 121, distance: 63.6
click at [101, 121] on section "工作台代理端 会员管理 会员列表 会员加减打码量 在线用户 陪玩用户 充值列表 提现列表 会员加扣款 赠送彩金 数据中心 员工统计 团队统计 产品管理 注单管…" at bounding box center [260, 191] width 520 height 382
paste input "zhxeng95"
type input "zhxeng95"
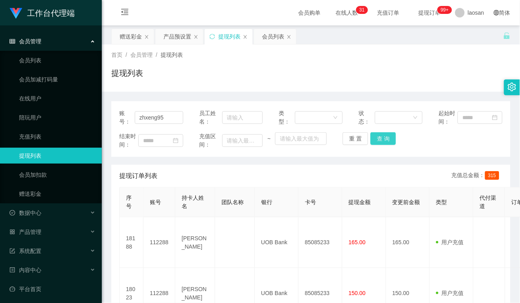
click at [386, 135] on button "查 询" at bounding box center [382, 138] width 25 height 13
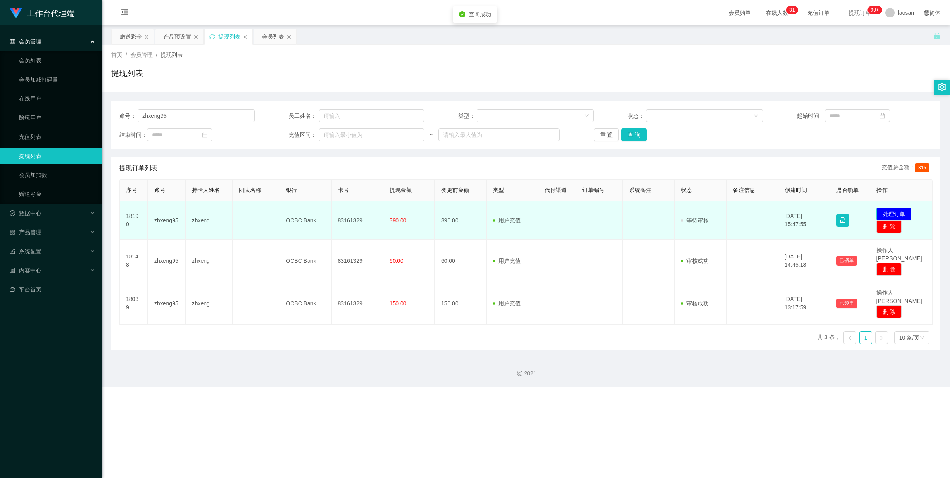
click at [519, 211] on button "处理订单" at bounding box center [893, 213] width 35 height 13
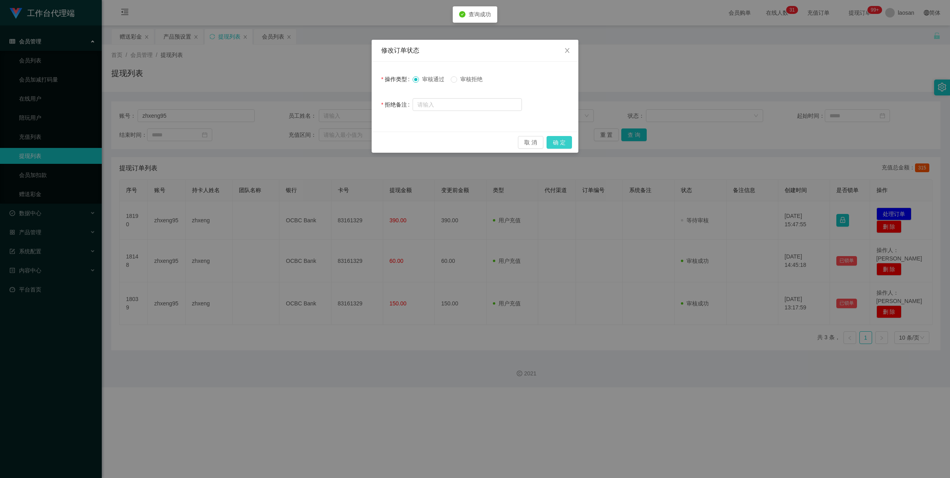
click at [519, 139] on button "确 定" at bounding box center [558, 142] width 25 height 13
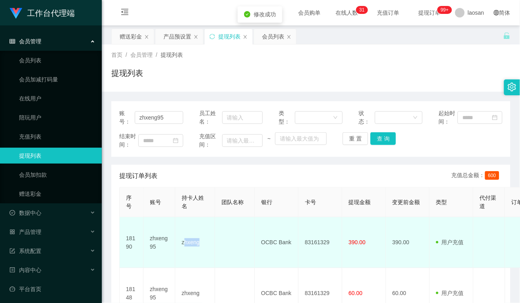
drag, startPoint x: 198, startPoint y: 243, endPoint x: 184, endPoint y: 243, distance: 13.9
click at [184, 243] on td "zhxeng" at bounding box center [195, 242] width 40 height 51
click at [195, 245] on td "zhxeng" at bounding box center [195, 242] width 40 height 51
drag, startPoint x: 204, startPoint y: 237, endPoint x: 177, endPoint y: 236, distance: 27.0
click at [177, 236] on td "zhxeng" at bounding box center [195, 242] width 40 height 51
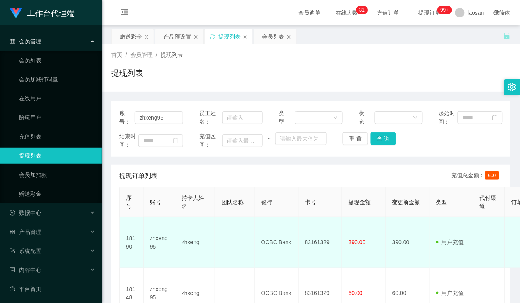
click at [222, 221] on td at bounding box center [235, 242] width 40 height 51
drag, startPoint x: 292, startPoint y: 240, endPoint x: 253, endPoint y: 240, distance: 38.9
click at [253, 240] on tr "18190 zhxeng95 zhxeng OCBC Bank 83161329 390.00 390.00 用户充值 人工扣款 审核驳回 审核成功 等待审核…" at bounding box center [461, 242] width 682 height 51
click at [244, 253] on td at bounding box center [235, 242] width 40 height 51
drag, startPoint x: 335, startPoint y: 240, endPoint x: 299, endPoint y: 240, distance: 35.8
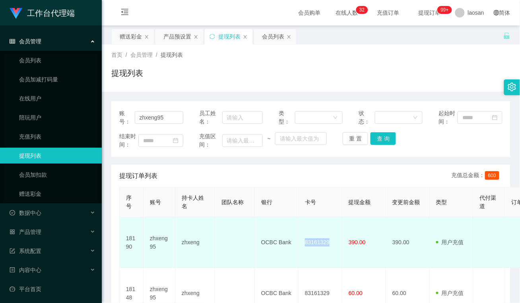
click at [299, 240] on td "83161329" at bounding box center [320, 242] width 44 height 51
click at [235, 254] on td at bounding box center [235, 242] width 40 height 51
drag, startPoint x: 374, startPoint y: 239, endPoint x: 344, endPoint y: 238, distance: 30.2
click at [344, 238] on td "390.00" at bounding box center [364, 242] width 44 height 51
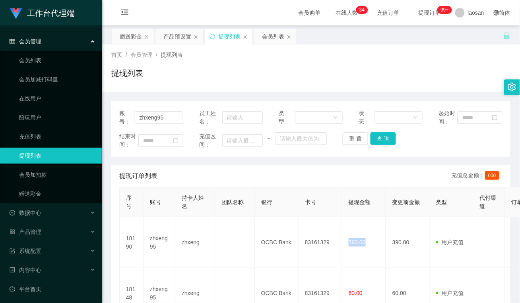
click at [181, 82] on div "提现列表" at bounding box center [310, 76] width 399 height 18
click at [132, 34] on div "赠送彩金" at bounding box center [131, 36] width 22 height 15
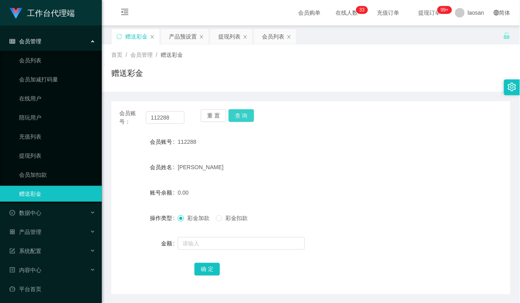
click at [244, 117] on button "查 询" at bounding box center [241, 115] width 25 height 13
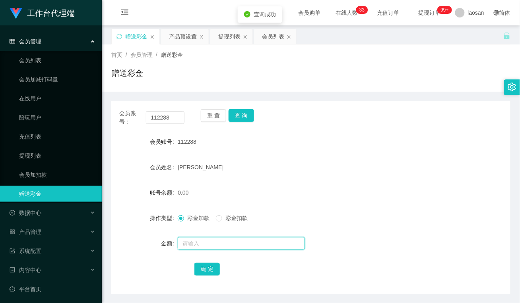
click at [223, 245] on input "text" at bounding box center [241, 243] width 127 height 13
type input "64"
click at [205, 268] on button "确 定" at bounding box center [206, 269] width 25 height 13
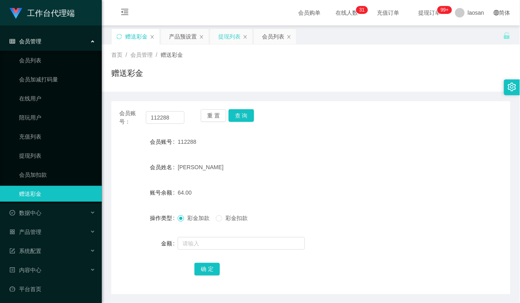
drag, startPoint x: 233, startPoint y: 38, endPoint x: 229, endPoint y: 43, distance: 6.8
click at [233, 38] on div "提现列表" at bounding box center [229, 36] width 22 height 15
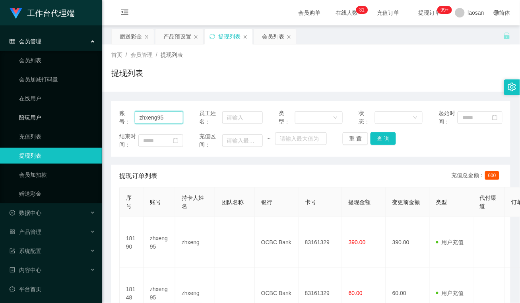
drag, startPoint x: 167, startPoint y: 119, endPoint x: 89, endPoint y: 121, distance: 77.9
click at [72, 122] on section "工作台代理端 会员管理 会员列表 会员加减打码量 在线用户 陪玩用户 充值列表 提现列表 会员加扣款 赠送彩金 数据中心 员工统计 团队统计 产品管理 注单管…" at bounding box center [260, 216] width 520 height 432
paste input "SHEKHAR0108"
type input "SHEKHAR0108"
click at [385, 138] on button "查 询" at bounding box center [382, 138] width 25 height 13
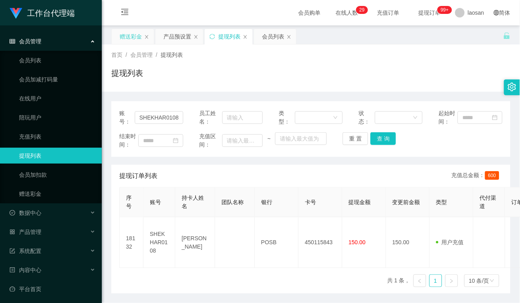
click at [136, 34] on div "赠送彩金" at bounding box center [131, 36] width 22 height 15
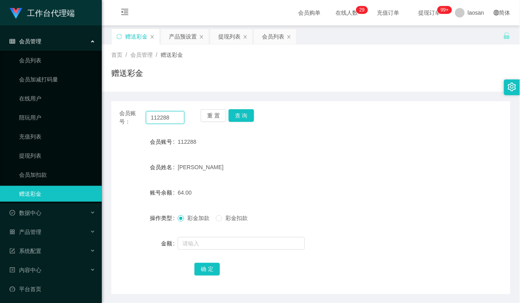
drag, startPoint x: 175, startPoint y: 117, endPoint x: 112, endPoint y: 120, distance: 62.5
click at [112, 120] on div "会员账号： 112288 重 置 查 询" at bounding box center [310, 117] width 399 height 17
type input "kang"
click at [238, 114] on button "查 询" at bounding box center [241, 115] width 25 height 13
click at [263, 173] on div "会员姓名" at bounding box center [310, 167] width 399 height 16
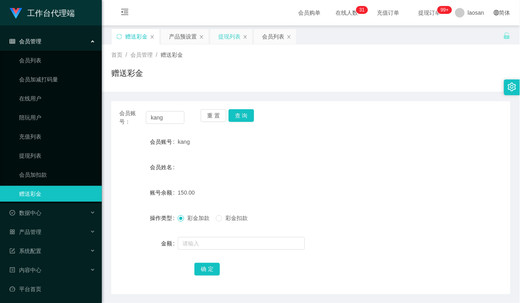
click at [231, 40] on div "提现列表" at bounding box center [229, 36] width 22 height 15
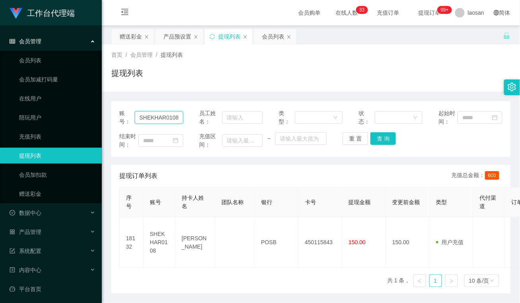
drag, startPoint x: 177, startPoint y: 117, endPoint x: 103, endPoint y: 117, distance: 74.3
click at [103, 117] on main "关闭左侧 关闭右侧 关闭其它 刷新页面 赠送彩金 产品预设置 提现列表 会员列表 首页 / 会员管理 / 提现列表 / 提现列表 账号： SHEKHAR010…" at bounding box center [311, 159] width 418 height 268
drag, startPoint x: 387, startPoint y: 133, endPoint x: 386, endPoint y: 137, distance: 4.1
click at [386, 133] on button "查 询" at bounding box center [382, 138] width 25 height 13
click at [386, 137] on button "查 询" at bounding box center [382, 138] width 25 height 13
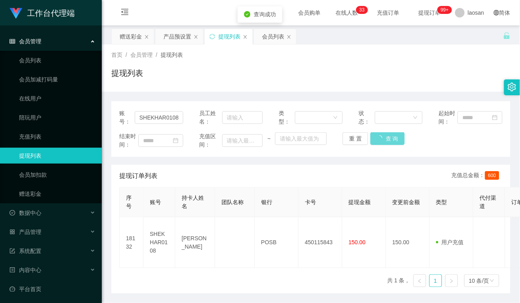
click at [386, 137] on div "重 置 查 询" at bounding box center [375, 138] width 64 height 13
drag, startPoint x: 250, startPoint y: 116, endPoint x: 223, endPoint y: 99, distance: 31.8
click at [250, 116] on input "text" at bounding box center [242, 117] width 41 height 13
click at [141, 39] on div "赠送彩金" at bounding box center [131, 36] width 22 height 15
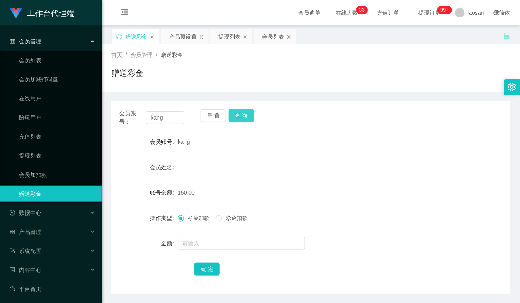
click at [235, 117] on button "查 询" at bounding box center [241, 115] width 25 height 13
click at [237, 118] on button "查 询" at bounding box center [241, 115] width 25 height 13
drag, startPoint x: 222, startPoint y: 37, endPoint x: 221, endPoint y: 45, distance: 7.6
click at [222, 37] on div "提现列表" at bounding box center [229, 36] width 22 height 15
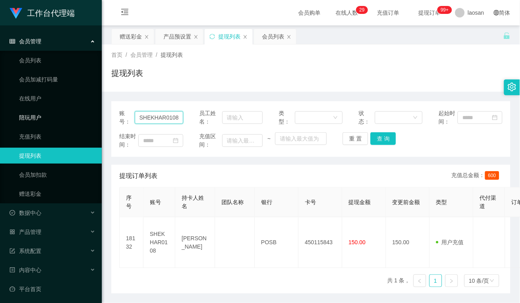
drag, startPoint x: 178, startPoint y: 116, endPoint x: 52, endPoint y: 118, distance: 125.6
click at [52, 118] on section "工作台代理端 会员管理 会员列表 会员加减打码量 在线用户 陪玩用户 充值列表 提现列表 会员加扣款 赠送彩金 数据中心 员工统计 团队统计 产品管理 注单管…" at bounding box center [260, 165] width 520 height 331
paste input "Chen13817"
type input "Chen138178"
click at [384, 140] on button "查 询" at bounding box center [382, 138] width 25 height 13
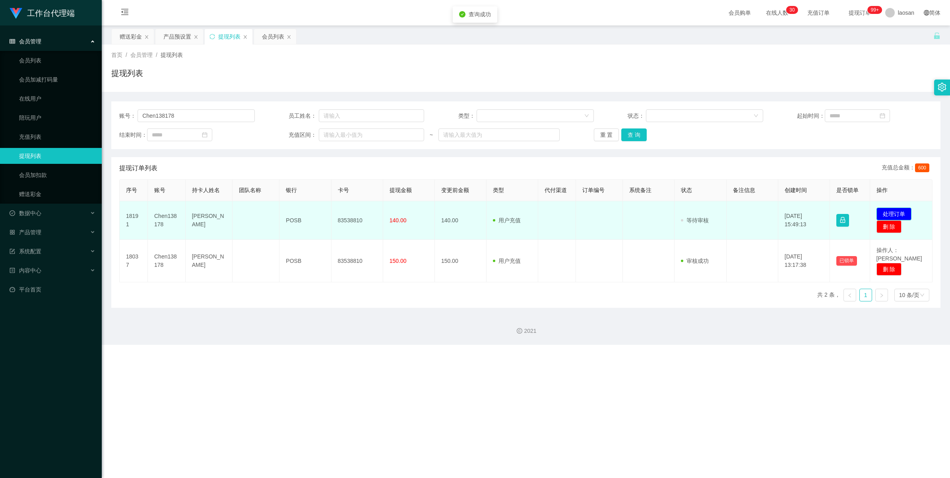
click at [519, 213] on button "处理订单" at bounding box center [893, 213] width 35 height 13
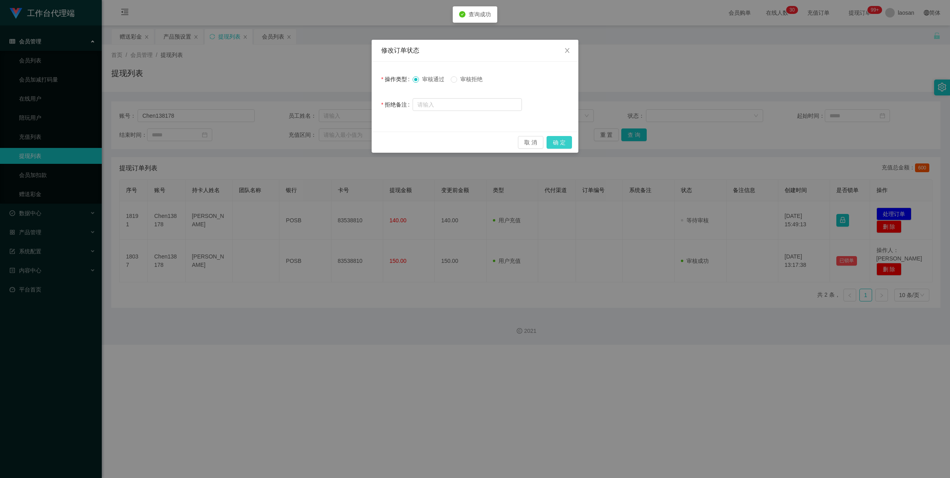
click at [519, 139] on button "确 定" at bounding box center [558, 142] width 25 height 13
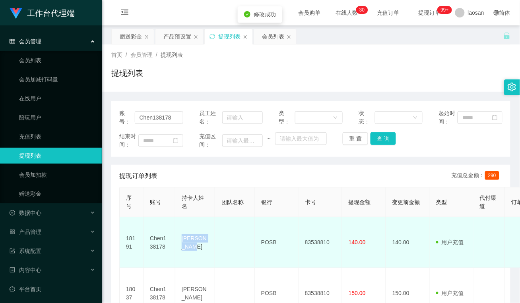
drag, startPoint x: 203, startPoint y: 250, endPoint x: 180, endPoint y: 237, distance: 27.2
click at [180, 237] on td "[PERSON_NAME]" at bounding box center [195, 242] width 40 height 51
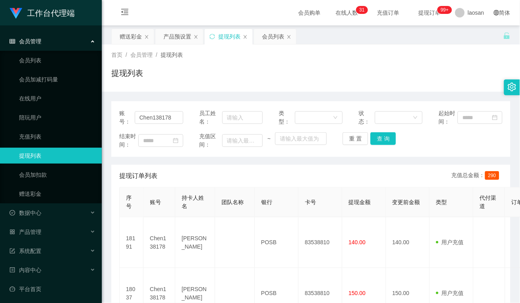
click at [252, 166] on div "提现订单列表 充值总金额： 290" at bounding box center [310, 176] width 383 height 22
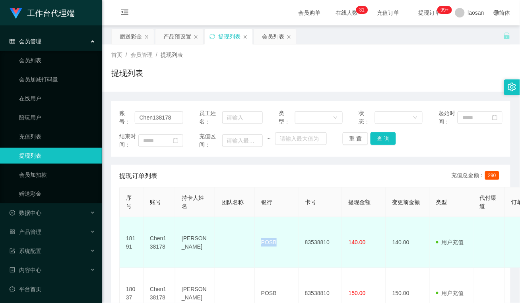
drag, startPoint x: 279, startPoint y: 240, endPoint x: 247, endPoint y: 240, distance: 32.2
click at [247, 240] on tr "18191 Chen138178 [PERSON_NAME] POSB 83538810 140.00 140.00 用户充值 人工扣款 审核驳回 审核成功 …" at bounding box center [461, 242] width 682 height 51
drag, startPoint x: 254, startPoint y: 218, endPoint x: 307, endPoint y: 240, distance: 58.2
click at [254, 218] on td at bounding box center [235, 242] width 40 height 51
drag, startPoint x: 324, startPoint y: 238, endPoint x: 304, endPoint y: 237, distance: 20.3
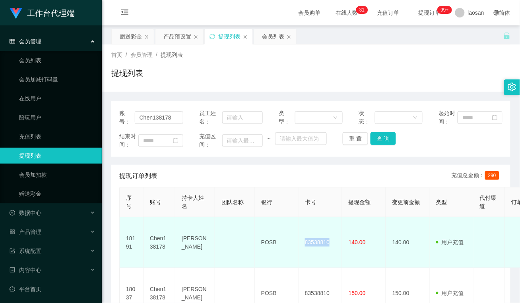
click at [304, 237] on td "83538810" at bounding box center [320, 242] width 44 height 51
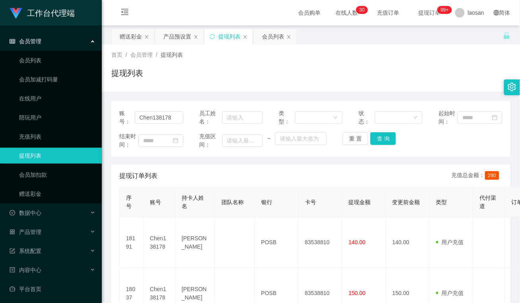
click at [249, 176] on div "提现订单列表 充值总金额： 290" at bounding box center [310, 176] width 383 height 22
click at [229, 181] on div "提现订单列表 充值总金额： 290" at bounding box center [310, 176] width 383 height 22
drag, startPoint x: 176, startPoint y: 118, endPoint x: 139, endPoint y: 126, distance: 37.3
click at [92, 118] on section "工作台代理端 会员管理 会员列表 会员加减打码量 在线用户 陪玩用户 充值列表 提现列表 会员加扣款 赠送彩金 数据中心 员工统计 团队统计 产品管理 注单管…" at bounding box center [260, 191] width 520 height 382
paste input "SHEKHAR010"
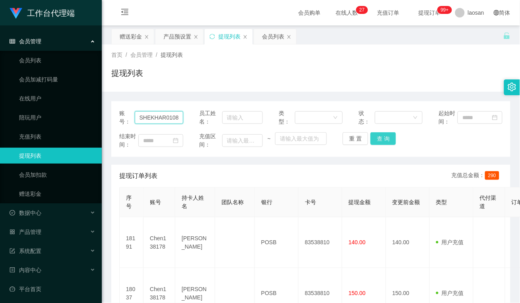
type input "SHEKHAR0108"
click at [386, 136] on button "查 询" at bounding box center [382, 138] width 25 height 13
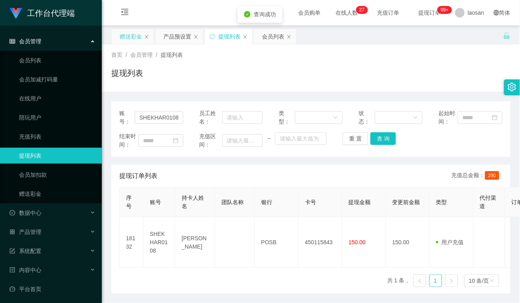
click at [130, 34] on div "赠送彩金" at bounding box center [131, 36] width 22 height 15
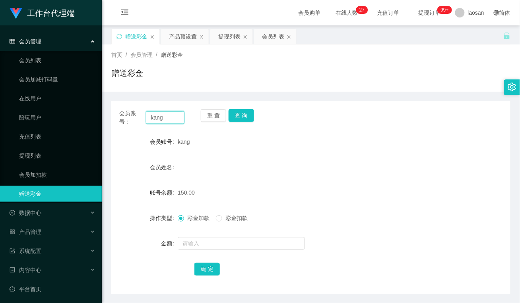
drag, startPoint x: 179, startPoint y: 118, endPoint x: 101, endPoint y: 118, distance: 77.9
click at [101, 118] on section "工作台代理端 会员管理 会员列表 会员加减打码量 在线用户 陪玩用户 充值列表 提现列表 会员加扣款 赠送彩金 数据中心 员工统计 团队统计 产品管理 注单管…" at bounding box center [260, 165] width 520 height 331
paste input "SHEKHAR0108"
type input "SHEKHAR0108"
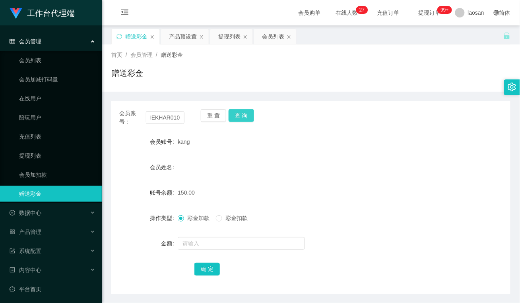
click at [249, 110] on button "查 询" at bounding box center [241, 115] width 25 height 13
click at [241, 187] on div "65.00" at bounding box center [294, 193] width 233 height 16
click at [238, 39] on div "提现列表" at bounding box center [229, 36] width 22 height 15
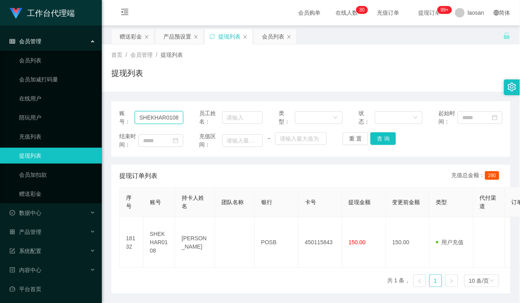
drag, startPoint x: 177, startPoint y: 117, endPoint x: 163, endPoint y: 116, distance: 14.4
click at [65, 116] on section "工作台代理端 会员管理 会员列表 会员加减打码量 在线用户 陪玩用户 充值列表 提现列表 会员加扣款 赠送彩金 数据中心 员工统计 团队统计 产品管理 注单管…" at bounding box center [260, 165] width 520 height 331
paste input "Chen13817"
type input "Chen138178"
click at [383, 139] on button "查 询" at bounding box center [382, 138] width 25 height 13
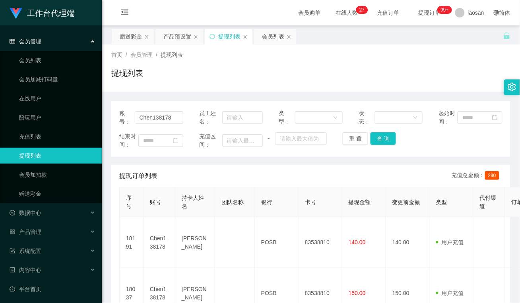
click at [169, 78] on div "提现列表" at bounding box center [310, 76] width 399 height 18
click at [130, 37] on div "赠送彩金" at bounding box center [131, 36] width 22 height 15
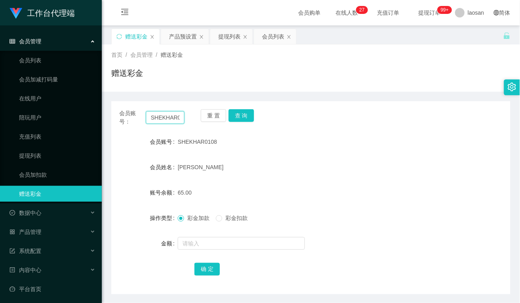
drag, startPoint x: 180, startPoint y: 118, endPoint x: 97, endPoint y: 122, distance: 82.4
click at [97, 122] on section "工作台代理端 会员管理 会员列表 会员加减打码量 在线用户 陪玩用户 充值列表 提现列表 会员加扣款 赠送彩金 数据中心 员工统计 团队统计 产品管理 注单管…" at bounding box center [260, 165] width 520 height 331
type input "0"
type input "kang"
click at [247, 114] on button "查 询" at bounding box center [241, 115] width 25 height 13
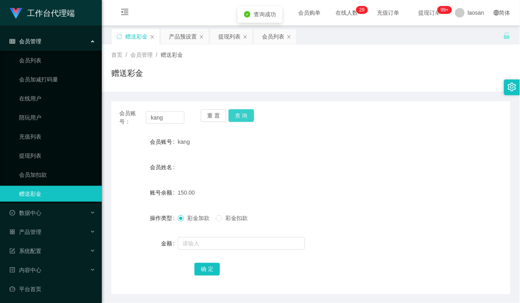
click at [243, 115] on button "查 询" at bounding box center [241, 115] width 25 height 13
click at [234, 38] on div "提现列表" at bounding box center [229, 36] width 22 height 15
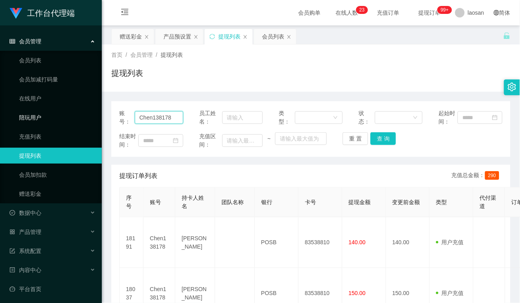
drag, startPoint x: 174, startPoint y: 118, endPoint x: 74, endPoint y: 120, distance: 99.8
click at [74, 120] on section "工作台代理端 会员管理 会员列表 会员加减打码量 在线用户 陪玩用户 充值列表 提现列表 会员加扣款 赠送彩金 数据中心 员工统计 团队统计 产品管理 注单管…" at bounding box center [260, 191] width 520 height 382
type input "112288"
click at [390, 136] on button "查 询" at bounding box center [382, 138] width 25 height 13
click at [177, 72] on div "提现列表" at bounding box center [310, 76] width 399 height 18
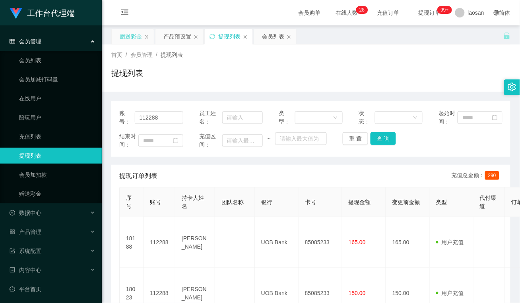
click at [136, 34] on div "赠送彩金" at bounding box center [131, 36] width 22 height 15
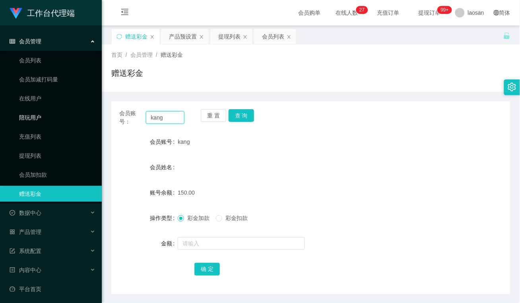
drag, startPoint x: 172, startPoint y: 118, endPoint x: 88, endPoint y: 117, distance: 84.3
click at [88, 117] on section "工作台代理端 会员管理 会员列表 会员加减打码量 在线用户 陪玩用户 充值列表 提现列表 会员加扣款 赠送彩金 数据中心 员工统计 团队统计 产品管理 注单管…" at bounding box center [260, 165] width 520 height 331
click at [245, 114] on button "查 询" at bounding box center [241, 115] width 25 height 13
drag, startPoint x: 173, startPoint y: 116, endPoint x: 92, endPoint y: 117, distance: 80.7
click at [92, 117] on section "工作台代理端 会员管理 会员列表 会员加减打码量 在线用户 陪玩用户 充值列表 提现列表 会员加扣款 赠送彩金 数据中心 员工统计 团队统计 产品管理 注单管…" at bounding box center [260, 165] width 520 height 331
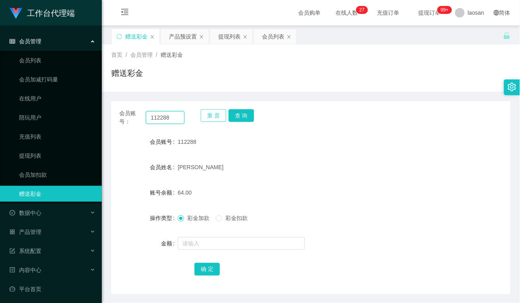
paste input "zhxeng95"
type input "zhxeng95"
click at [245, 116] on button "查 询" at bounding box center [241, 115] width 25 height 13
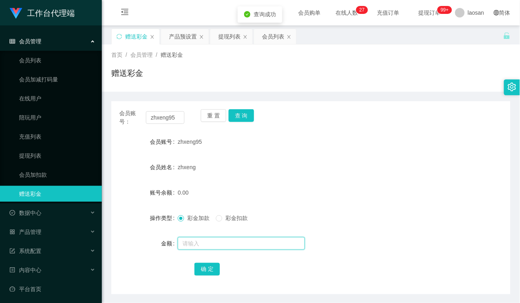
click at [230, 243] on input "text" at bounding box center [241, 243] width 127 height 13
type input "40"
click at [219, 263] on button "确 定" at bounding box center [206, 269] width 25 height 13
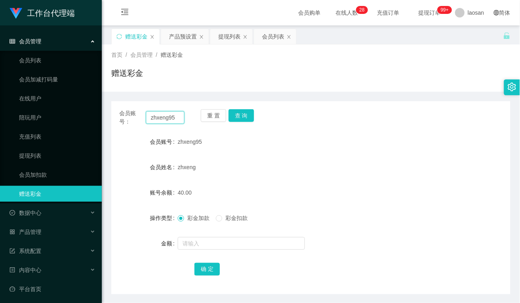
drag, startPoint x: 178, startPoint y: 118, endPoint x: 147, endPoint y: 113, distance: 30.9
click at [147, 113] on input "zhxeng95" at bounding box center [165, 117] width 39 height 13
drag, startPoint x: 231, startPoint y: 38, endPoint x: 227, endPoint y: 42, distance: 5.6
click at [231, 38] on div "提现列表" at bounding box center [229, 36] width 22 height 15
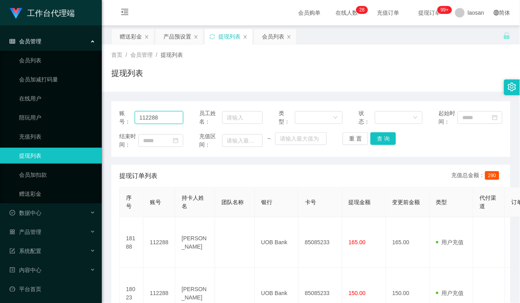
drag, startPoint x: 171, startPoint y: 117, endPoint x: 239, endPoint y: 124, distance: 68.7
click at [75, 119] on section "工作台代理端 会员管理 会员列表 会员加减打码量 在线用户 陪玩用户 充值列表 提现列表 会员加扣款 赠送彩金 数据中心 员工统计 团队统计 产品管理 注单管…" at bounding box center [260, 191] width 520 height 382
paste input "zhxeng95"
click at [376, 137] on button "查 询" at bounding box center [382, 138] width 25 height 13
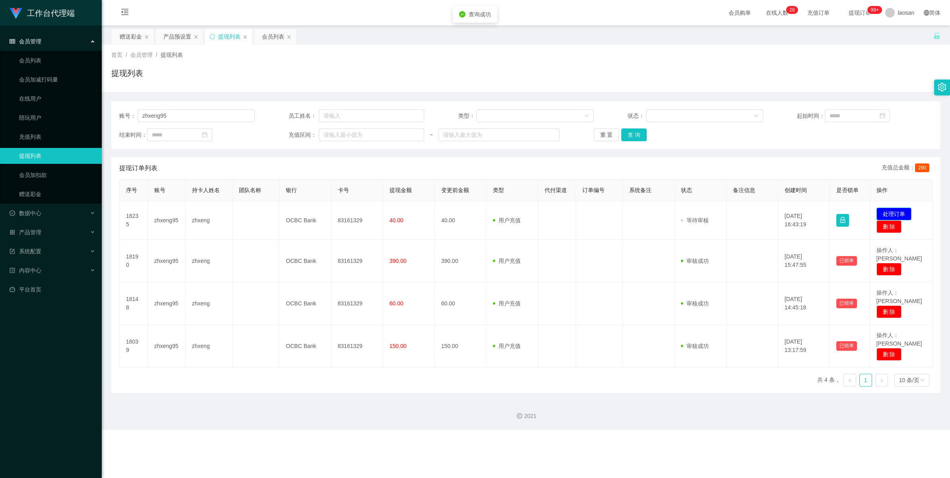
click at [519, 212] on button "处理订单" at bounding box center [893, 213] width 35 height 13
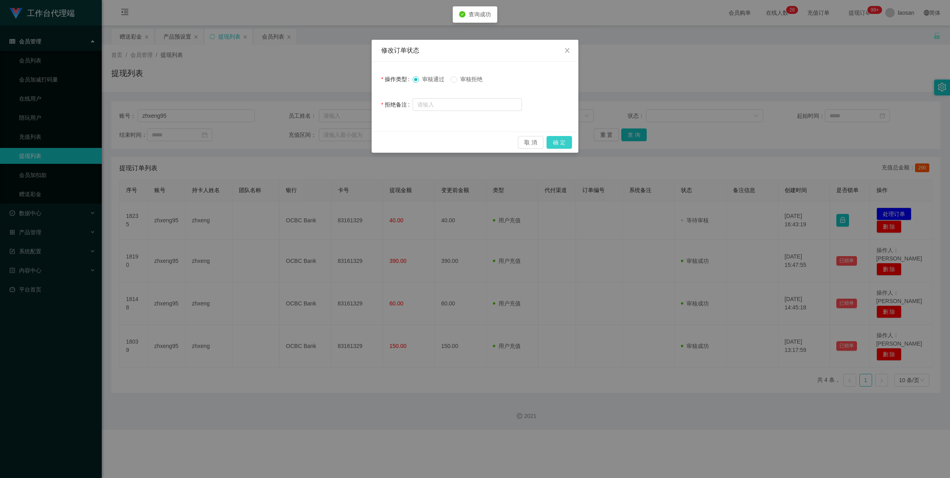
click at [519, 148] on button "确 定" at bounding box center [558, 142] width 25 height 13
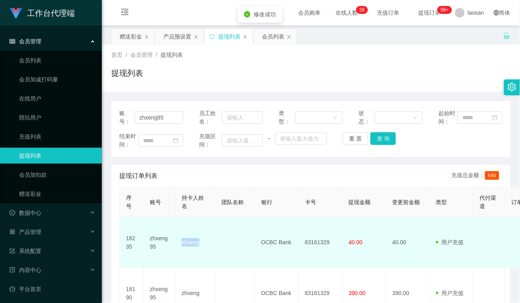
drag, startPoint x: 199, startPoint y: 238, endPoint x: 177, endPoint y: 239, distance: 21.9
click at [177, 239] on td "zhxeng" at bounding box center [195, 242] width 40 height 51
copy td "zhxeng"
drag, startPoint x: 249, startPoint y: 165, endPoint x: 281, endPoint y: 221, distance: 64.1
click at [249, 165] on div "提现订单列表 充值总金额： 640" at bounding box center [310, 176] width 383 height 22
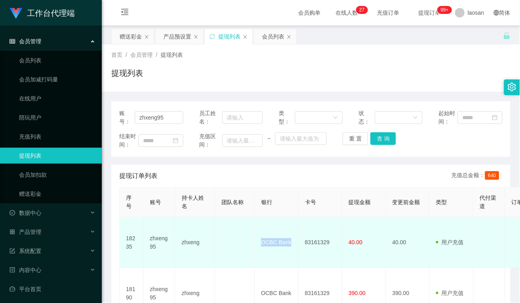
drag, startPoint x: 291, startPoint y: 236, endPoint x: 251, endPoint y: 240, distance: 40.3
click at [251, 240] on tr "18235 zhxeng95 zhxeng OCBC Bank 83161329 40.00 40.00 用户充值 人工扣款 审核驳回 审核成功 等待审核 2…" at bounding box center [461, 242] width 682 height 51
copy tr "OCBC Bank"
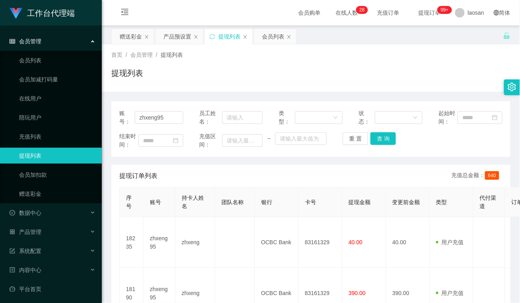
click at [265, 175] on div "提现订单列表 充值总金额： 640" at bounding box center [310, 176] width 383 height 22
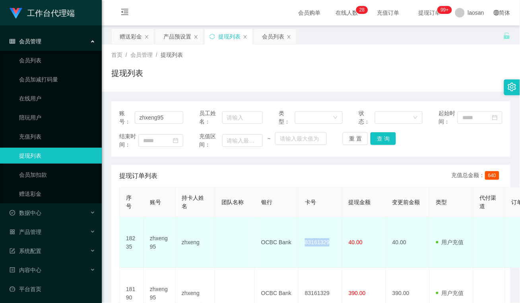
drag, startPoint x: 335, startPoint y: 238, endPoint x: 303, endPoint y: 240, distance: 31.9
click at [303, 240] on td "83161329" at bounding box center [320, 242] width 44 height 51
copy td "83161329"
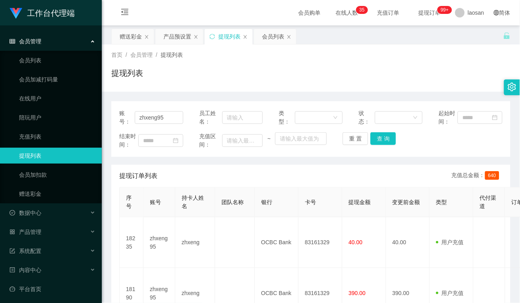
drag, startPoint x: 200, startPoint y: 79, endPoint x: 234, endPoint y: 71, distance: 35.5
click at [201, 79] on div "提现列表" at bounding box center [310, 76] width 399 height 18
drag, startPoint x: 172, startPoint y: 118, endPoint x: 95, endPoint y: 108, distance: 78.1
click at [95, 108] on section "工作台代理端 会员管理 会员列表 会员加减打码量 在线用户 陪玩用户 充值列表 提现列表 会员加扣款 赠送彩金 数据中心 员工统计 团队统计 产品管理 注单管…" at bounding box center [260, 241] width 520 height 483
paste input "kang"
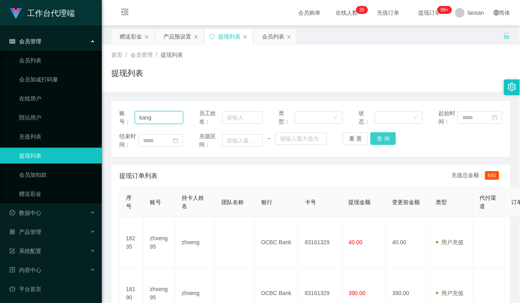
type input "kang"
click at [382, 138] on button "查 询" at bounding box center [382, 138] width 25 height 13
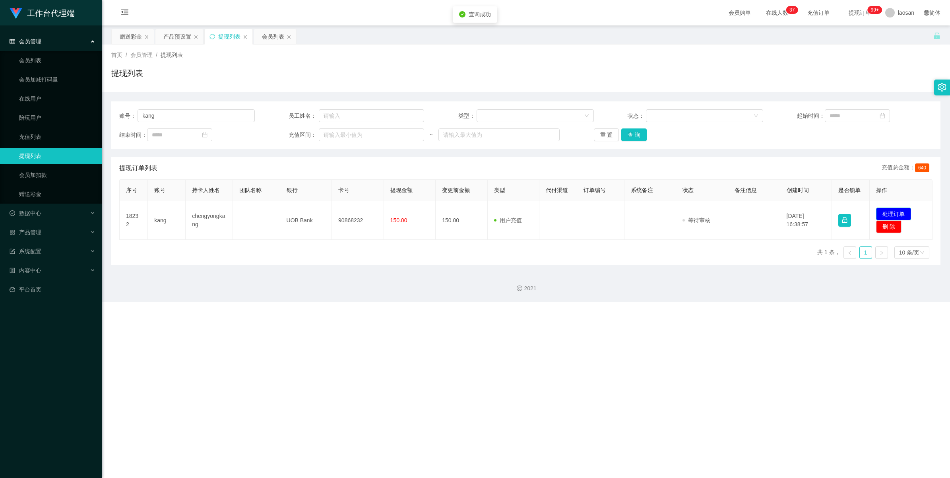
click at [519, 209] on button "处理订单" at bounding box center [893, 213] width 35 height 13
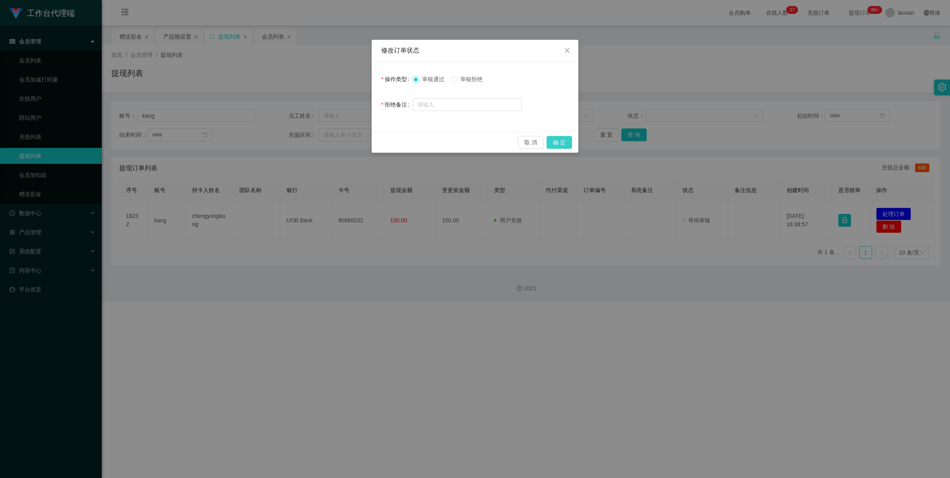
click at [519, 145] on button "确 定" at bounding box center [558, 142] width 25 height 13
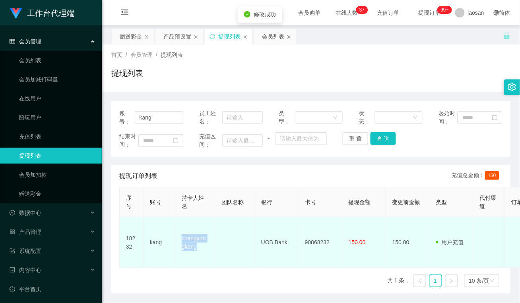
drag, startPoint x: 199, startPoint y: 246, endPoint x: 179, endPoint y: 234, distance: 23.9
click at [179, 234] on td "chengyongkang" at bounding box center [195, 242] width 40 height 51
copy td "chengyongkang"
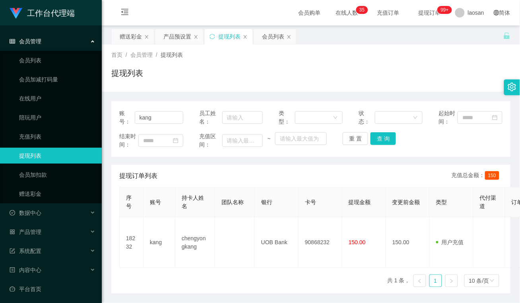
drag, startPoint x: 244, startPoint y: 161, endPoint x: 277, endPoint y: 206, distance: 55.9
click at [244, 161] on div "账号： kang 员工姓名： 类型： 状态： 起始时间： 结束时间： 充值区间： ~ 重 置 查 询 提现订单列表 充值总金额： 150 序号 账号 持卡人姓…" at bounding box center [310, 197] width 399 height 192
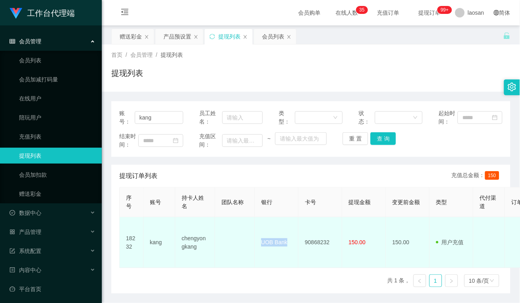
drag, startPoint x: 291, startPoint y: 237, endPoint x: 251, endPoint y: 242, distance: 40.0
click at [251, 242] on tr "18232 kang chengyongkang UOB Bank 90868232 150.00 150.00 用户充值 人工扣款 审核驳回 审核成功 等待…" at bounding box center [461, 242] width 682 height 51
copy tr "UOB Bank"
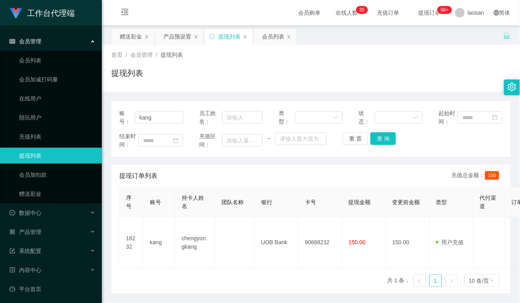
click at [263, 171] on div "提现订单列表 充值总金额： 150" at bounding box center [310, 176] width 383 height 22
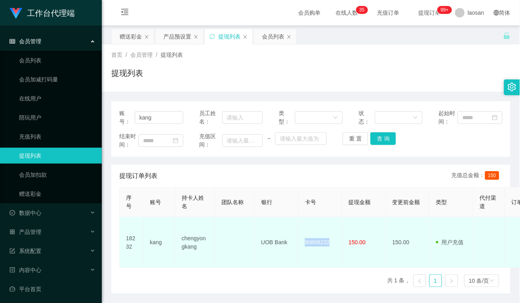
drag, startPoint x: 333, startPoint y: 242, endPoint x: 303, endPoint y: 243, distance: 29.4
click at [303, 243] on td "90868232" at bounding box center [320, 242] width 44 height 51
copy td "90868232"
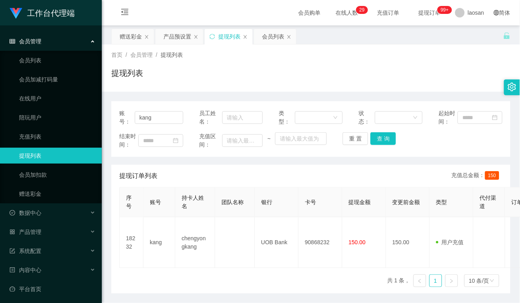
click at [222, 172] on div "提现订单列表 充值总金额： 150" at bounding box center [310, 176] width 383 height 22
drag, startPoint x: 193, startPoint y: 261, endPoint x: 434, endPoint y: 118, distance: 280.5
click at [194, 261] on div "序号 账号 持卡人姓名 团队名称 银行 卡号 提现金额 变更前金额 类型 代付渠道 订单编号 系统备注 状态 备注信息 创建时间 是否锁单 操作 18232 …" at bounding box center [310, 240] width 383 height 107
click at [213, 77] on div "提现列表" at bounding box center [310, 76] width 399 height 18
click at [273, 38] on div "会员列表" at bounding box center [273, 36] width 22 height 15
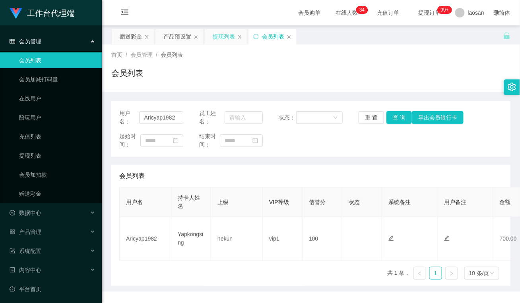
click at [227, 34] on div "提现列表" at bounding box center [224, 36] width 22 height 15
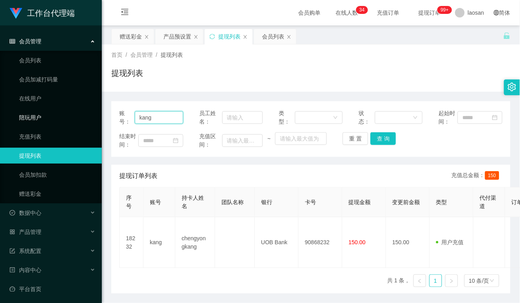
drag, startPoint x: 170, startPoint y: 118, endPoint x: 46, endPoint y: 118, distance: 123.6
click at [46, 118] on section "工作台代理端 会员管理 会员列表 会员加减打码量 在线用户 陪玩用户 充值列表 提现列表 会员加扣款 赠送彩金 数据中心 员工统计 团队统计 产品管理 注单管…" at bounding box center [260, 165] width 520 height 331
paste input "112288"
type input "112288"
click at [383, 139] on button "查 询" at bounding box center [382, 138] width 25 height 13
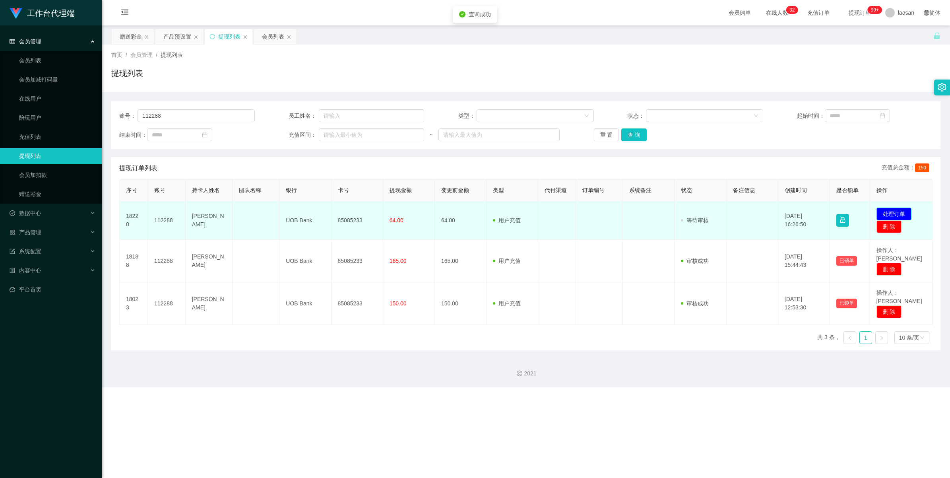
click at [519, 212] on button "处理订单" at bounding box center [893, 213] width 35 height 13
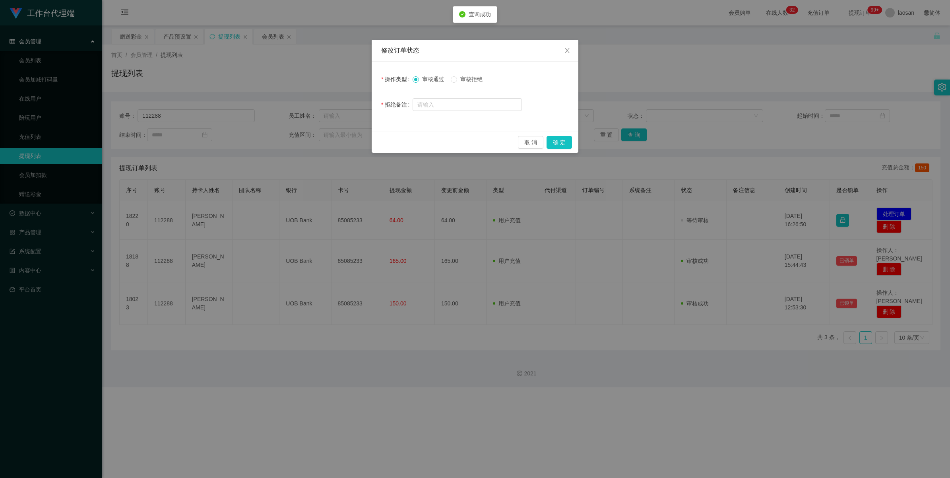
click at [519, 145] on div "取 消 确 定" at bounding box center [475, 142] width 207 height 21
click at [519, 142] on button "确 定" at bounding box center [558, 142] width 25 height 13
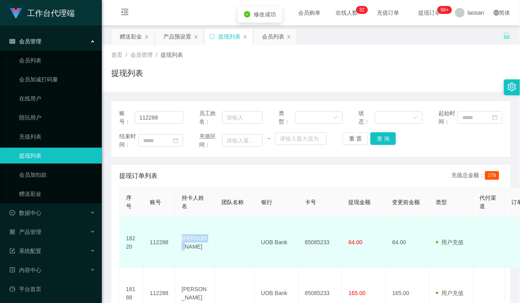
drag, startPoint x: 205, startPoint y: 240, endPoint x: 181, endPoint y: 240, distance: 23.4
click at [181, 240] on td "[PERSON_NAME]" at bounding box center [195, 242] width 40 height 51
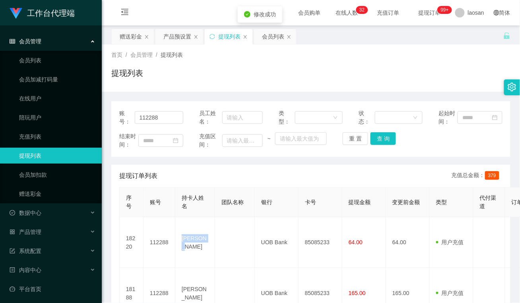
copy td "[PERSON_NAME]"
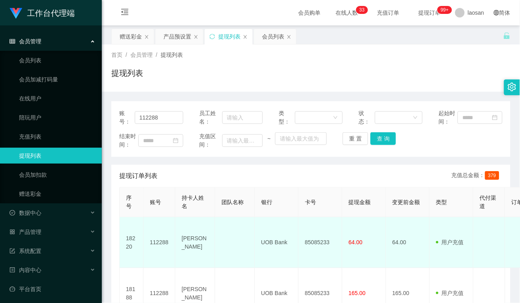
click at [271, 246] on td "UOB Bank" at bounding box center [277, 242] width 44 height 51
drag, startPoint x: 290, startPoint y: 238, endPoint x: 262, endPoint y: 240, distance: 28.4
click at [262, 240] on td "UOB Bank" at bounding box center [277, 242] width 44 height 51
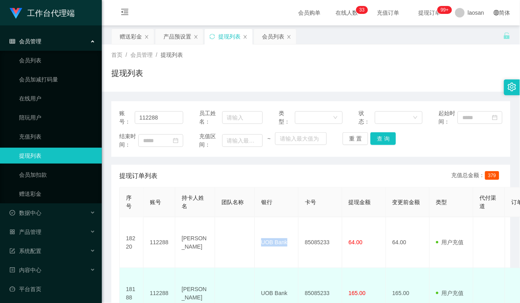
copy td "UOB Bank"
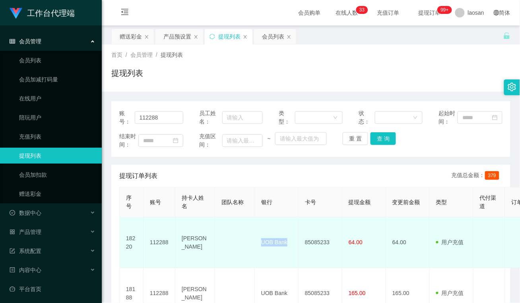
drag, startPoint x: 273, startPoint y: 219, endPoint x: 291, endPoint y: 225, distance: 18.6
click at [273, 219] on td "UOB Bank" at bounding box center [277, 242] width 44 height 51
drag, startPoint x: 330, startPoint y: 238, endPoint x: 291, endPoint y: 240, distance: 39.4
click at [291, 240] on tr "18220 112288 ming wei UOB Bank 85085233 64.00 64.00 用户充值 人工扣款 审核驳回 审核成功 等待审核 20…" at bounding box center [461, 242] width 682 height 51
copy tr "85085233"
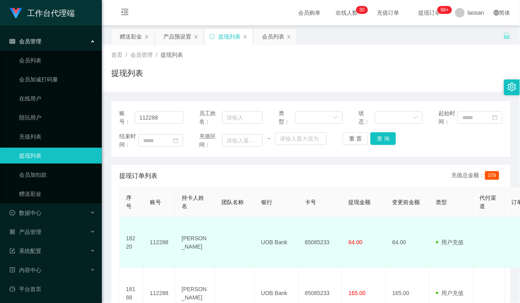
drag, startPoint x: 239, startPoint y: 223, endPoint x: 258, endPoint y: 234, distance: 21.8
click at [239, 223] on td at bounding box center [235, 242] width 40 height 51
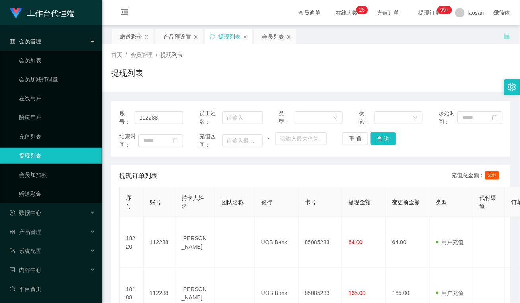
click at [174, 86] on div "首页 / 会员管理 / 提现列表 / 提现列表" at bounding box center [311, 68] width 418 height 47
click at [134, 35] on div "赠送彩金" at bounding box center [131, 36] width 22 height 15
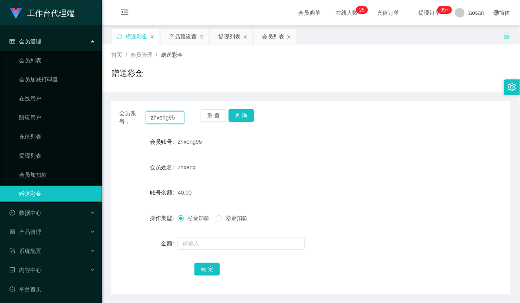
drag, startPoint x: 177, startPoint y: 118, endPoint x: 146, endPoint y: 118, distance: 31.0
click at [87, 124] on section "工作台代理端 会员管理 会员列表 会员加减打码量 在线用户 陪玩用户 充值列表 提现列表 会员加扣款 赠送彩金 数据中心 员工统计 团队统计 产品管理 注单管…" at bounding box center [260, 165] width 520 height 331
click at [207, 114] on button "重 置" at bounding box center [213, 115] width 25 height 13
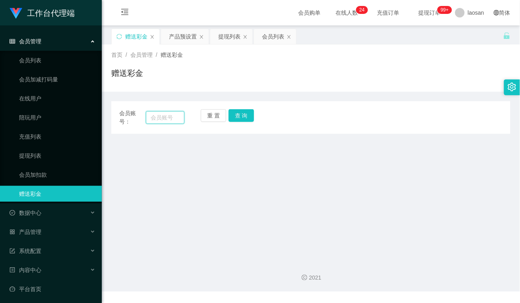
click at [180, 112] on input "text" at bounding box center [165, 117] width 39 height 13
paste input "Singlim97"
type input "Singlim97"
click at [245, 114] on button "查 询" at bounding box center [241, 115] width 25 height 13
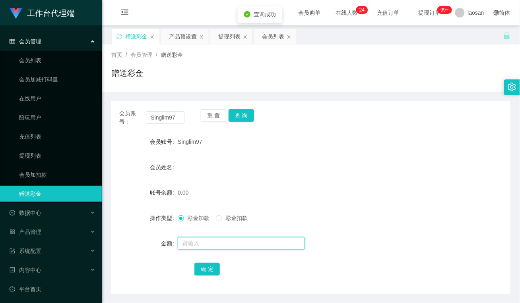
click at [213, 247] on input "text" at bounding box center [241, 243] width 127 height 13
type input "100"
click at [208, 267] on button "确 定" at bounding box center [206, 269] width 25 height 13
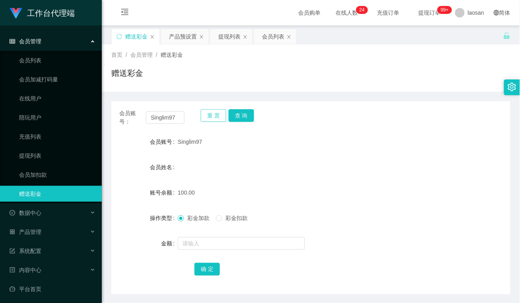
click at [207, 114] on button "重 置" at bounding box center [213, 115] width 25 height 13
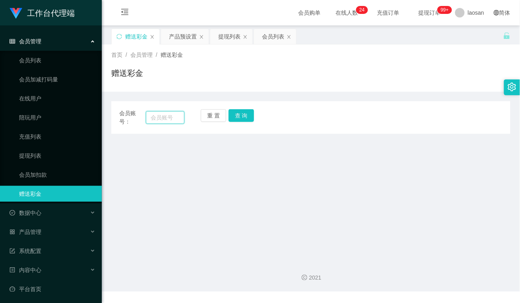
drag, startPoint x: 169, startPoint y: 118, endPoint x: 193, endPoint y: 118, distance: 23.4
click at [169, 118] on input "text" at bounding box center [165, 117] width 39 height 13
paste input "Shakib"
type input "Shakib"
click at [240, 118] on button "查 询" at bounding box center [241, 115] width 25 height 13
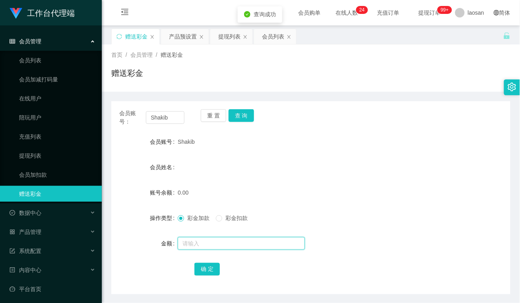
click at [201, 240] on input "text" at bounding box center [241, 243] width 127 height 13
type input "100"
drag, startPoint x: 213, startPoint y: 268, endPoint x: 207, endPoint y: 273, distance: 7.4
click at [213, 268] on button "确 定" at bounding box center [206, 269] width 25 height 13
drag, startPoint x: 172, startPoint y: 36, endPoint x: 177, endPoint y: 48, distance: 13.4
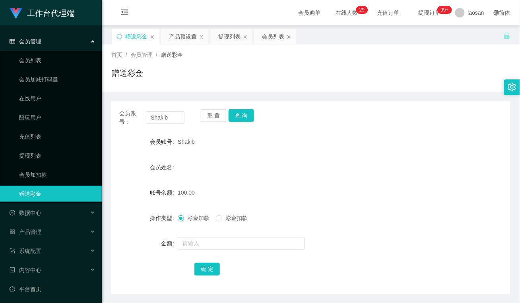
click at [172, 36] on div "产品预设置" at bounding box center [183, 36] width 28 height 15
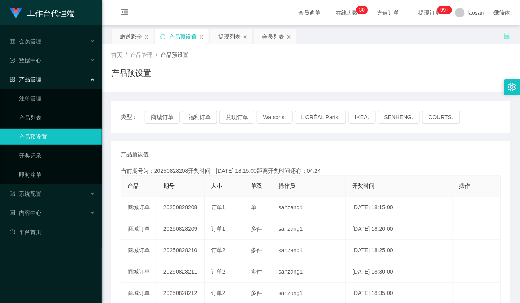
click at [225, 76] on div "产品预设置" at bounding box center [310, 76] width 399 height 18
click at [193, 143] on div "产品预设值 添加期号 当前期号为：20250828208开奖时间：2025-08-28 18:15:00距离开奖时间还有：02:05 产品 期号 大小 单双 …" at bounding box center [310, 294] width 399 height 306
click at [130, 35] on div "赠送彩金" at bounding box center [131, 36] width 22 height 15
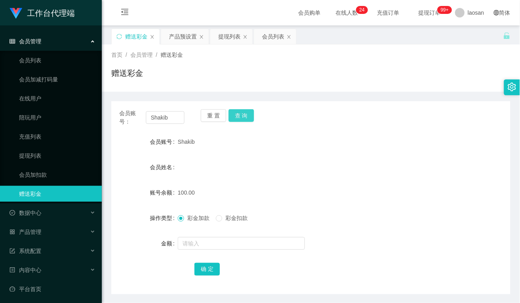
click at [247, 113] on button "查 询" at bounding box center [241, 115] width 25 height 13
click at [238, 116] on button "查 询" at bounding box center [241, 115] width 25 height 13
click at [211, 114] on button "重 置" at bounding box center [213, 115] width 25 height 13
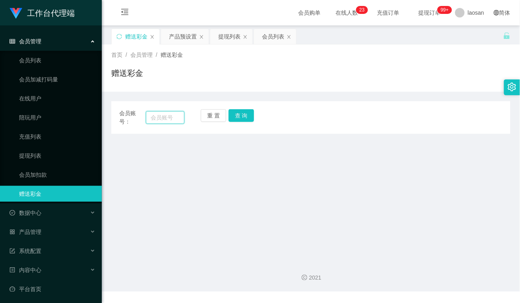
click at [169, 118] on input "text" at bounding box center [165, 117] width 39 height 13
paste input "Singlim97"
click at [240, 114] on button "查 询" at bounding box center [241, 115] width 25 height 13
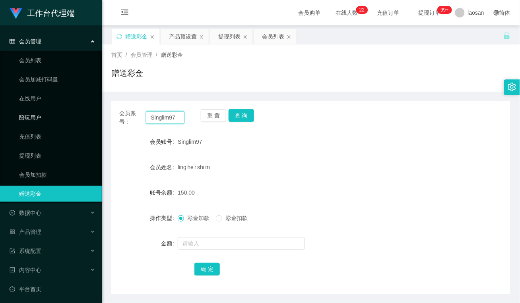
drag, startPoint x: 180, startPoint y: 116, endPoint x: 223, endPoint y: 120, distance: 43.9
click at [93, 125] on section "工作台代理端 会员管理 会员列表 会员加减打码量 在线用户 陪玩用户 充值列表 提现列表 会员加扣款 赠送彩金 数据中心 员工统计 团队统计 产品管理 注单管…" at bounding box center [260, 165] width 520 height 331
paste input "hakib"
type input "Shakib"
click at [244, 113] on button "查 询" at bounding box center [241, 115] width 25 height 13
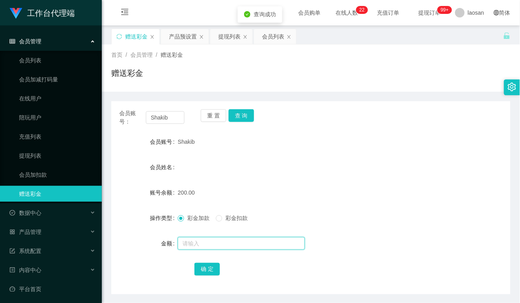
click at [219, 243] on input "text" at bounding box center [241, 243] width 127 height 13
type input "50"
click at [230, 217] on span "彩金扣款" at bounding box center [236, 218] width 29 height 6
click at [205, 275] on button "确 定" at bounding box center [206, 269] width 25 height 13
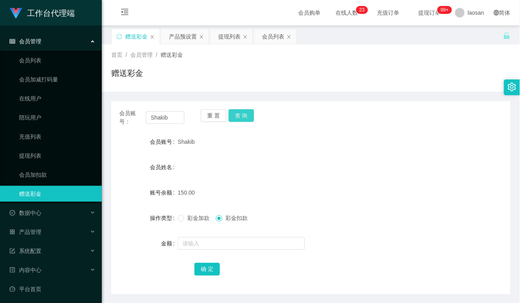
click at [244, 116] on button "查 询" at bounding box center [241, 115] width 25 height 13
drag, startPoint x: 170, startPoint y: 114, endPoint x: 145, endPoint y: 114, distance: 25.0
click at [69, 124] on section "工作台代理端 会员管理 会员列表 会员加减打码量 在线用户 陪玩用户 充值列表 提现列表 会员加扣款 赠送彩金 数据中心 员工统计 团队统计 产品管理 注单管…" at bounding box center [260, 165] width 520 height 331
paste input "inglim97"
type input "Singlim97"
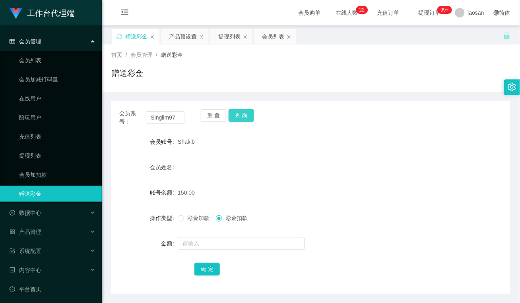
click at [240, 114] on button "查 询" at bounding box center [241, 115] width 25 height 13
click at [213, 118] on button "重 置" at bounding box center [213, 115] width 25 height 13
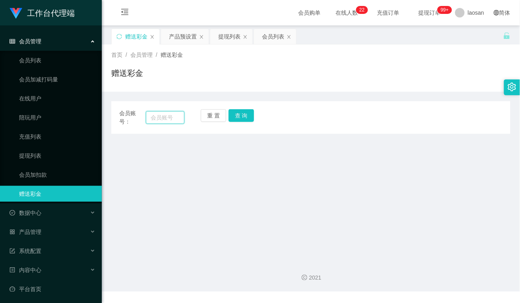
click at [167, 118] on input "text" at bounding box center [165, 117] width 39 height 13
paste input "Shakib"
type input "Shakib"
click at [240, 114] on button "查 询" at bounding box center [241, 115] width 25 height 13
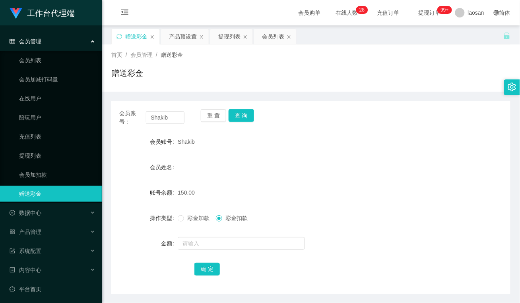
click at [244, 153] on form "会员账号 Shakib 会员姓名 账号余额 150.00 操作类型 彩金加款 彩金扣款 金额 确 定" at bounding box center [310, 205] width 399 height 143
click at [229, 38] on div "提现列表" at bounding box center [229, 36] width 22 height 15
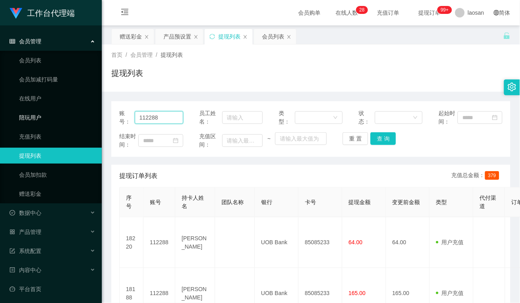
drag, startPoint x: 170, startPoint y: 122, endPoint x: 84, endPoint y: 120, distance: 85.9
click at [84, 120] on section "工作台代理端 会员管理 会员列表 会员加减打码量 在线用户 陪玩用户 充值列表 提现列表 会员加扣款 赠送彩金 数据中心 员工统计 团队统计 产品管理 注单管…" at bounding box center [260, 216] width 520 height 432
paste input "Singlim97"
type input "Singlim97"
click at [380, 141] on button "查 询" at bounding box center [382, 138] width 25 height 13
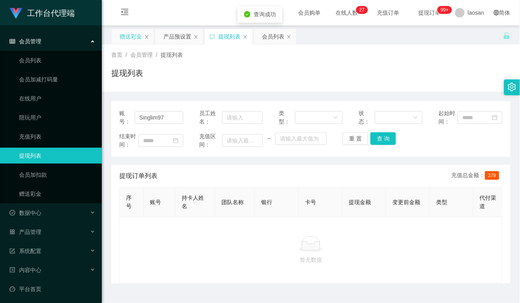
click at [128, 35] on div "赠送彩金" at bounding box center [131, 36] width 22 height 15
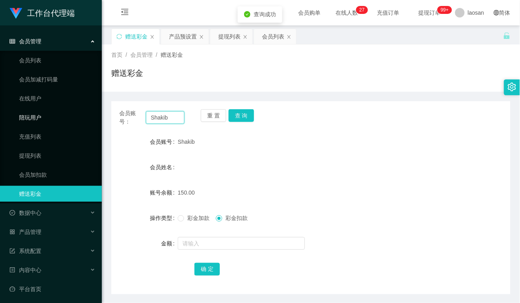
drag, startPoint x: 175, startPoint y: 118, endPoint x: 87, endPoint y: 118, distance: 88.2
click at [88, 117] on section "工作台代理端 会员管理 会员列表 会员加减打码量 在线用户 陪玩用户 充值列表 提现列表 会员加扣款 赠送彩金 数据中心 员工统计 团队统计 产品管理 注单管…" at bounding box center [260, 165] width 520 height 331
paste input "inglim97"
type input "Singlim97"
click at [241, 112] on button "查 询" at bounding box center [241, 115] width 25 height 13
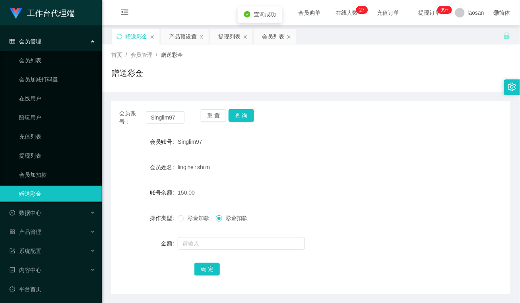
click at [269, 168] on div "ling he r shi m" at bounding box center [294, 167] width 233 height 16
click at [242, 116] on button "查 询" at bounding box center [241, 115] width 25 height 13
click at [212, 119] on button "重 置" at bounding box center [213, 115] width 25 height 13
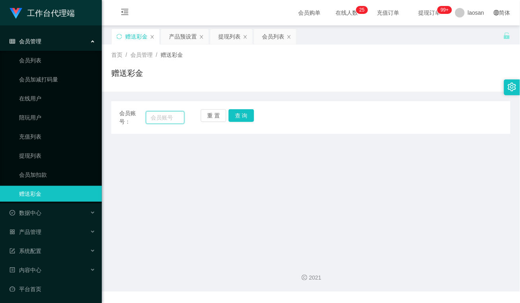
drag, startPoint x: 170, startPoint y: 120, endPoint x: 193, endPoint y: 119, distance: 23.1
click at [170, 120] on input "text" at bounding box center [165, 117] width 39 height 13
paste input "Shakib"
type input "Shakib"
click at [248, 114] on button "查 询" at bounding box center [241, 115] width 25 height 13
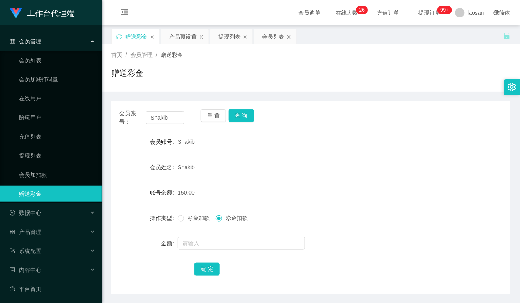
click at [322, 175] on div "Shakib" at bounding box center [294, 167] width 233 height 16
click at [234, 33] on div "提现列表" at bounding box center [229, 36] width 22 height 15
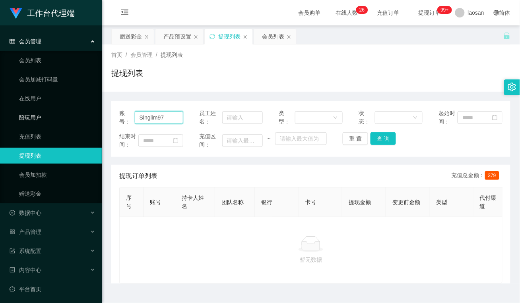
drag, startPoint x: 168, startPoint y: 115, endPoint x: 89, endPoint y: 116, distance: 79.5
click at [85, 116] on section "工作台代理端 会员管理 会员列表 会员加减打码量 在线用户 陪玩用户 充值列表 提现列表 会员加扣款 赠送彩金 数据中心 员工统计 团队统计 产品管理 注单管…" at bounding box center [260, 160] width 520 height 321
paste input "hakib"
drag, startPoint x: 376, startPoint y: 137, endPoint x: 378, endPoint y: 148, distance: 10.9
click at [376, 137] on button "查 询" at bounding box center [382, 138] width 25 height 13
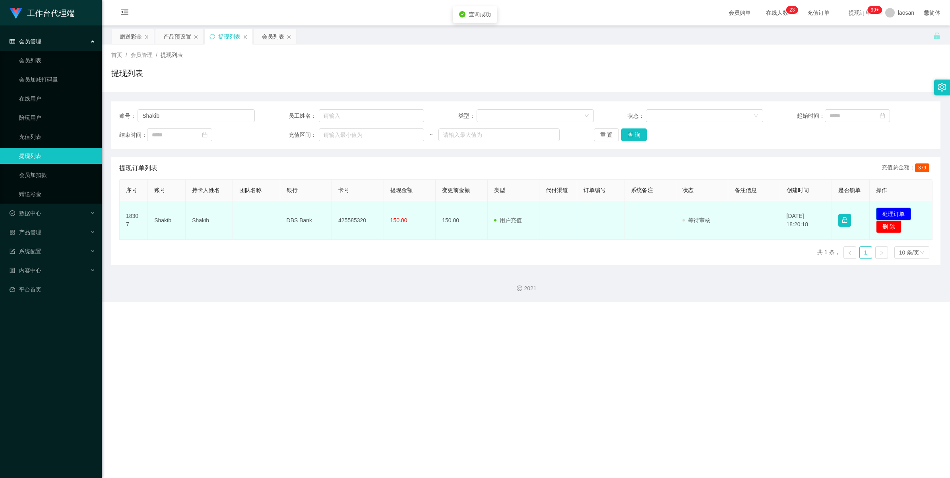
click at [519, 211] on button "处理订单" at bounding box center [893, 213] width 35 height 13
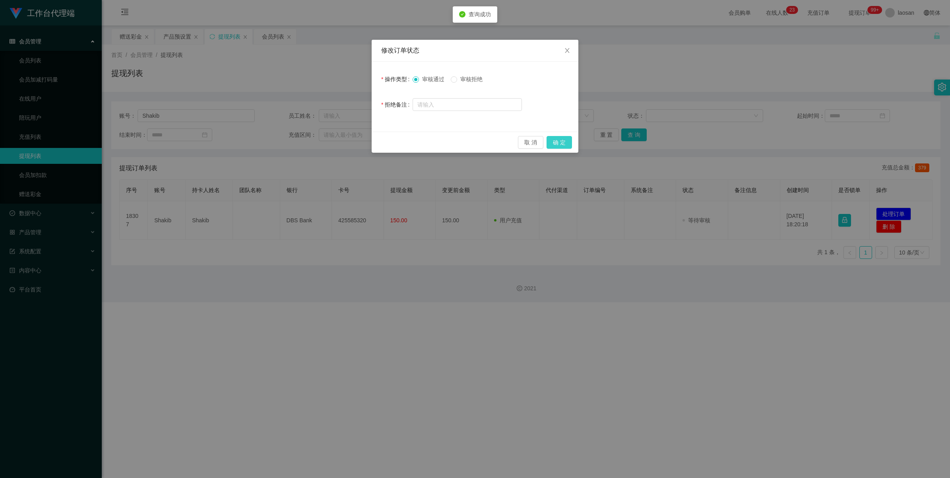
click at [519, 143] on button "确 定" at bounding box center [558, 142] width 25 height 13
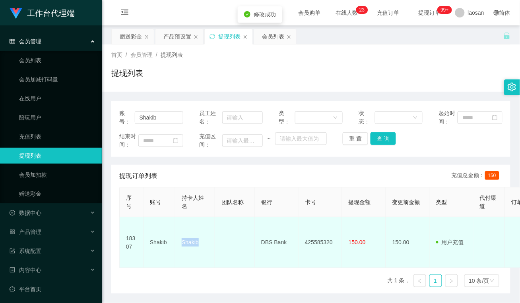
drag, startPoint x: 208, startPoint y: 239, endPoint x: 180, endPoint y: 241, distance: 27.9
click at [180, 241] on td "Shakib" at bounding box center [195, 242] width 40 height 51
copy td "Shakib"
click at [220, 235] on td at bounding box center [235, 242] width 40 height 51
drag, startPoint x: 287, startPoint y: 239, endPoint x: 257, endPoint y: 238, distance: 29.8
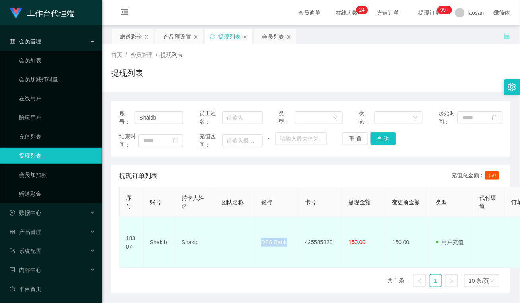
click at [257, 238] on td "DBS Bank" at bounding box center [277, 242] width 44 height 51
click at [262, 259] on td "DBS Bank" at bounding box center [277, 242] width 44 height 51
drag, startPoint x: 338, startPoint y: 243, endPoint x: 303, endPoint y: 243, distance: 35.0
click at [303, 243] on td "425585320" at bounding box center [320, 242] width 44 height 51
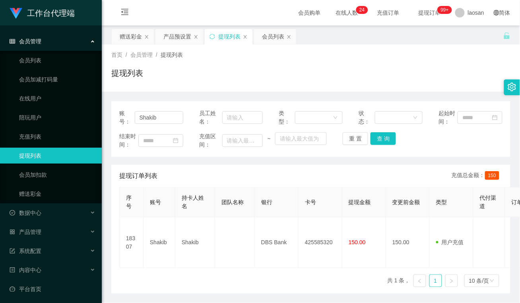
drag, startPoint x: 215, startPoint y: 84, endPoint x: 196, endPoint y: 95, distance: 22.3
click at [215, 84] on div "提现列表" at bounding box center [310, 76] width 399 height 18
drag, startPoint x: 166, startPoint y: 118, endPoint x: 298, endPoint y: 136, distance: 133.1
click at [76, 118] on section "工作台代理端 会员管理 会员列表 会员加减打码量 在线用户 陪玩用户 充值列表 提现列表 会员加扣款 赠送彩金 数据中心 员工统计 团队统计 产品管理 注单管…" at bounding box center [260, 165] width 520 height 331
paste input "inglim97"
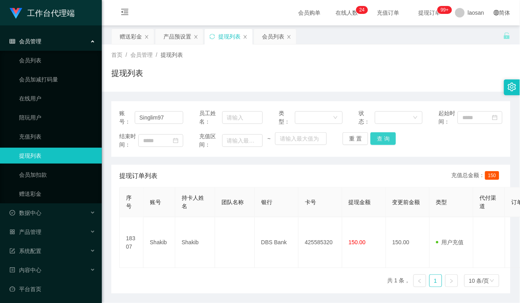
click at [382, 139] on button "查 询" at bounding box center [382, 138] width 25 height 13
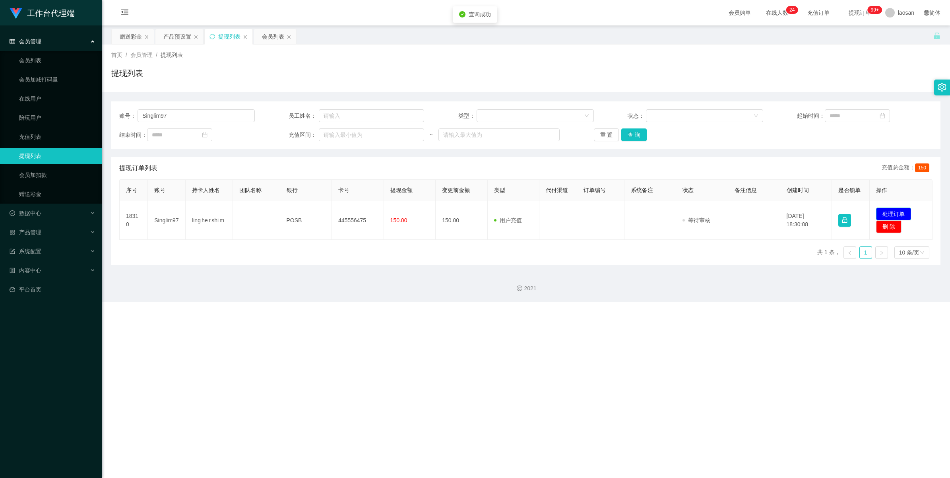
click at [519, 213] on button "处理订单" at bounding box center [893, 213] width 35 height 13
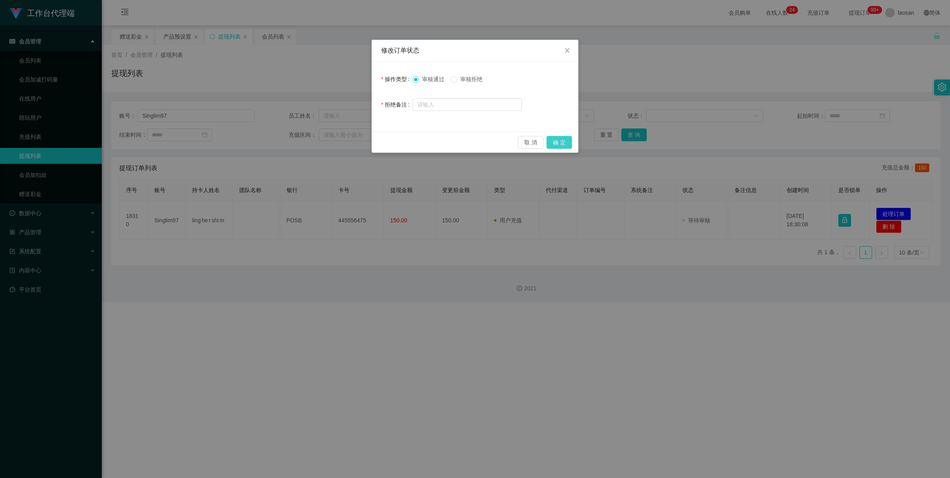
click at [519, 144] on button "确 定" at bounding box center [558, 142] width 25 height 13
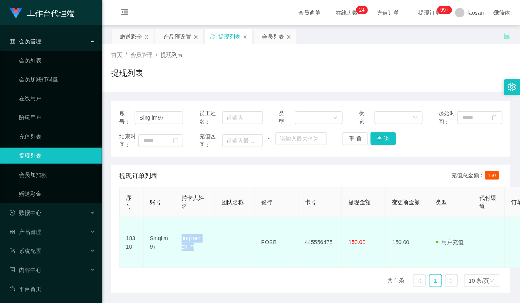
drag, startPoint x: 199, startPoint y: 245, endPoint x: 180, endPoint y: 232, distance: 23.7
click at [180, 232] on td "ling he r shi m" at bounding box center [195, 242] width 40 height 51
drag, startPoint x: 280, startPoint y: 238, endPoint x: 253, endPoint y: 240, distance: 27.5
click at [256, 237] on td "POSB" at bounding box center [277, 242] width 44 height 51
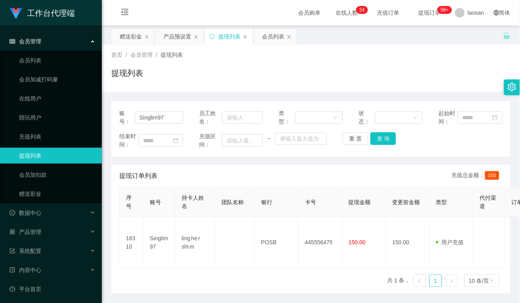
click at [260, 273] on div "序号 账号 持卡人姓名 团队名称 银行 卡号 提现金额 变更前金额 类型 代付渠道 订单编号 系统备注 状态 备注信息 创建时间 是否锁单 操作 18310 …" at bounding box center [310, 240] width 383 height 107
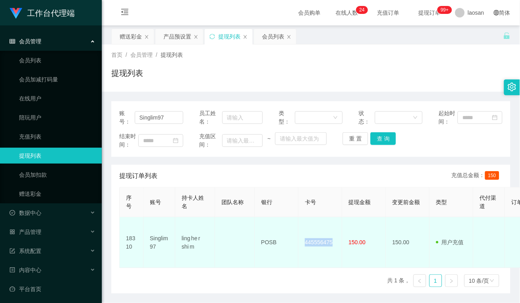
drag, startPoint x: 333, startPoint y: 240, endPoint x: 305, endPoint y: 242, distance: 28.3
click at [306, 242] on td "445556475" at bounding box center [320, 242] width 44 height 51
click at [318, 250] on td "445556475" at bounding box center [320, 242] width 44 height 51
drag, startPoint x: 333, startPoint y: 237, endPoint x: 289, endPoint y: 237, distance: 43.7
click at [289, 237] on tr "18310 Singlim97 ling he r shi m POSB 445556475 150.00 150.00 用户充值 人工扣款 审核驳回 审核成…" at bounding box center [461, 242] width 682 height 51
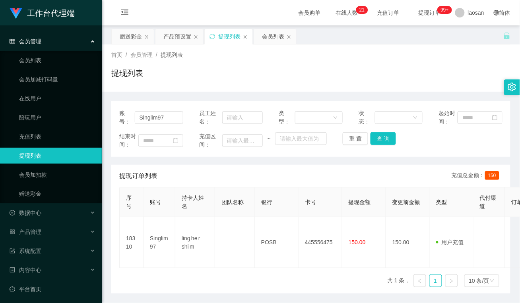
click at [229, 280] on div "序号 账号 持卡人姓名 团队名称 银行 卡号 提现金额 变更前金额 类型 代付渠道 订单编号 系统备注 状态 备注信息 创建时间 是否锁单 操作 18310 …" at bounding box center [310, 240] width 383 height 107
drag, startPoint x: 253, startPoint y: 182, endPoint x: 259, endPoint y: 182, distance: 6.4
click at [253, 182] on div "提现订单列表 充值总金额： 150" at bounding box center [310, 176] width 383 height 22
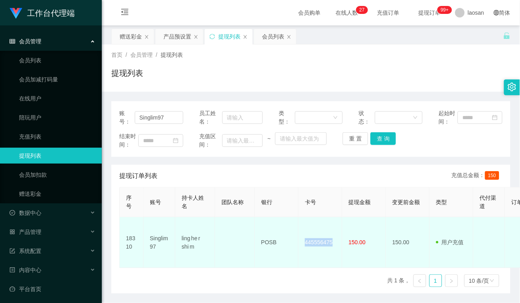
drag, startPoint x: 338, startPoint y: 239, endPoint x: 298, endPoint y: 240, distance: 39.3
click at [298, 240] on td "445556475" at bounding box center [320, 242] width 44 height 51
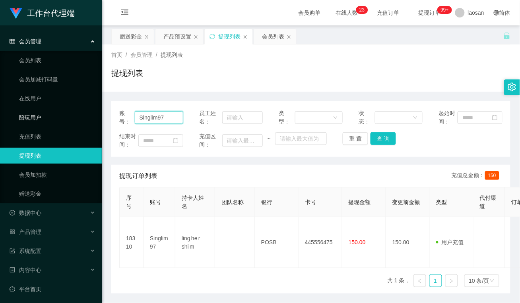
drag, startPoint x: 178, startPoint y: 113, endPoint x: 94, endPoint y: 113, distance: 83.9
click at [94, 113] on section "工作台代理端 会员管理 会员列表 会员加减打码量 在线用户 陪玩用户 充值列表 提现列表 会员加扣款 赠送彩金 数据中心 员工统计 团队统计 产品管理 注单管…" at bounding box center [260, 165] width 520 height 331
paste input "hakib"
type input "Shakib"
click at [382, 139] on button "查 询" at bounding box center [382, 138] width 25 height 13
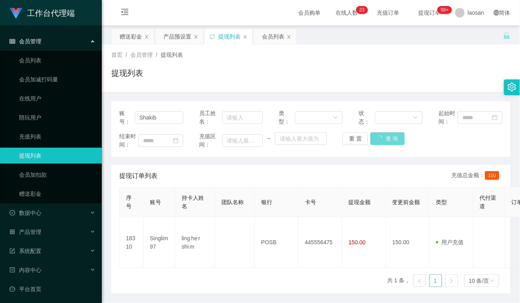
click at [380, 137] on div "重 置 查 询" at bounding box center [375, 138] width 64 height 13
click at [171, 121] on input "Shakib" at bounding box center [159, 117] width 48 height 13
drag, startPoint x: 165, startPoint y: 118, endPoint x: 118, endPoint y: 114, distance: 46.7
click at [119, 114] on div "账号： Shakib" at bounding box center [151, 117] width 64 height 17
click at [387, 137] on div "重 置 查 询" at bounding box center [375, 138] width 64 height 13
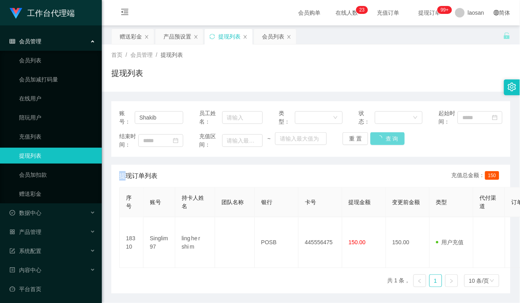
click at [387, 137] on div "重 置 查 询" at bounding box center [375, 138] width 64 height 13
click at [360, 166] on div "提现订单列表 充值总金额： 150" at bounding box center [310, 176] width 383 height 22
click at [196, 96] on div "账号： Shakib 员工姓名： 类型： 状态： 起始时间： 结束时间： 充值区间： ~ 重 置 查 询 提现订单列表 充值总金额： 150 序号 账号 持卡…" at bounding box center [310, 193] width 399 height 202
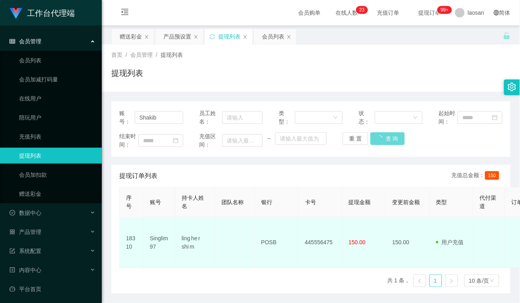
click at [324, 252] on td "445556475" at bounding box center [320, 242] width 44 height 51
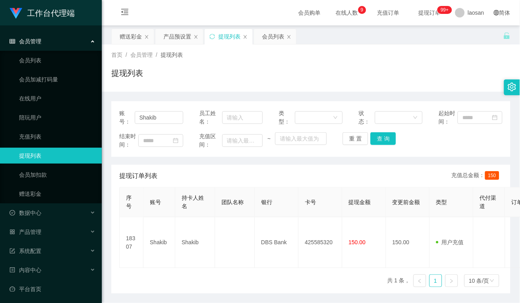
click at [192, 158] on div "账号： Shakib 员工姓名： 类型： 状态： 起始时间： 结束时间： 充值区间： ~ 重 置 查 询 提现订单列表 充值总金额： 150 序号 账号 持卡…" at bounding box center [310, 197] width 399 height 192
click at [126, 35] on div "赠送彩金" at bounding box center [131, 36] width 22 height 15
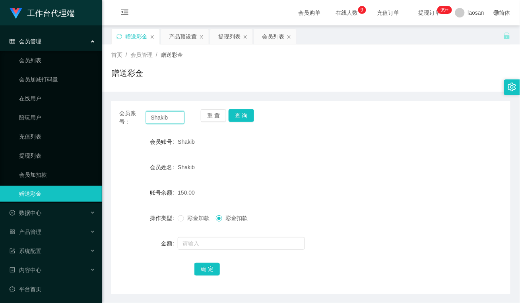
drag, startPoint x: 167, startPoint y: 119, endPoint x: 101, endPoint y: 121, distance: 65.6
click at [94, 119] on section "工作台代理端 会员管理 会员列表 会员加减打码量 在线用户 陪玩用户 充值列表 提现列表 会员加扣款 赠送彩金 数据中心 员工统计 团队统计 产品管理 注单管…" at bounding box center [260, 165] width 520 height 331
paste input "zhxeng95"
type input "zhxeng95"
click at [241, 116] on button "查 询" at bounding box center [241, 115] width 25 height 13
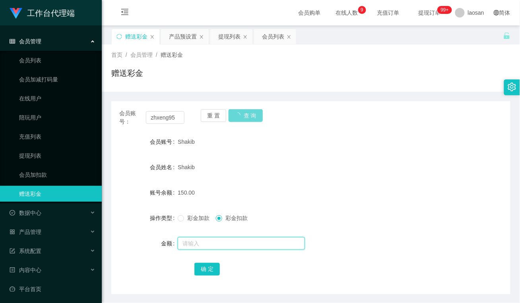
click at [229, 247] on input "text" at bounding box center [241, 243] width 127 height 13
type input "40"
